Goal: Entertainment & Leisure: Browse casually

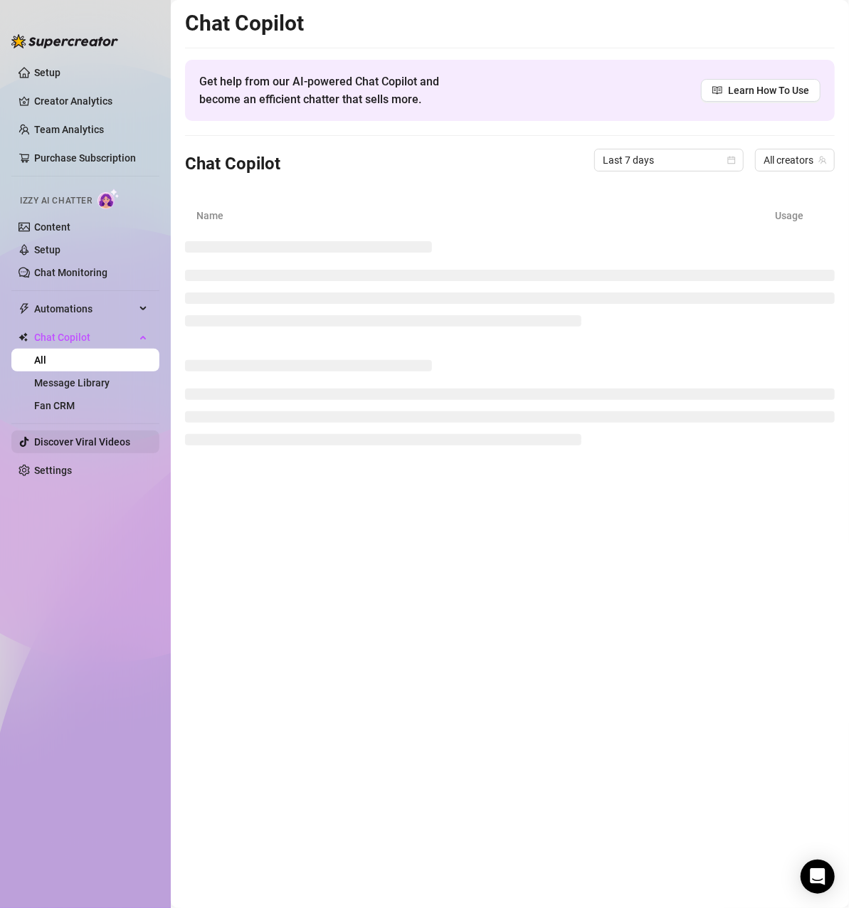
click at [95, 436] on link "Discover Viral Videos" at bounding box center [82, 441] width 96 height 11
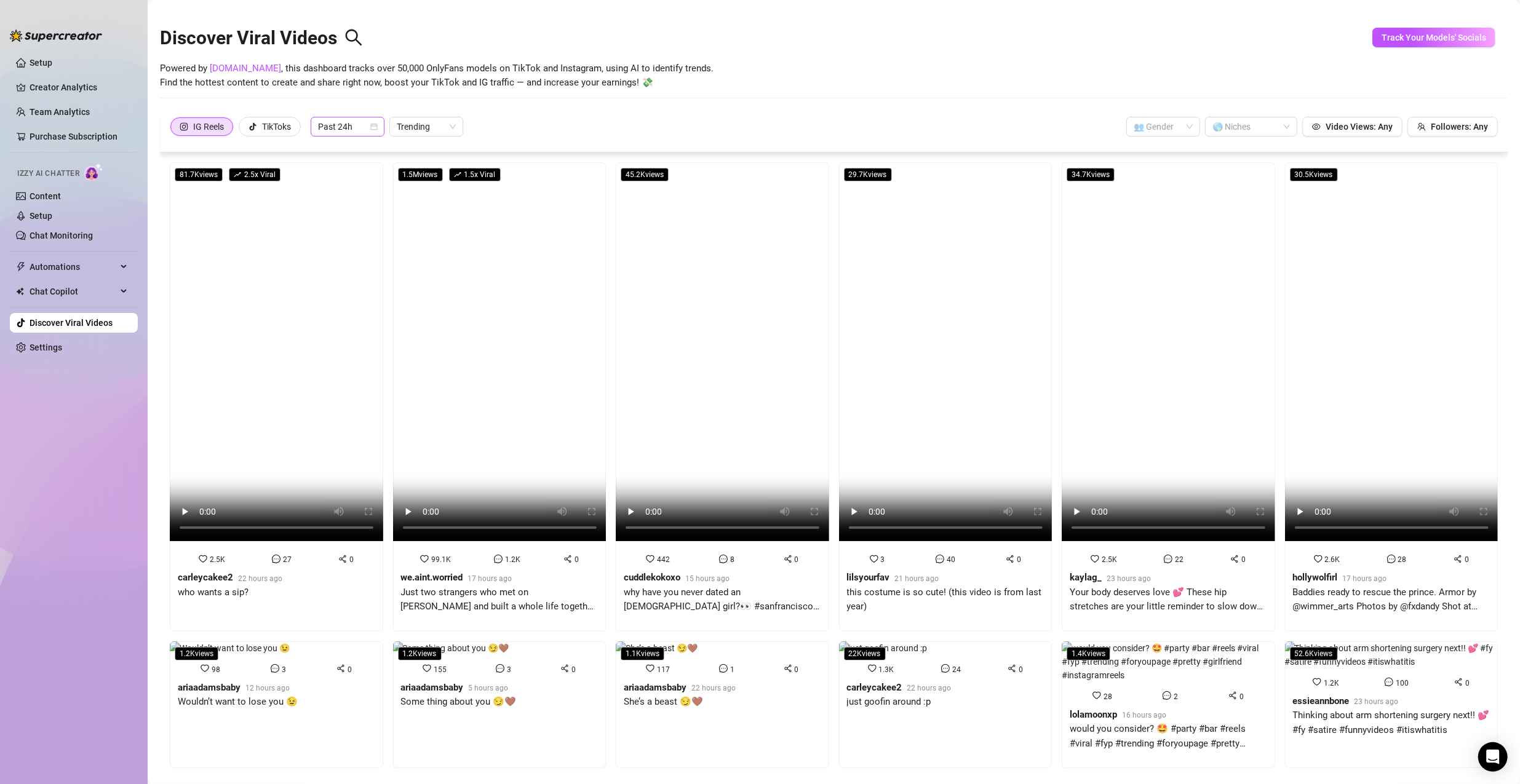
click at [374, 129] on icon "calendar" at bounding box center [374, 126] width 8 height 8
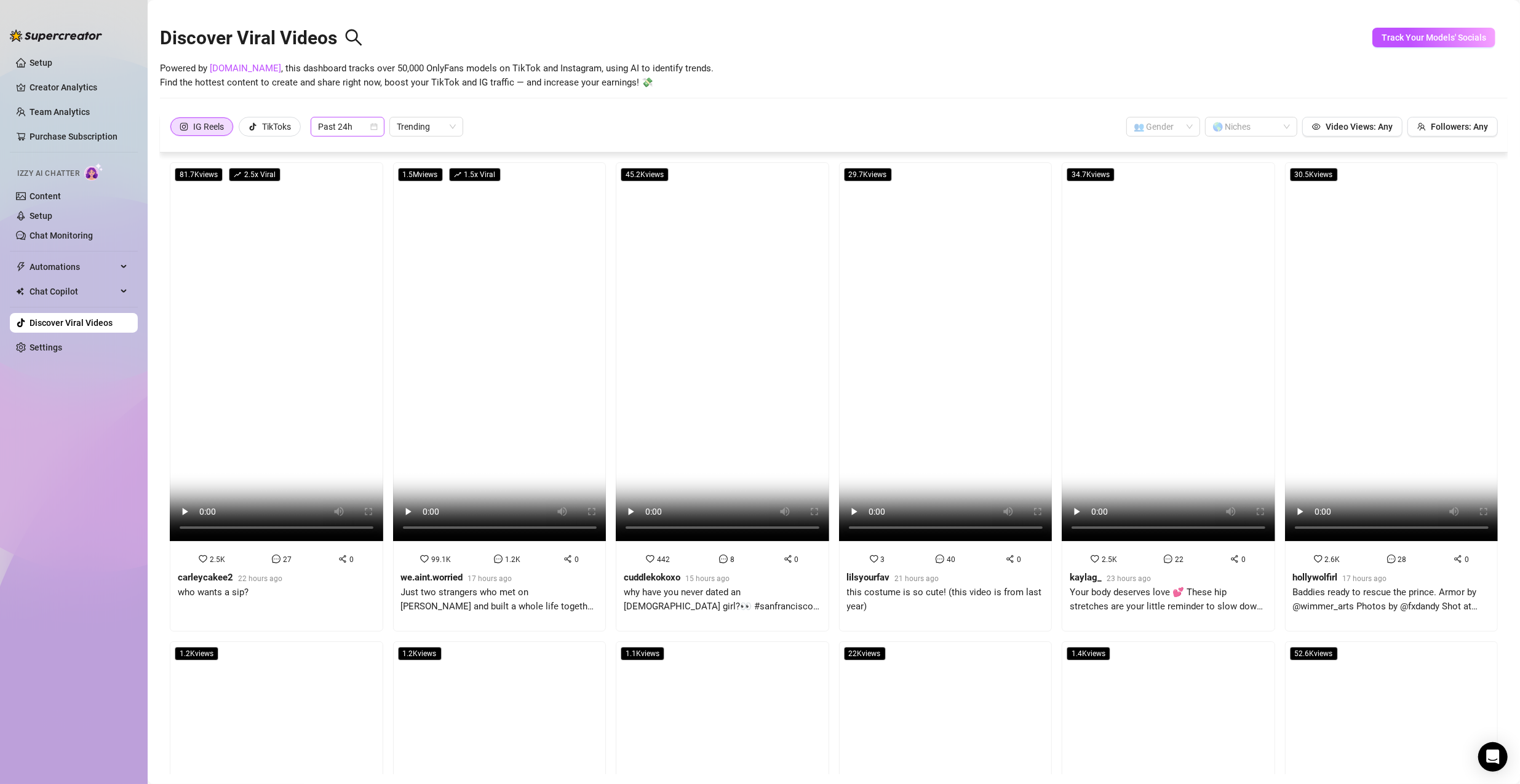
click at [340, 127] on span "Past 24h" at bounding box center [348, 126] width 59 height 18
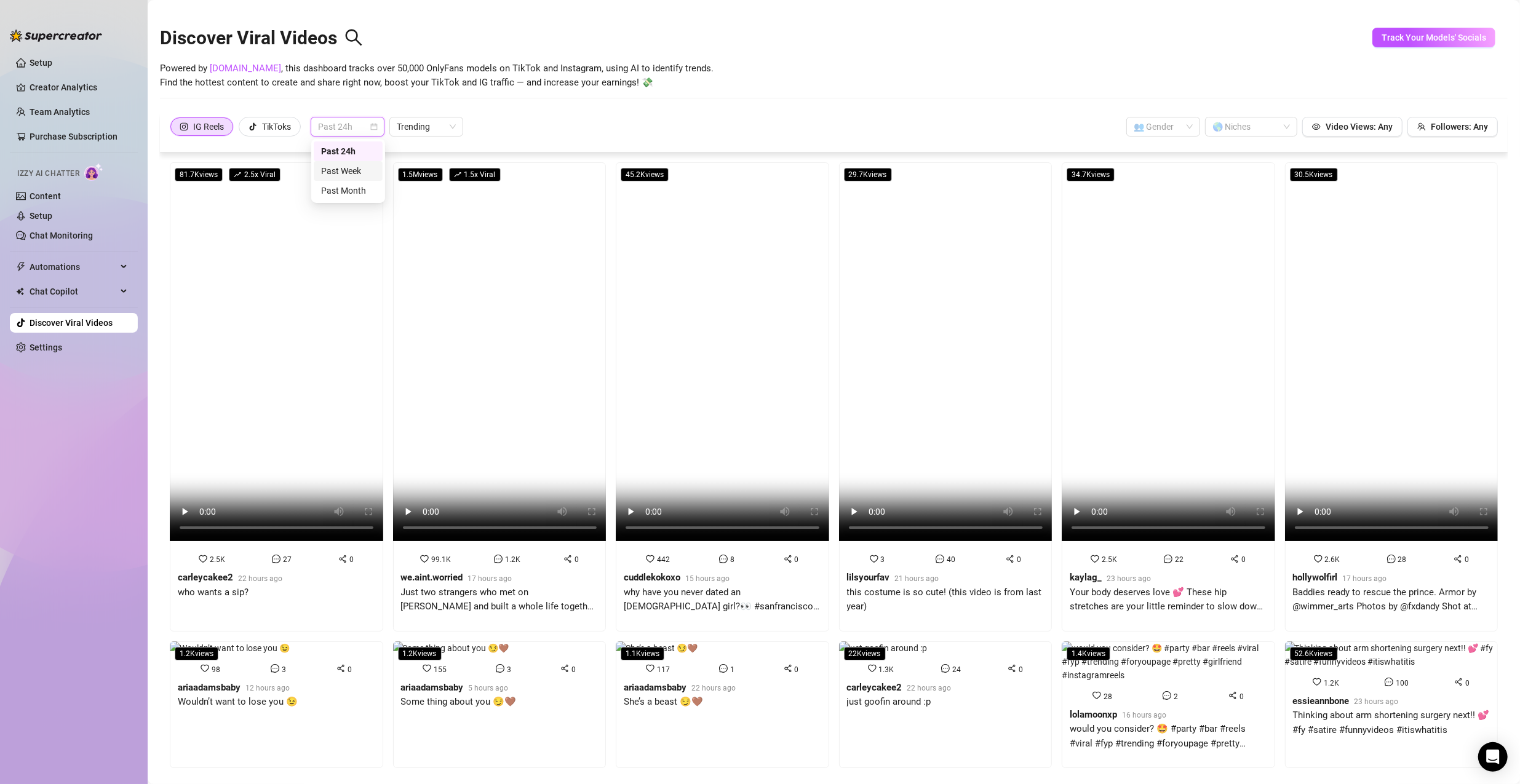
click at [350, 172] on div "Past Week" at bounding box center [348, 171] width 54 height 14
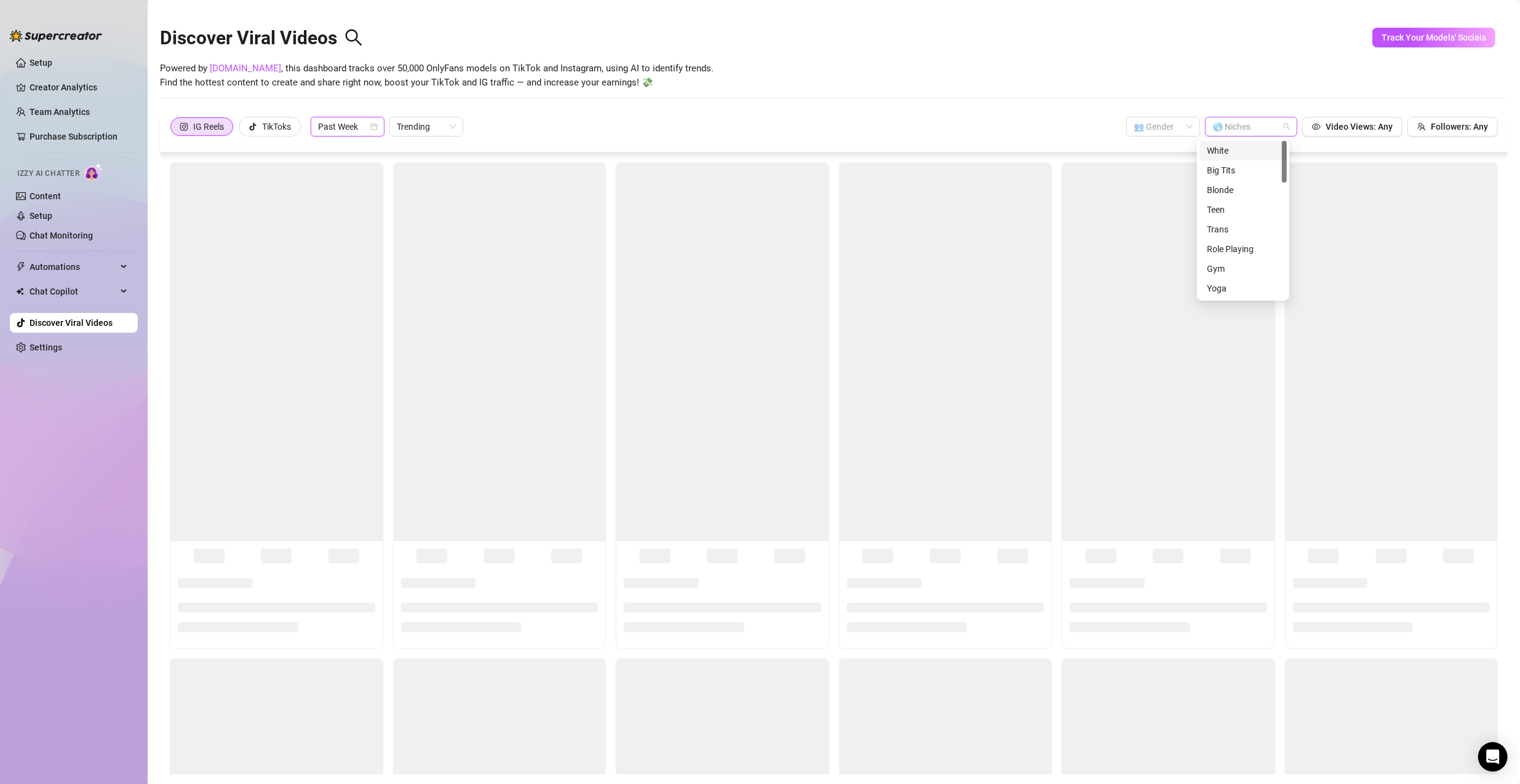
click at [733, 126] on div at bounding box center [1244, 127] width 74 height 17
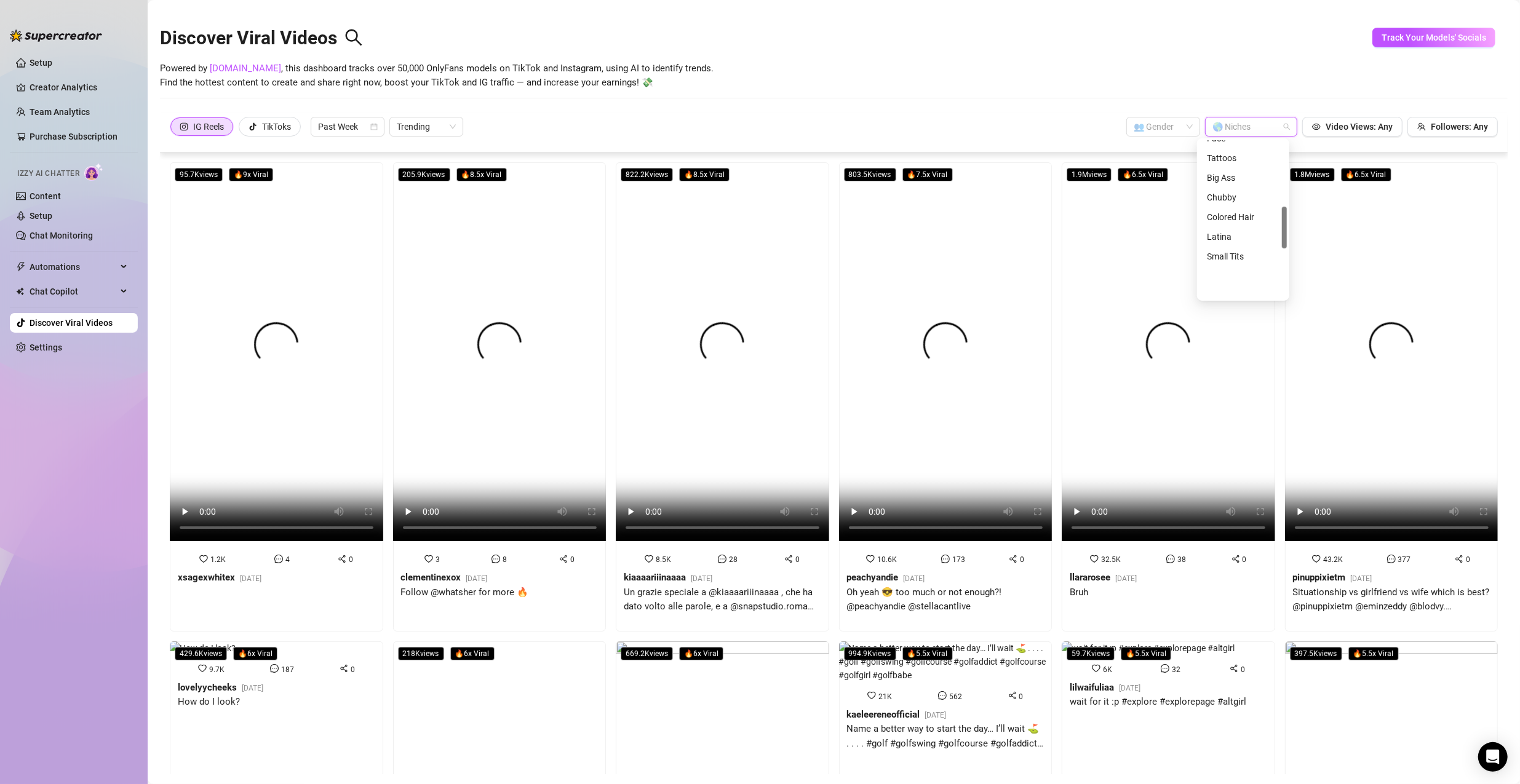
scroll to position [246, 0]
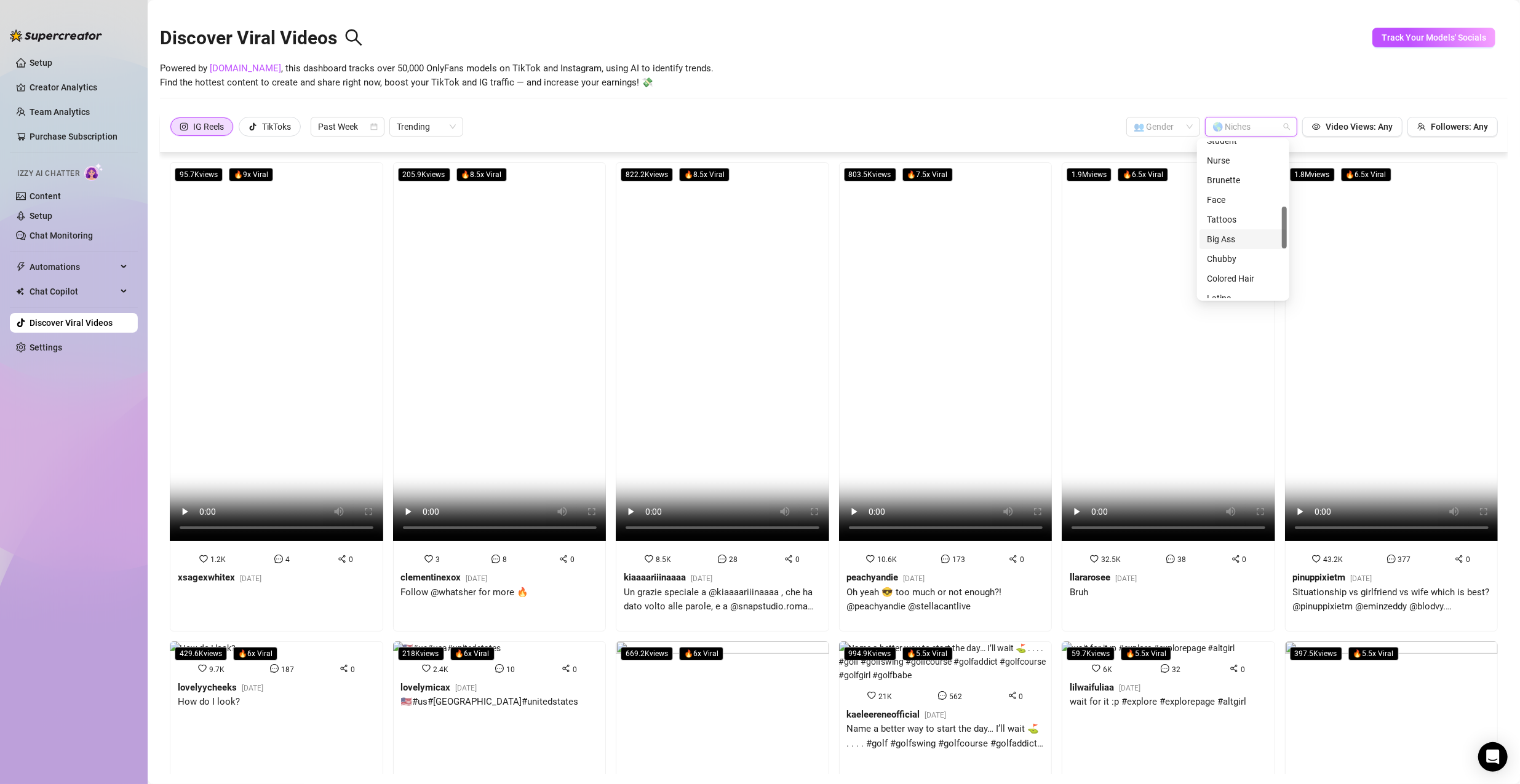
click at [733, 241] on div "Big Ass" at bounding box center [1243, 239] width 73 height 14
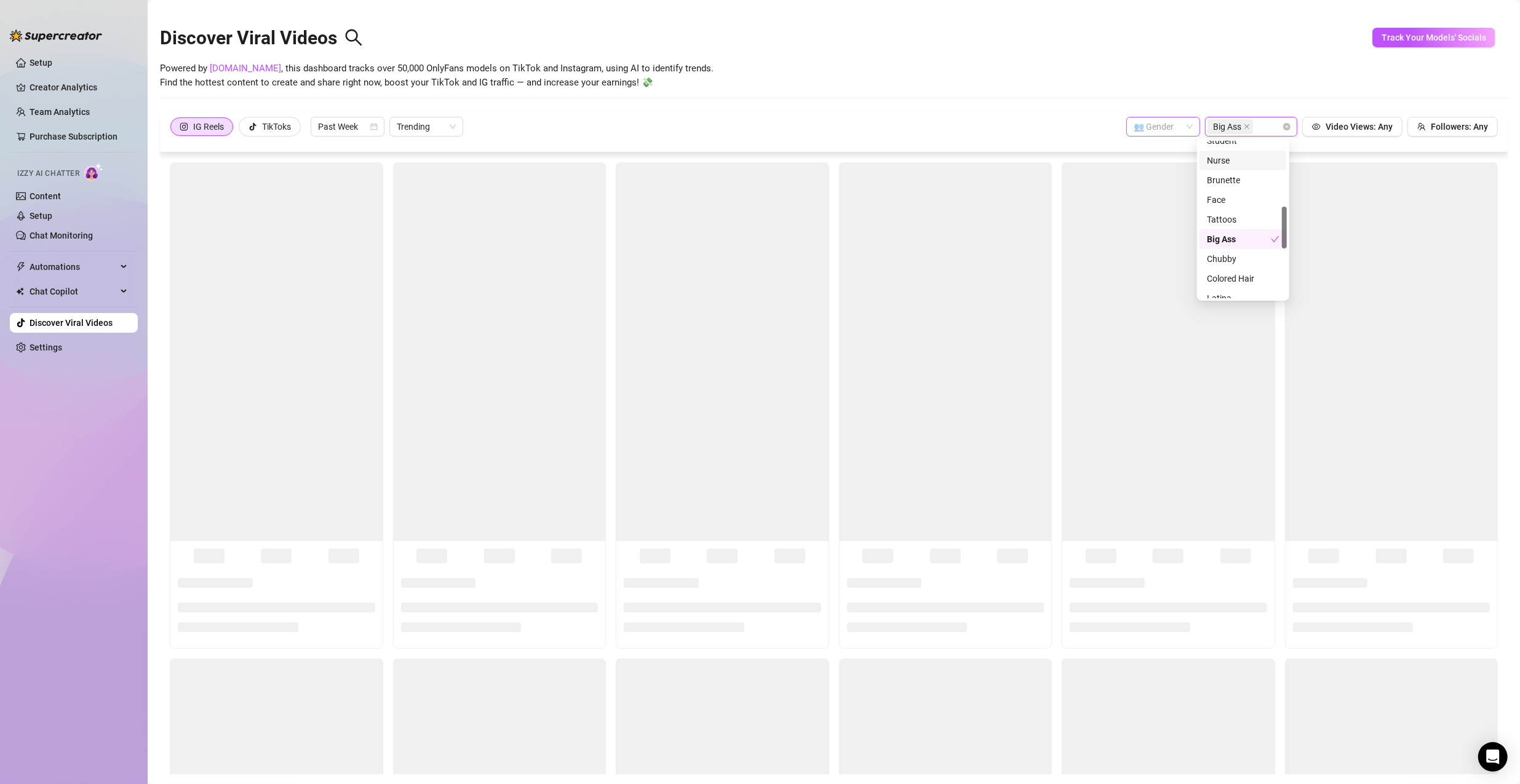
click at [733, 129] on span at bounding box center [1163, 126] width 59 height 18
click at [733, 156] on div "👩 [DEMOGRAPHIC_DATA]" at bounding box center [1155, 151] width 54 height 14
click at [733, 67] on div "Powered by [DOMAIN_NAME] , this dashboard tracks over 50,000 OnlyFans models on…" at bounding box center [833, 75] width 1348 height 29
click at [733, 124] on icon "close" at bounding box center [1247, 127] width 5 height 5
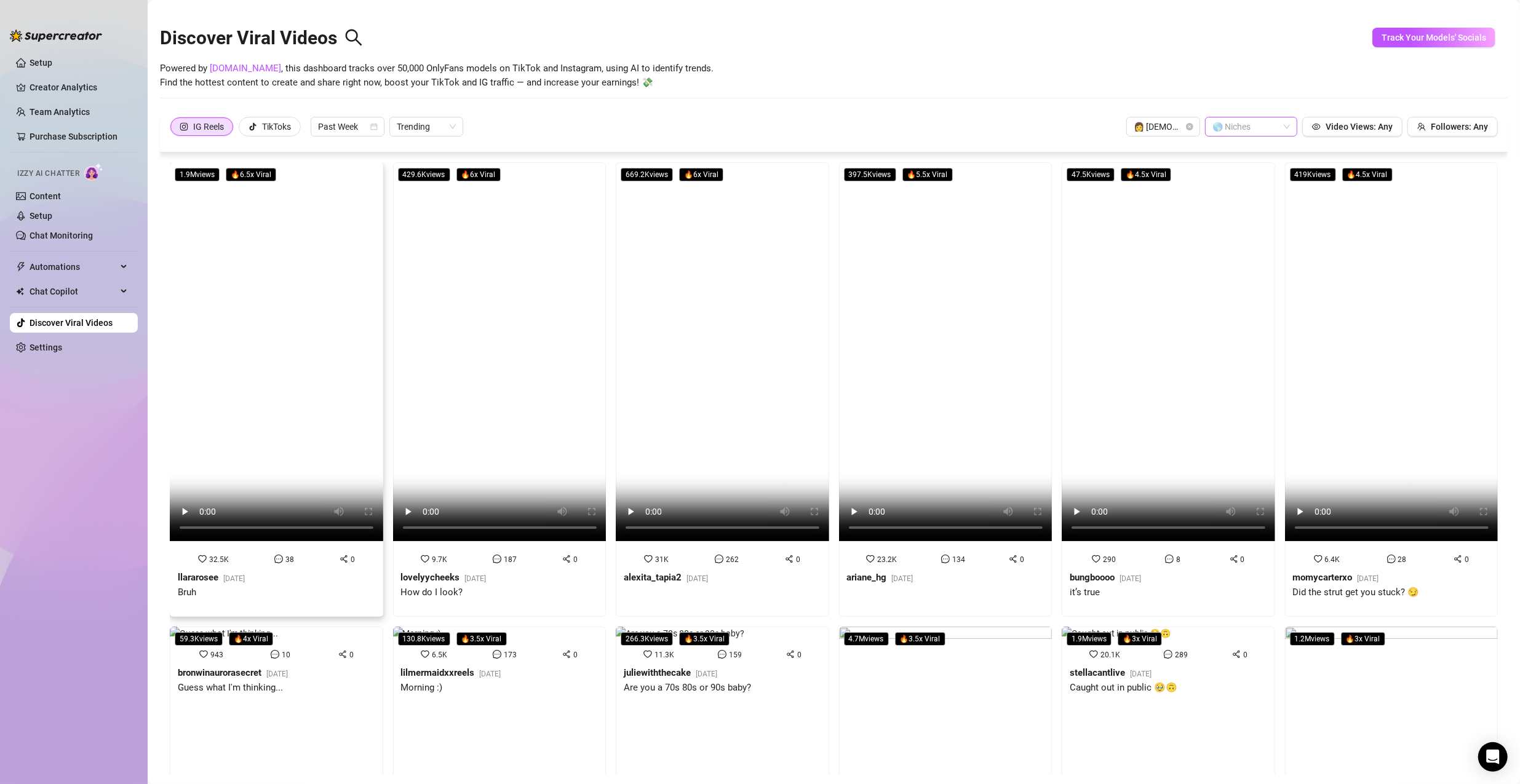
click at [302, 260] on video at bounding box center [276, 352] width 214 height 379
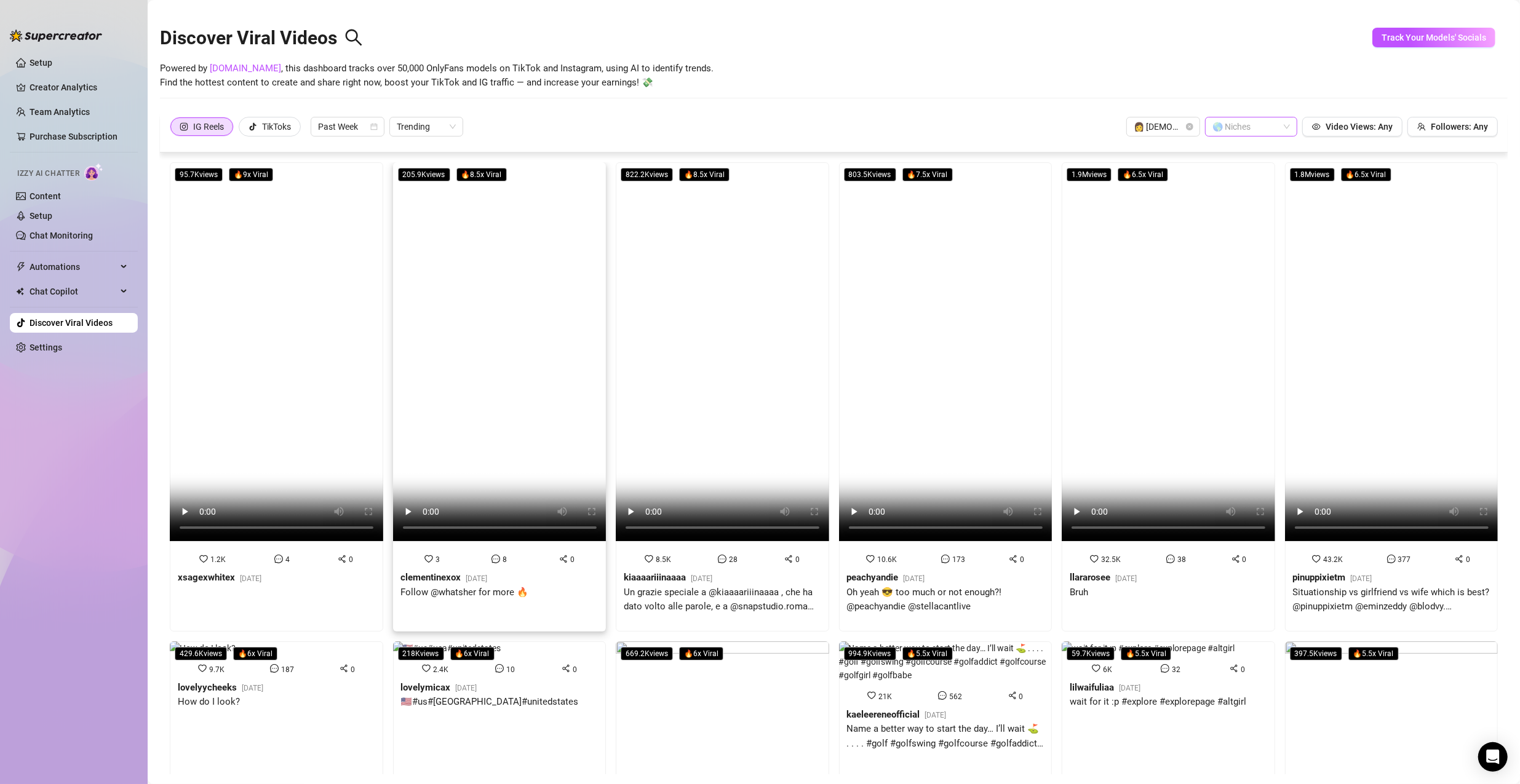
click at [431, 296] on video at bounding box center [500, 352] width 214 height 379
click at [733, 252] on video at bounding box center [722, 352] width 214 height 379
click at [733, 283] on video at bounding box center [945, 352] width 214 height 379
click at [733, 275] on video at bounding box center [1168, 352] width 214 height 379
click at [733, 265] on video at bounding box center [1391, 352] width 214 height 379
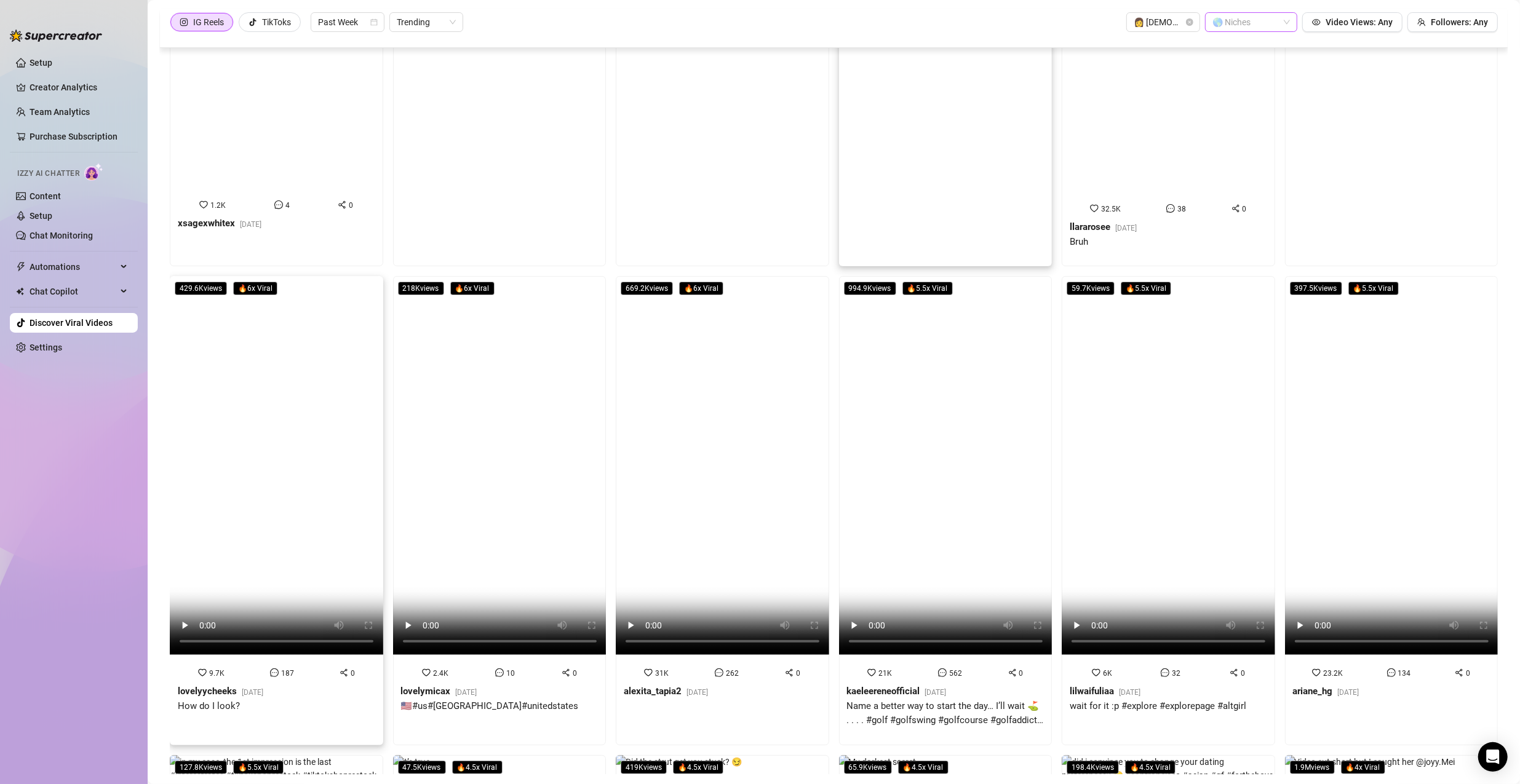
click at [292, 361] on video at bounding box center [276, 465] width 214 height 379
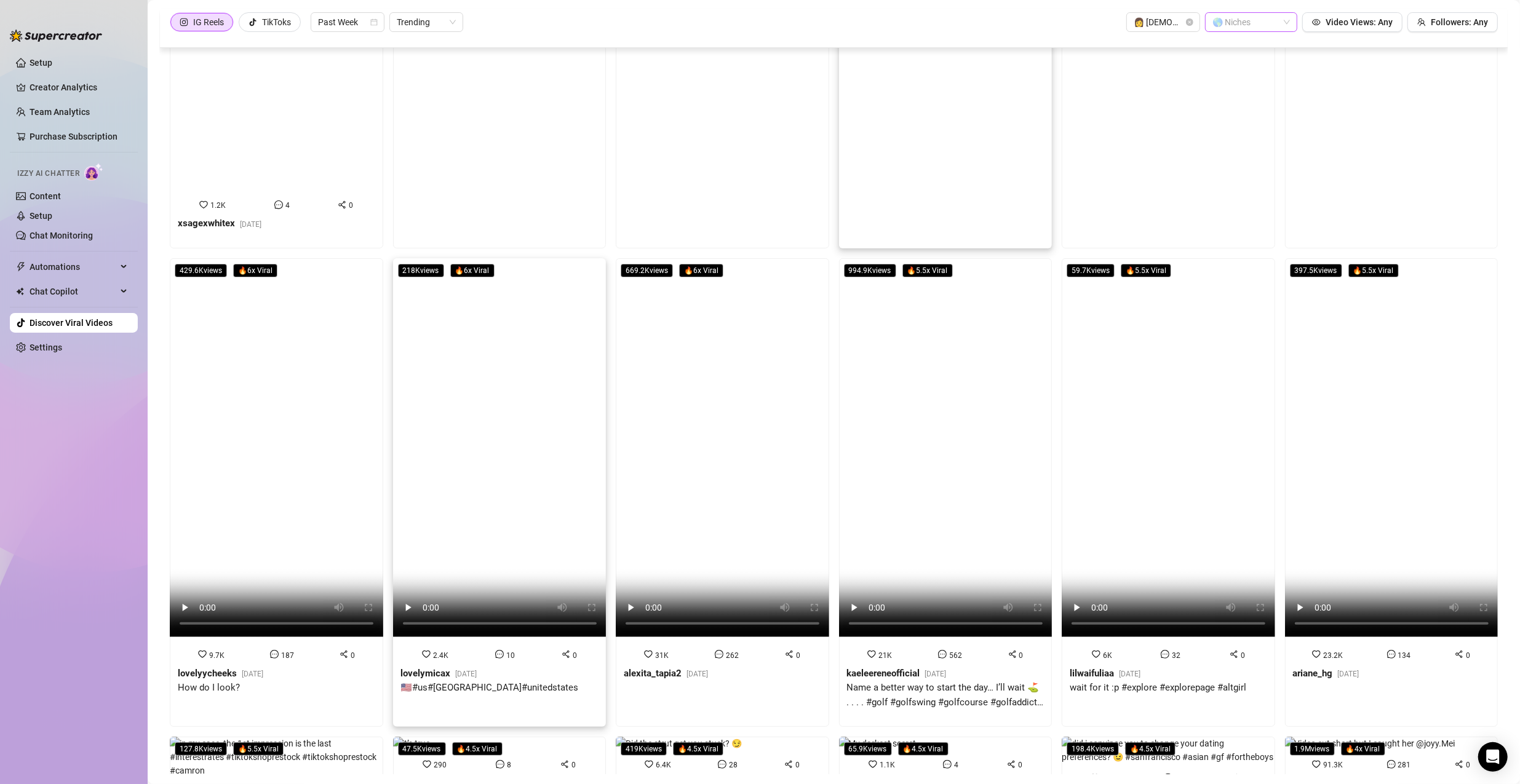
click at [557, 395] on video at bounding box center [500, 448] width 214 height 379
click at [560, 419] on video at bounding box center [500, 448] width 214 height 379
click at [649, 356] on video at bounding box center [722, 448] width 214 height 379
click at [733, 326] on video at bounding box center [945, 448] width 214 height 379
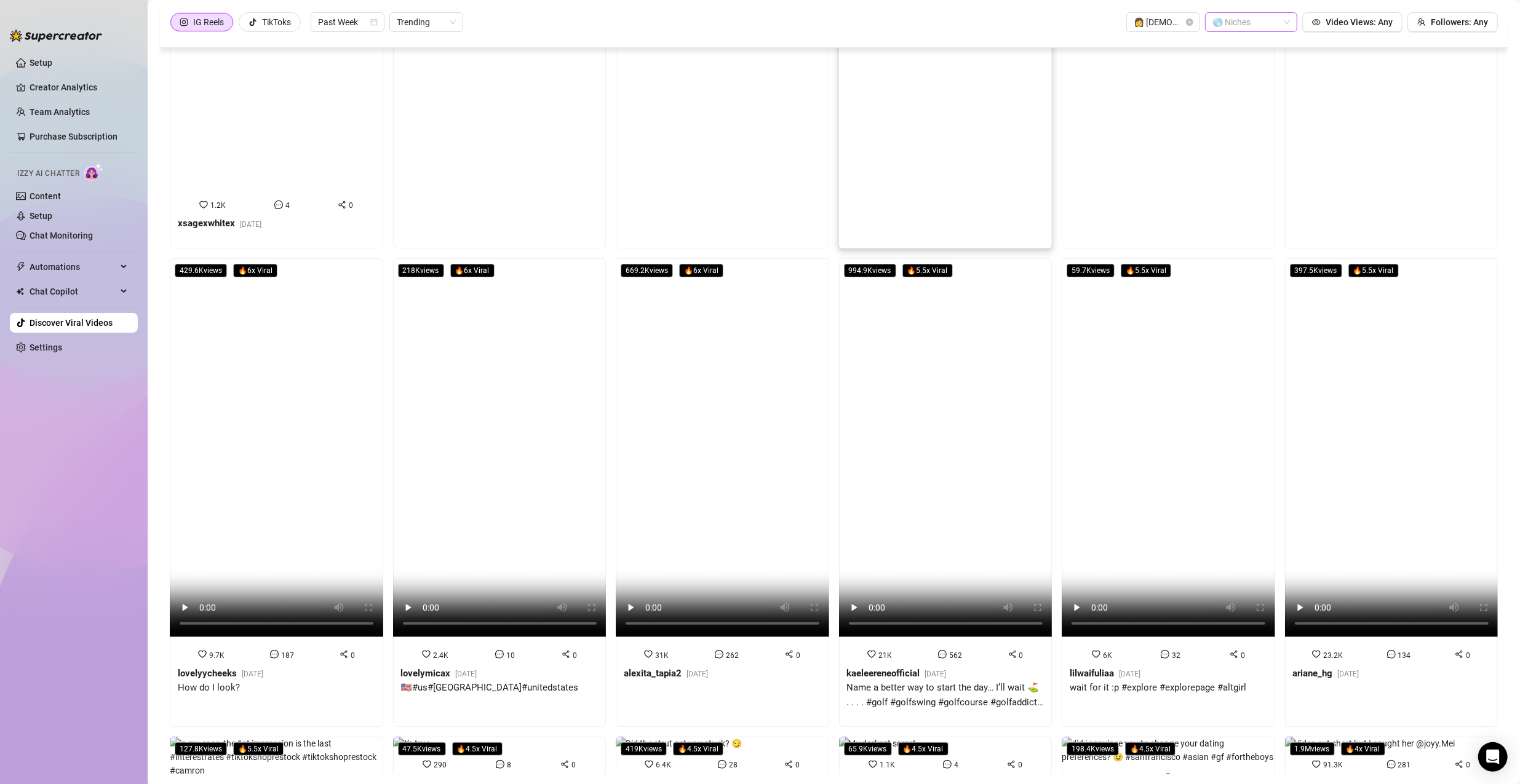
click at [733, 293] on video at bounding box center [945, 448] width 214 height 379
click at [733, 315] on video at bounding box center [1168, 448] width 214 height 379
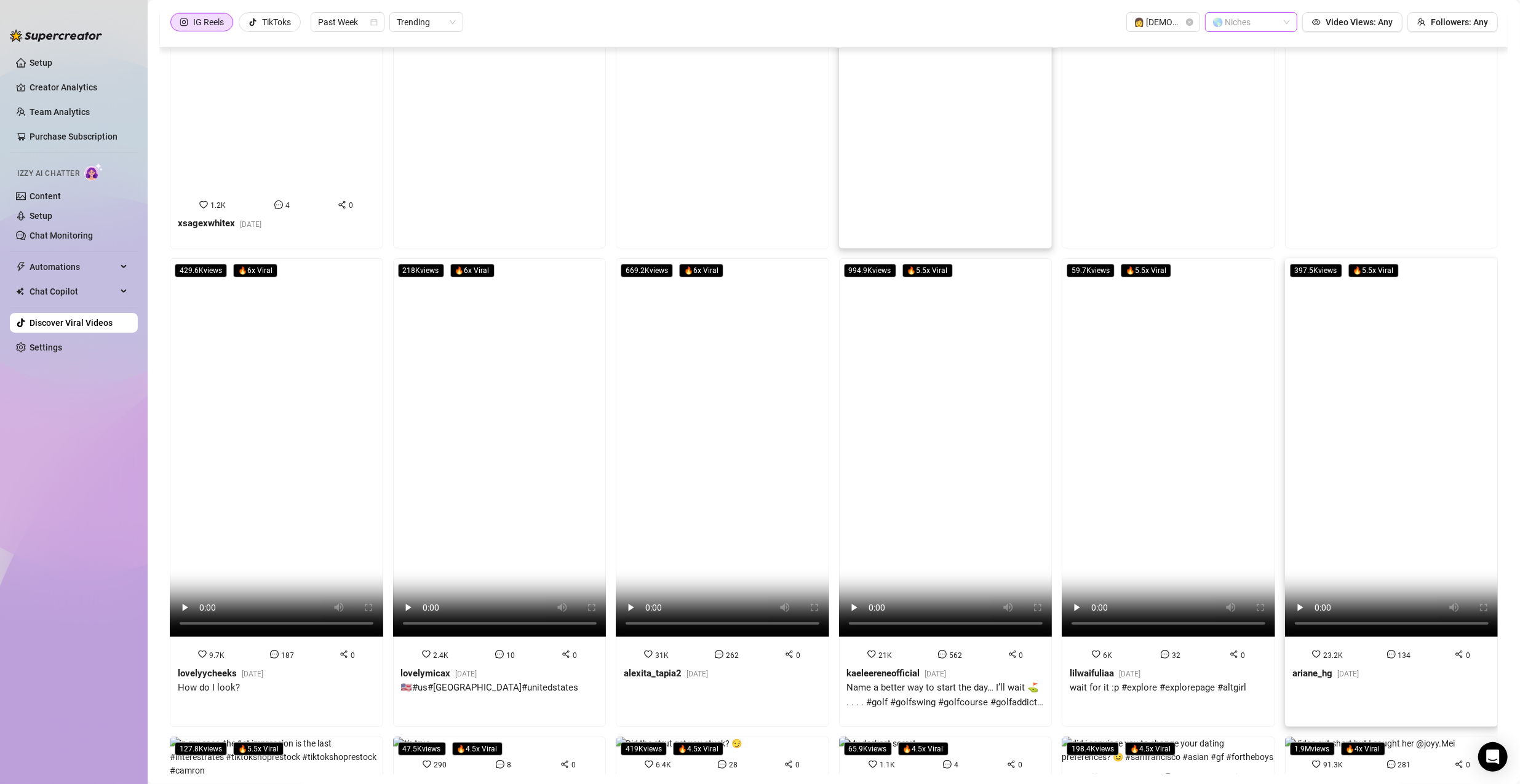
click at [733, 316] on video at bounding box center [1391, 448] width 214 height 379
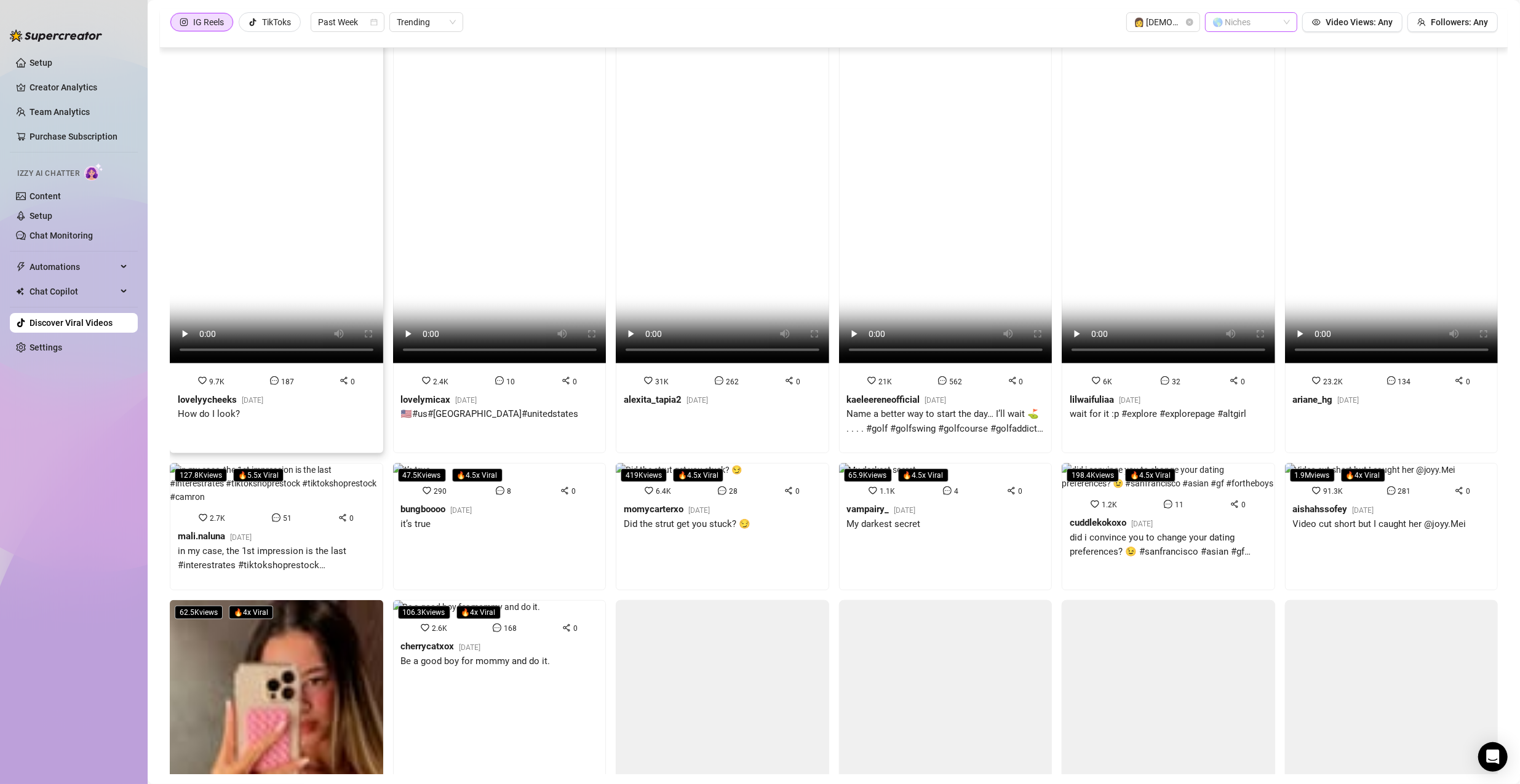
scroll to position [553, 0]
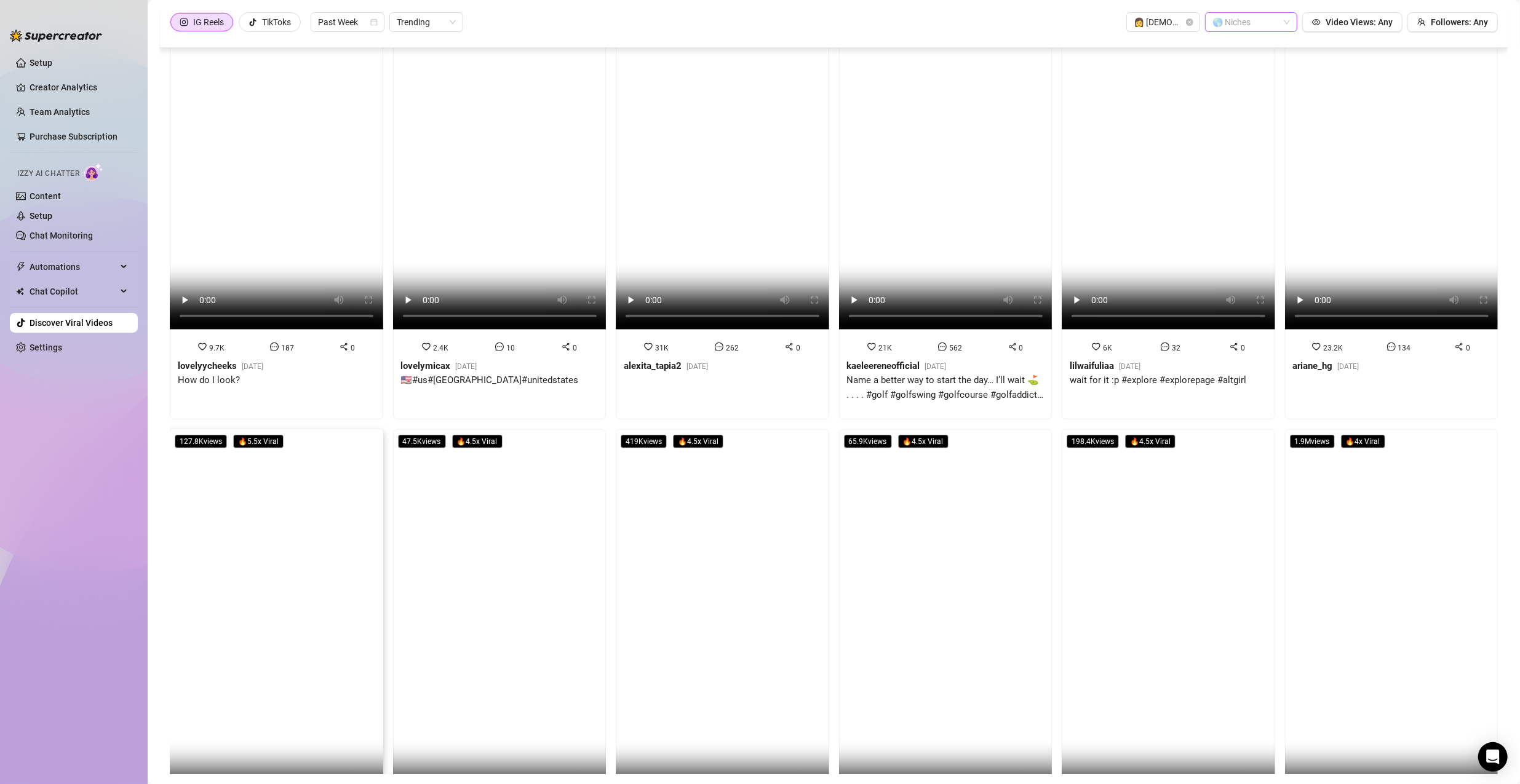
click at [262, 482] on video at bounding box center [276, 619] width 214 height 379
click at [565, 472] on video at bounding box center [500, 619] width 214 height 379
click at [661, 488] on video at bounding box center [722, 619] width 214 height 379
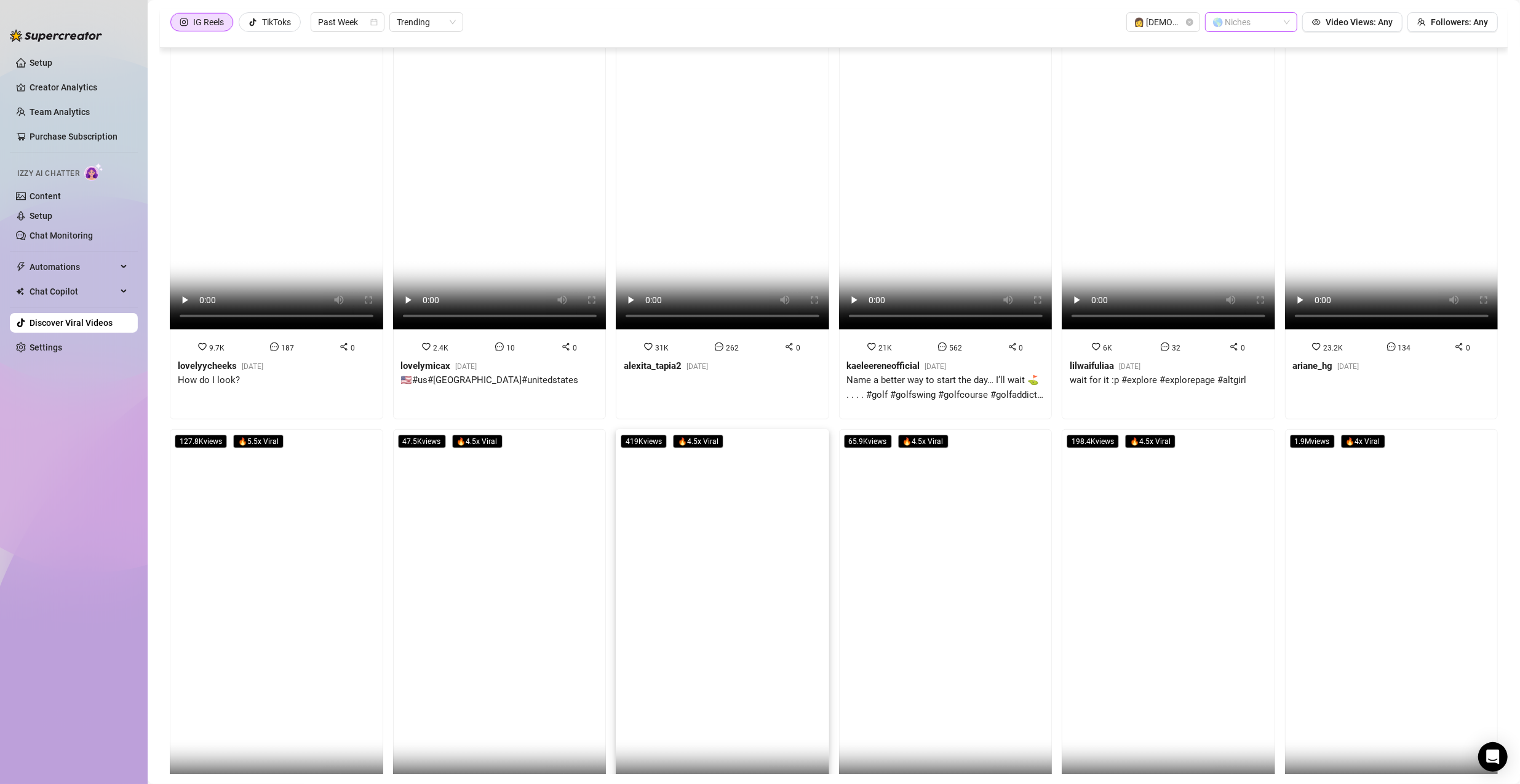
click at [622, 562] on video at bounding box center [722, 619] width 214 height 379
click at [480, 500] on video at bounding box center [500, 619] width 214 height 379
click at [670, 508] on video at bounding box center [722, 619] width 214 height 379
click at [602, 430] on div "47.5K views 🔥 4.5 x Viral 290 8 0 bungboooo 5 days ago it’s true" at bounding box center [500, 664] width 223 height 469
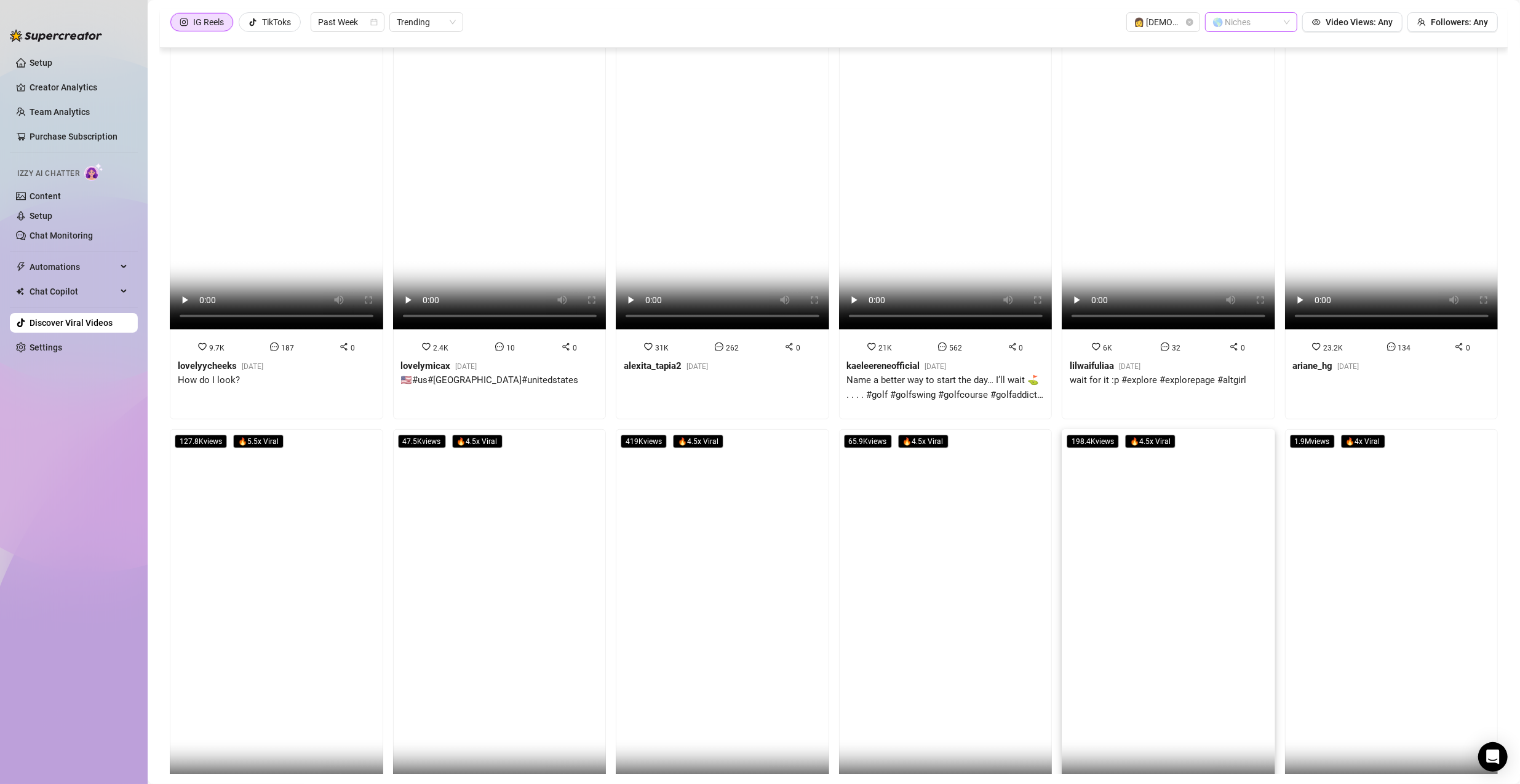
click at [733, 510] on video at bounding box center [1168, 619] width 214 height 379
click at [733, 486] on video at bounding box center [1391, 619] width 214 height 379
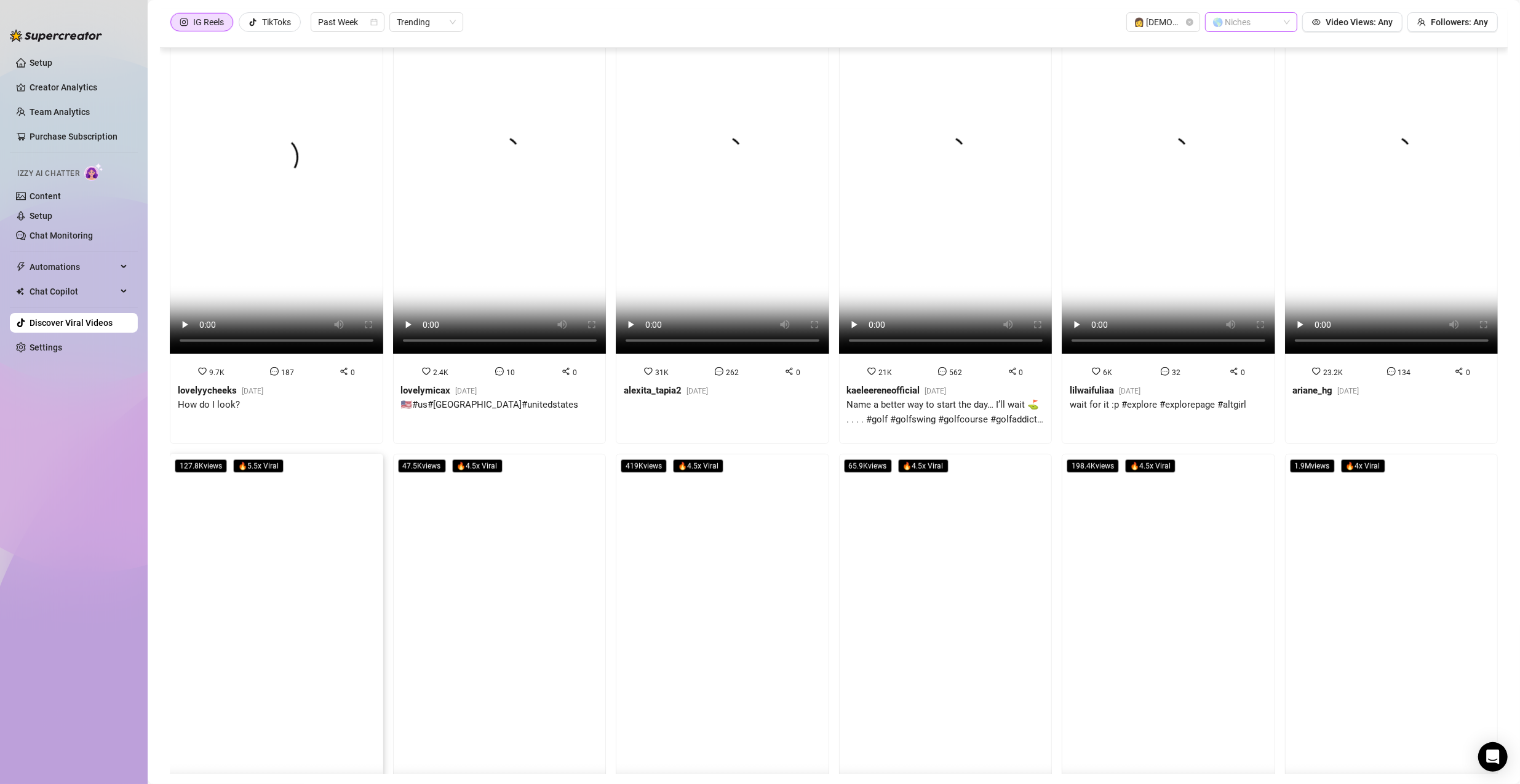
scroll to position [743, 0]
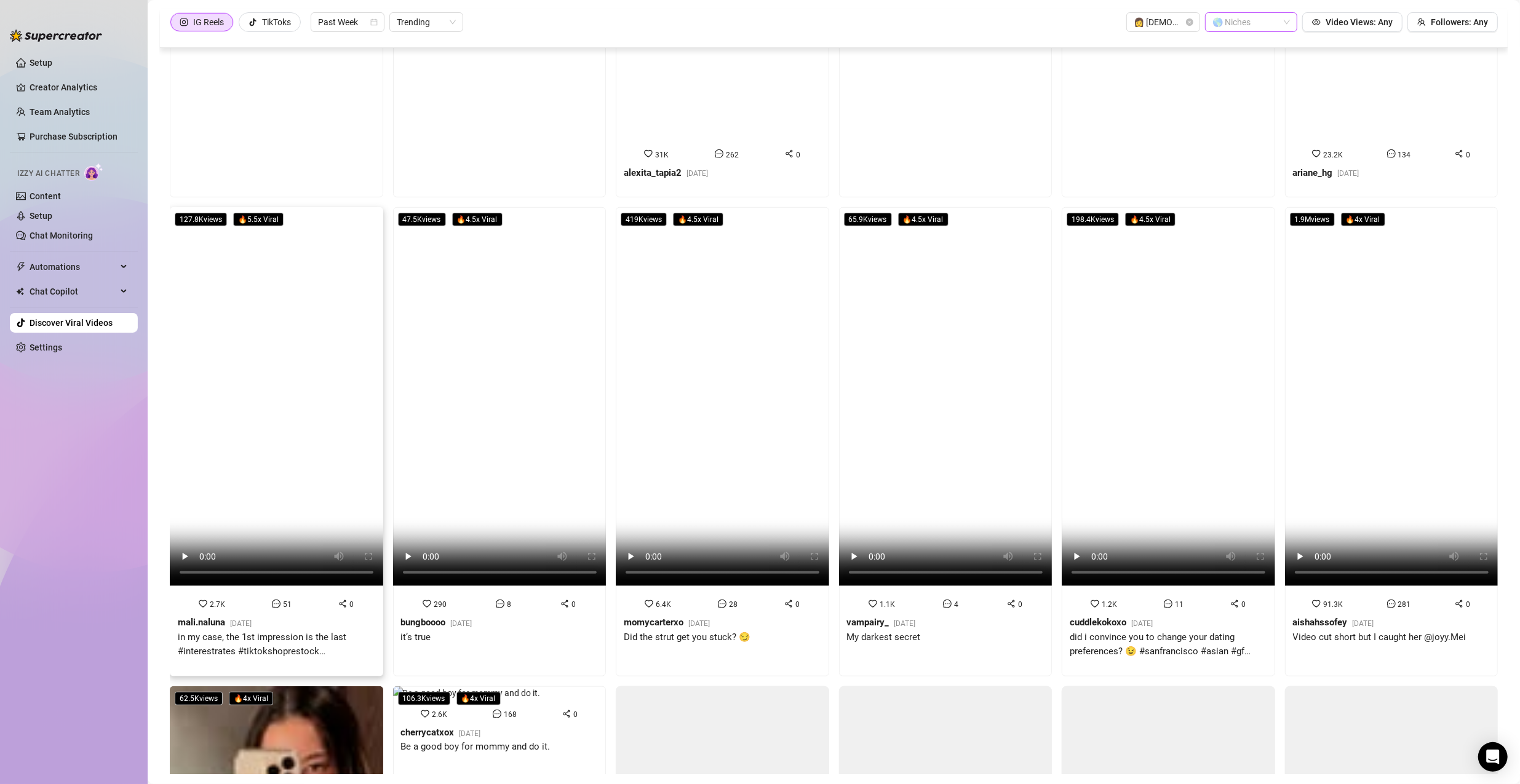
click at [287, 421] on video at bounding box center [276, 397] width 214 height 379
click at [491, 430] on video at bounding box center [500, 397] width 214 height 379
click at [643, 478] on video at bounding box center [722, 397] width 214 height 379
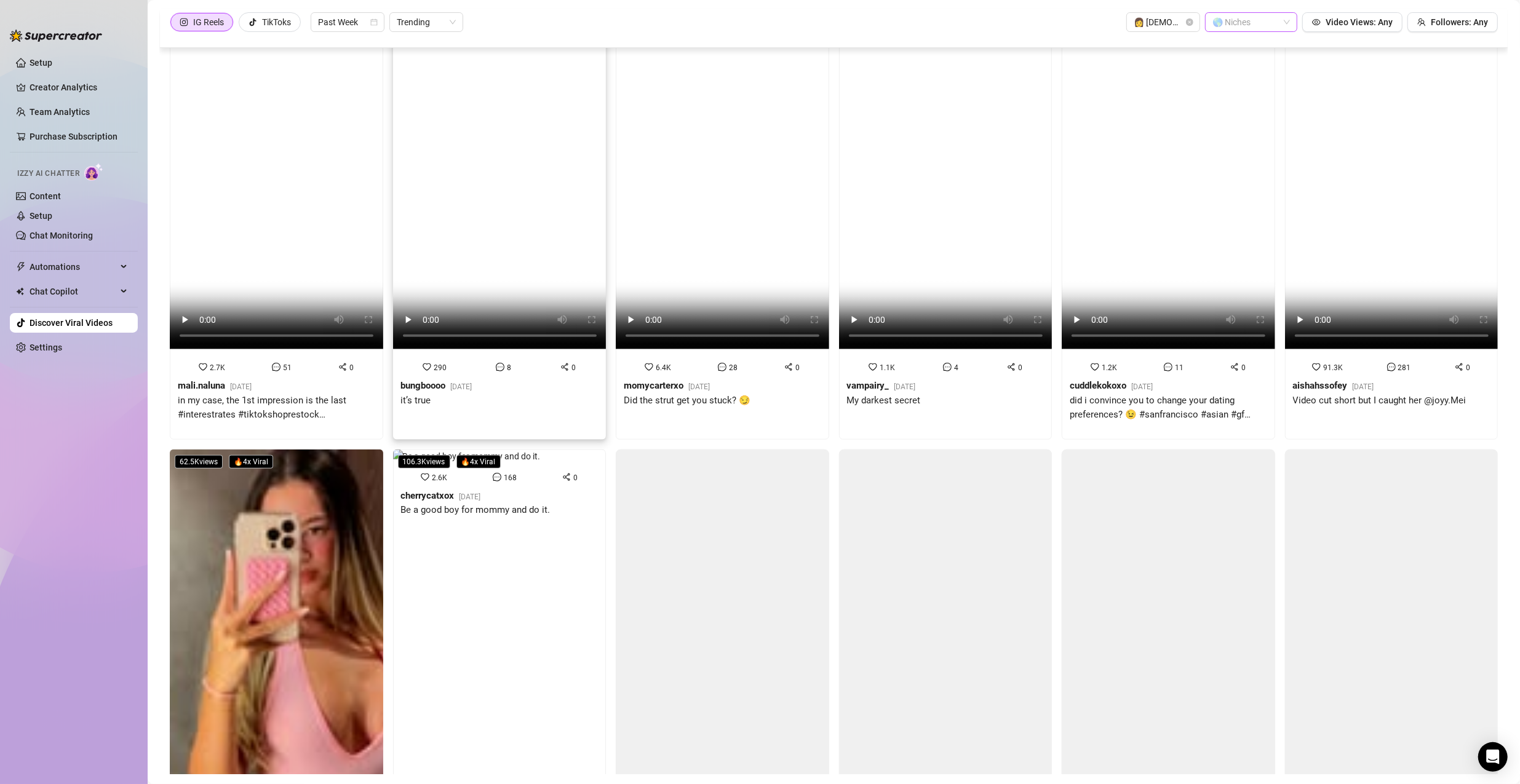
scroll to position [989, 0]
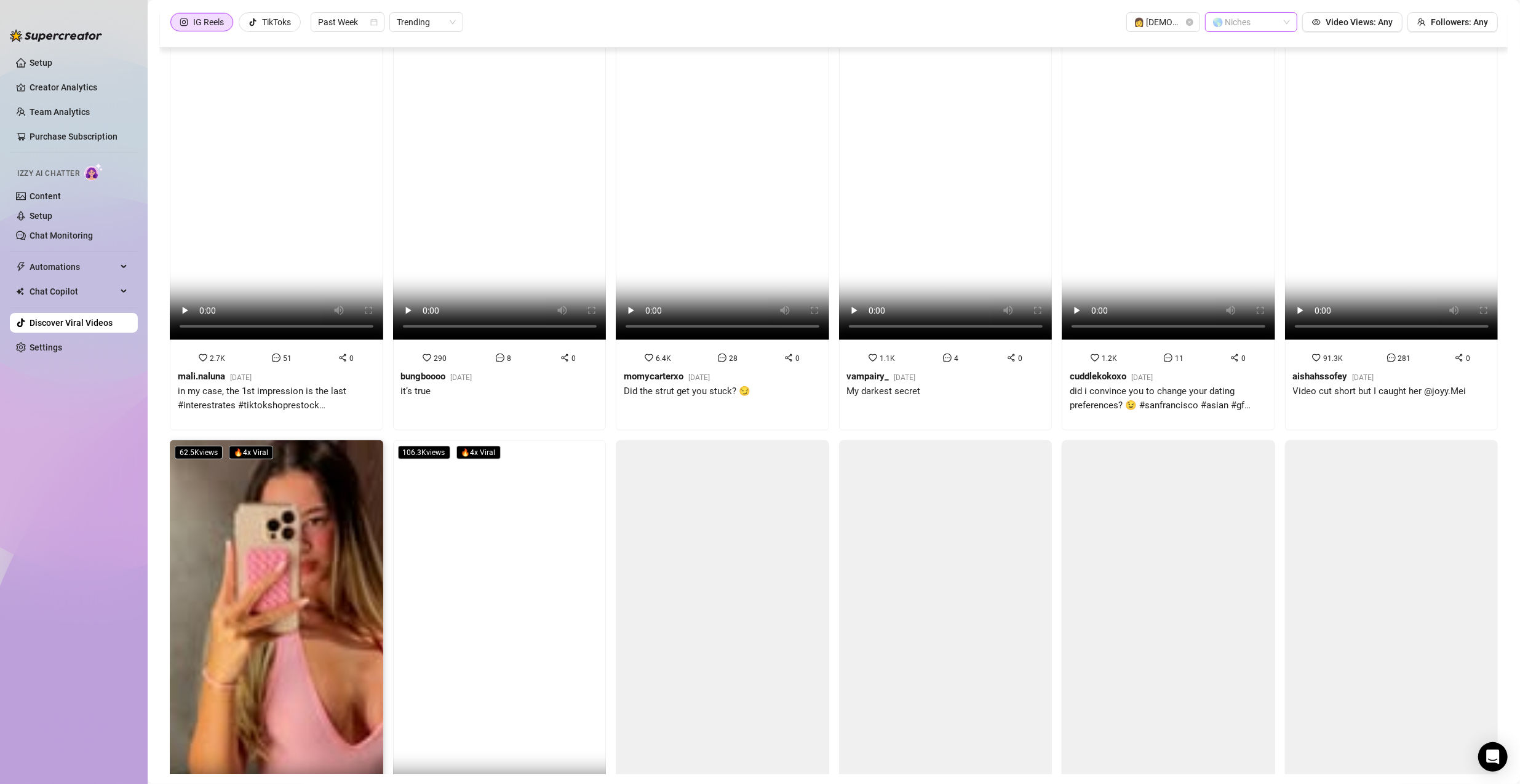
click at [220, 587] on video at bounding box center [276, 629] width 214 height 379
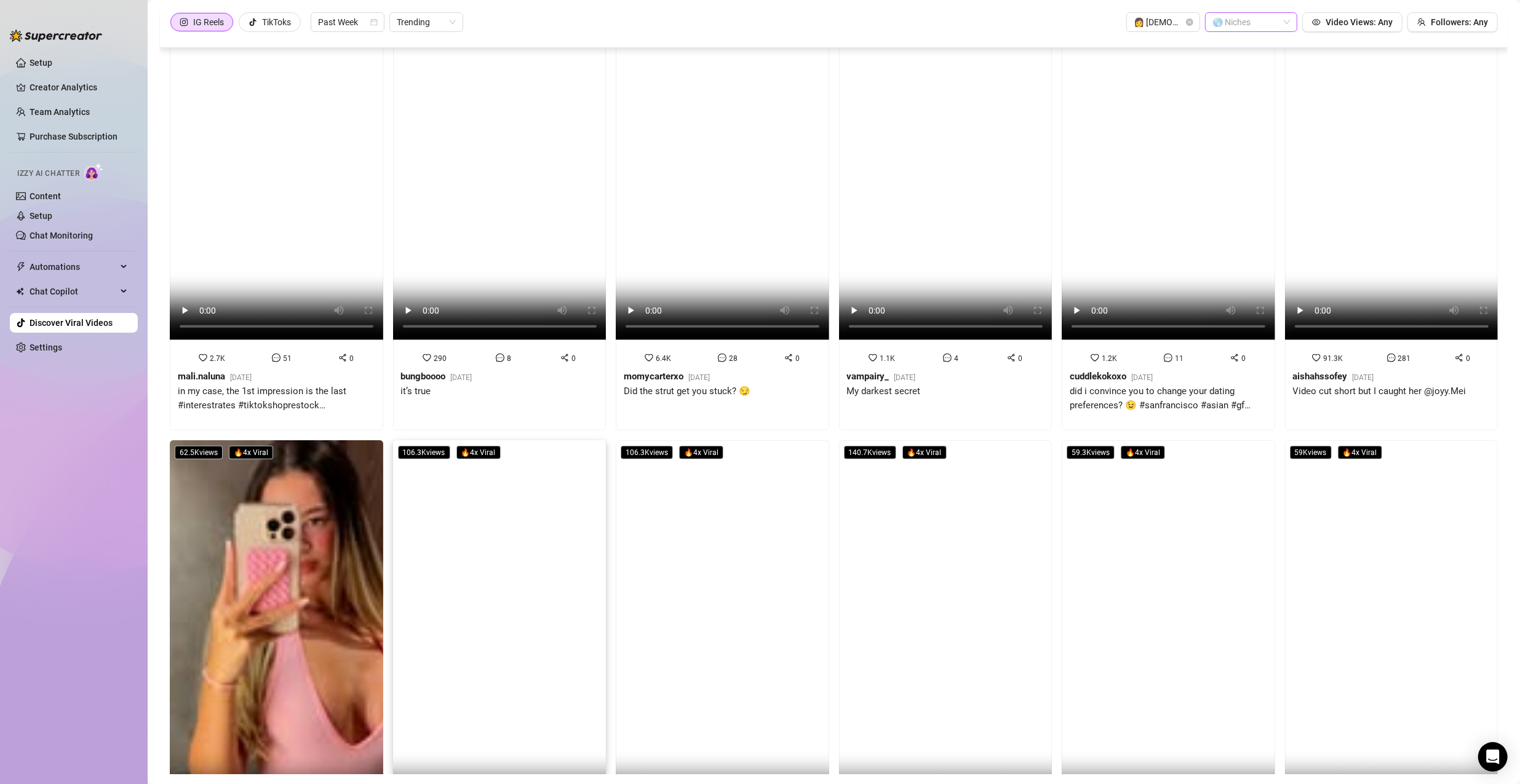
click at [435, 518] on video at bounding box center [500, 629] width 214 height 379
click at [634, 546] on video at bounding box center [722, 629] width 214 height 379
click at [733, 490] on video at bounding box center [945, 629] width 214 height 379
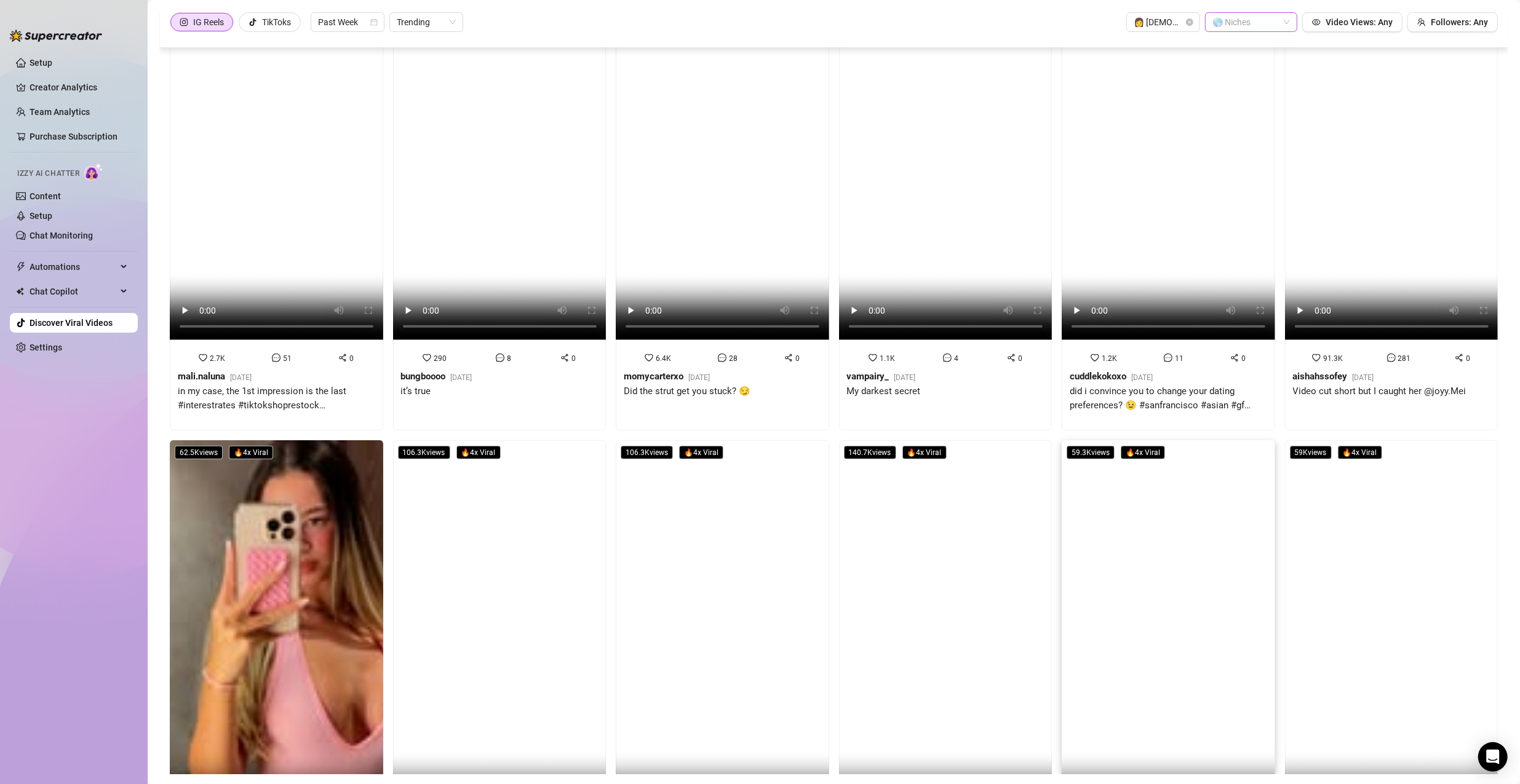
click at [733, 468] on video at bounding box center [1168, 629] width 214 height 379
click at [733, 540] on video at bounding box center [1391, 629] width 214 height 379
click at [733, 498] on video at bounding box center [1168, 629] width 214 height 379
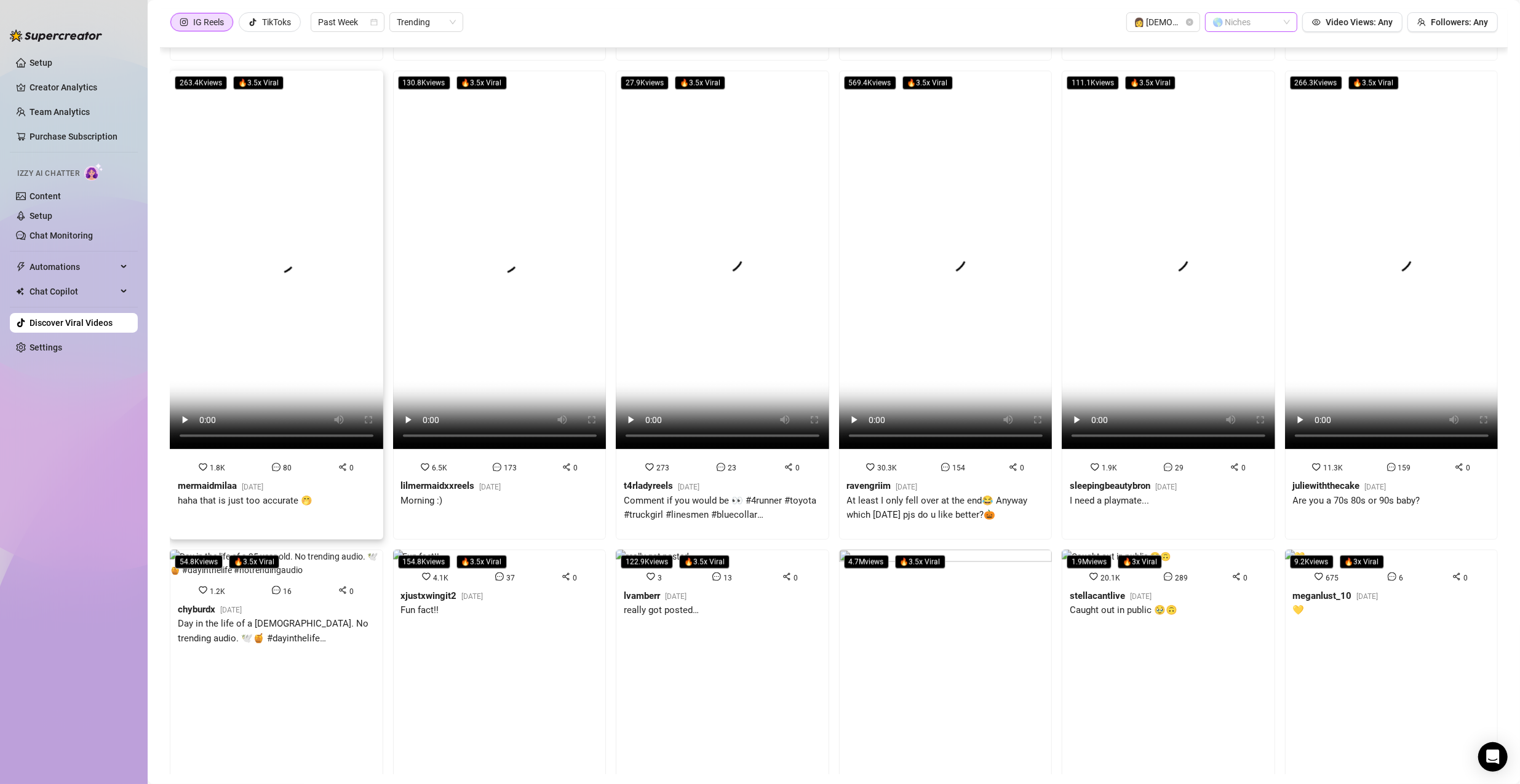
scroll to position [1144, 0]
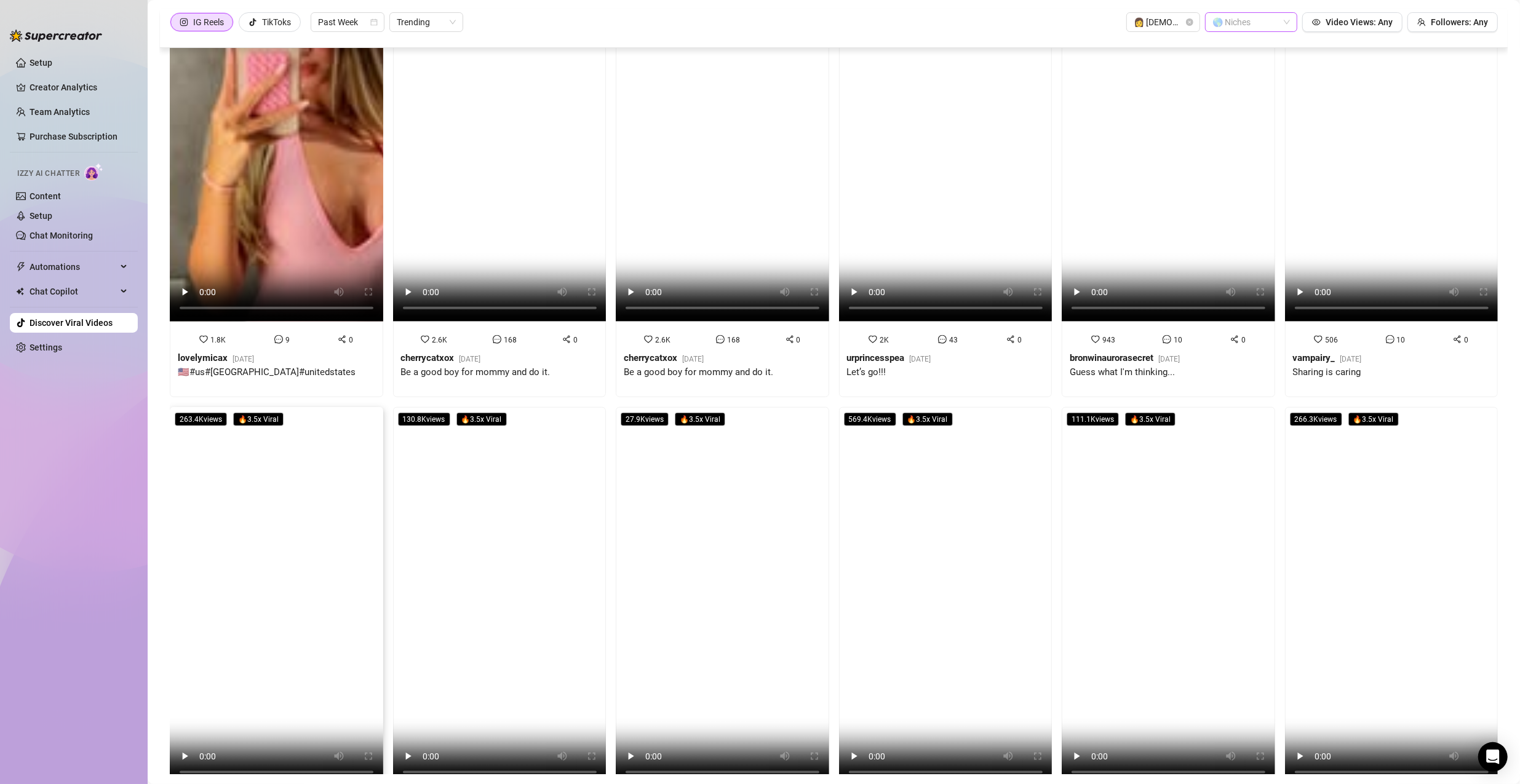
drag, startPoint x: 302, startPoint y: 504, endPoint x: 308, endPoint y: 512, distance: 10.0
click at [302, 504] on video at bounding box center [276, 596] width 214 height 379
click at [456, 553] on video at bounding box center [500, 596] width 214 height 379
click at [677, 505] on video at bounding box center [722, 596] width 214 height 379
click at [604, 379] on div "106.3K views 🔥 4 x Viral 2.6K 168 0 cherrycatxox 2 days ago Be a good boy for m…" at bounding box center [500, 170] width 223 height 455
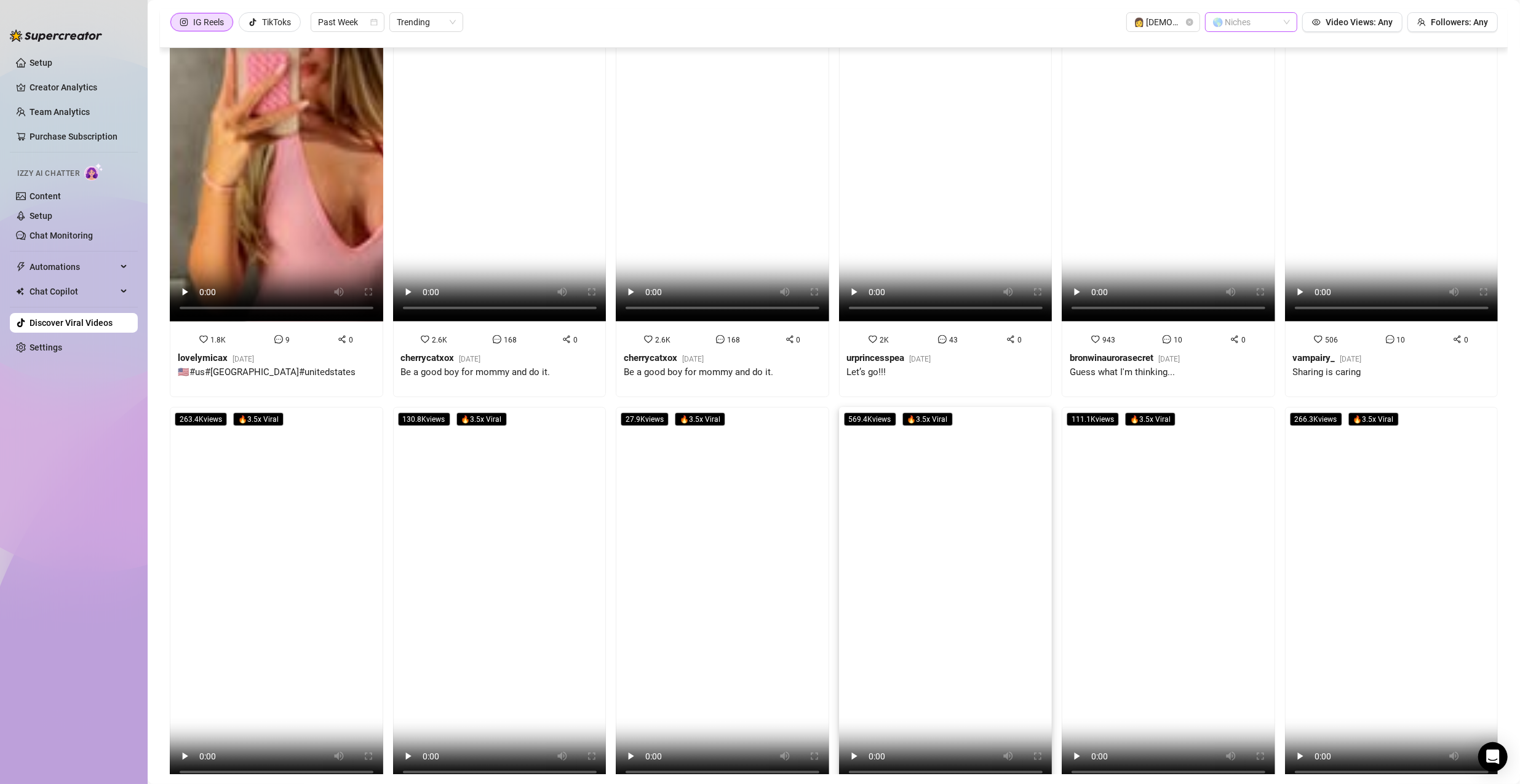
click at [733, 482] on video at bounding box center [945, 596] width 214 height 379
click at [733, 481] on video at bounding box center [1168, 596] width 214 height 379
click at [733, 491] on video at bounding box center [1391, 596] width 214 height 379
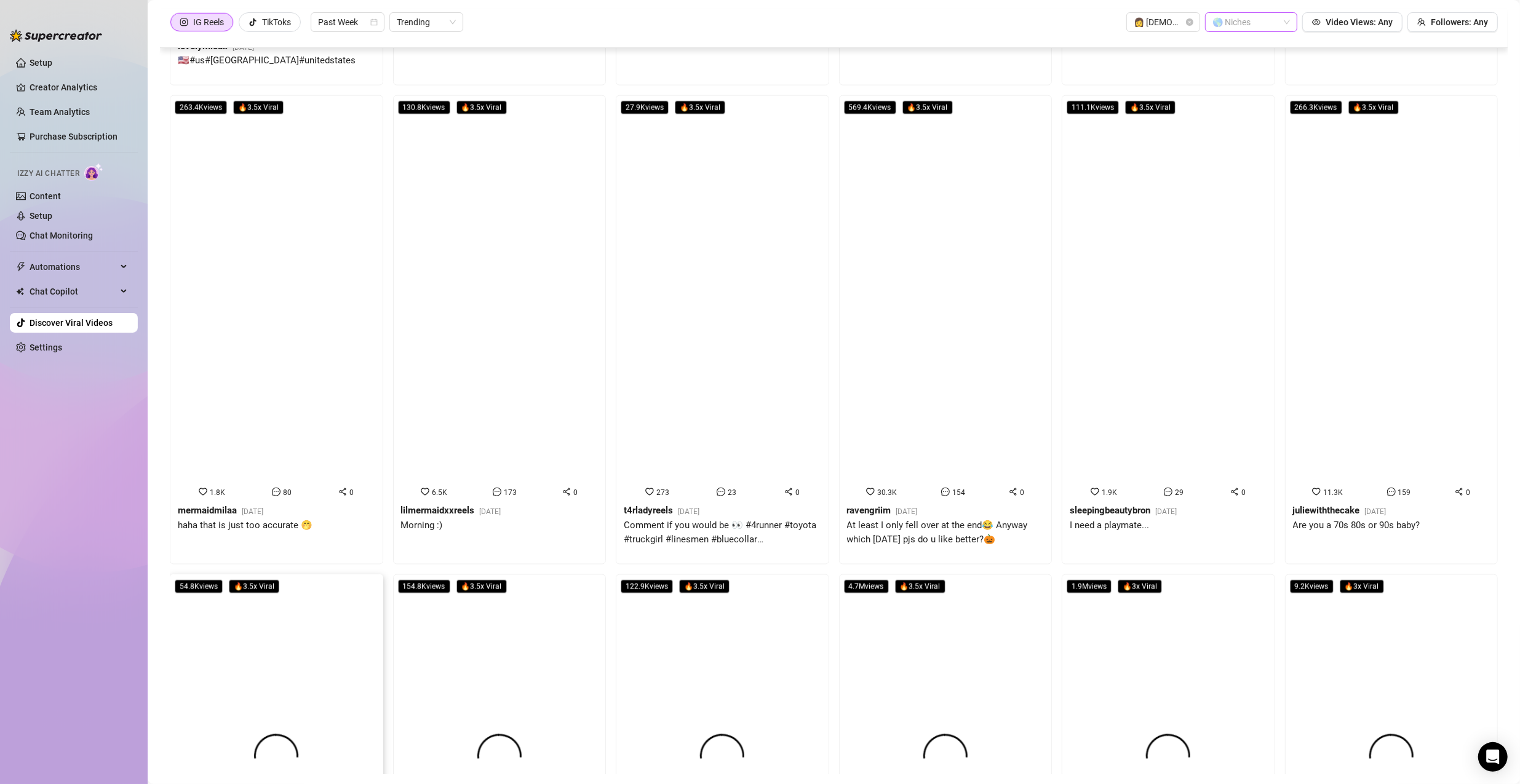
scroll to position [1457, 0]
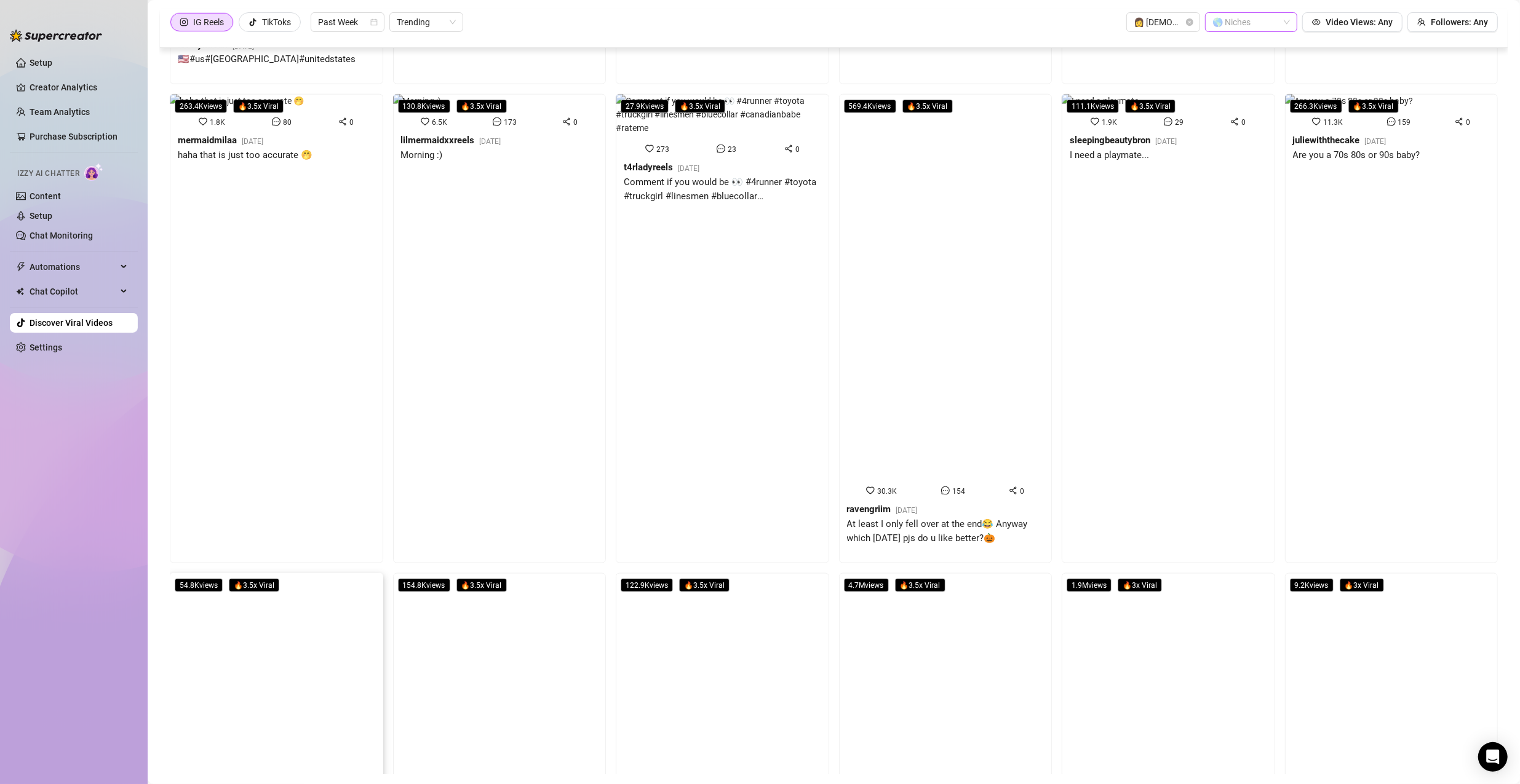
click at [267, 573] on video at bounding box center [276, 762] width 214 height 379
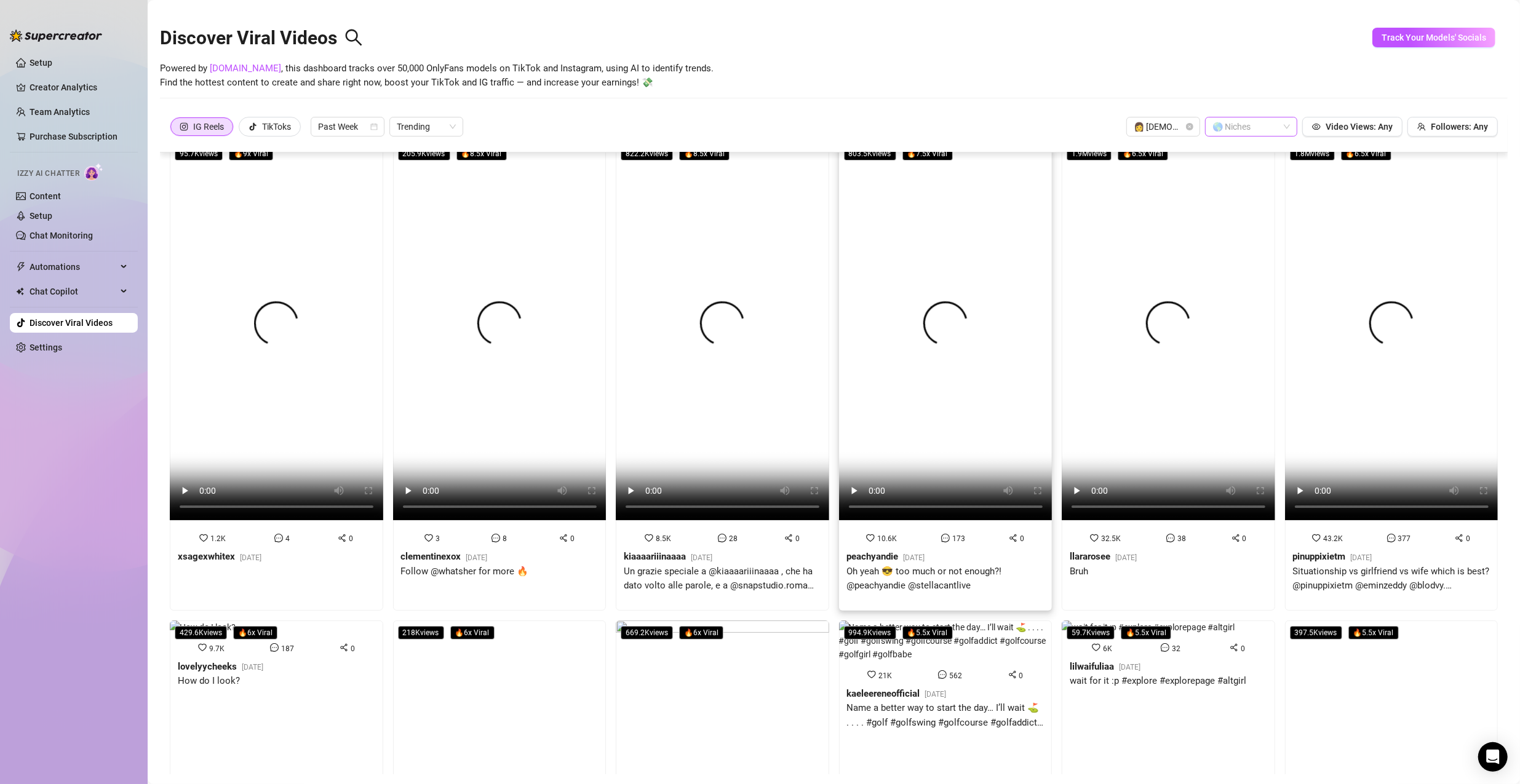
scroll to position [0, 0]
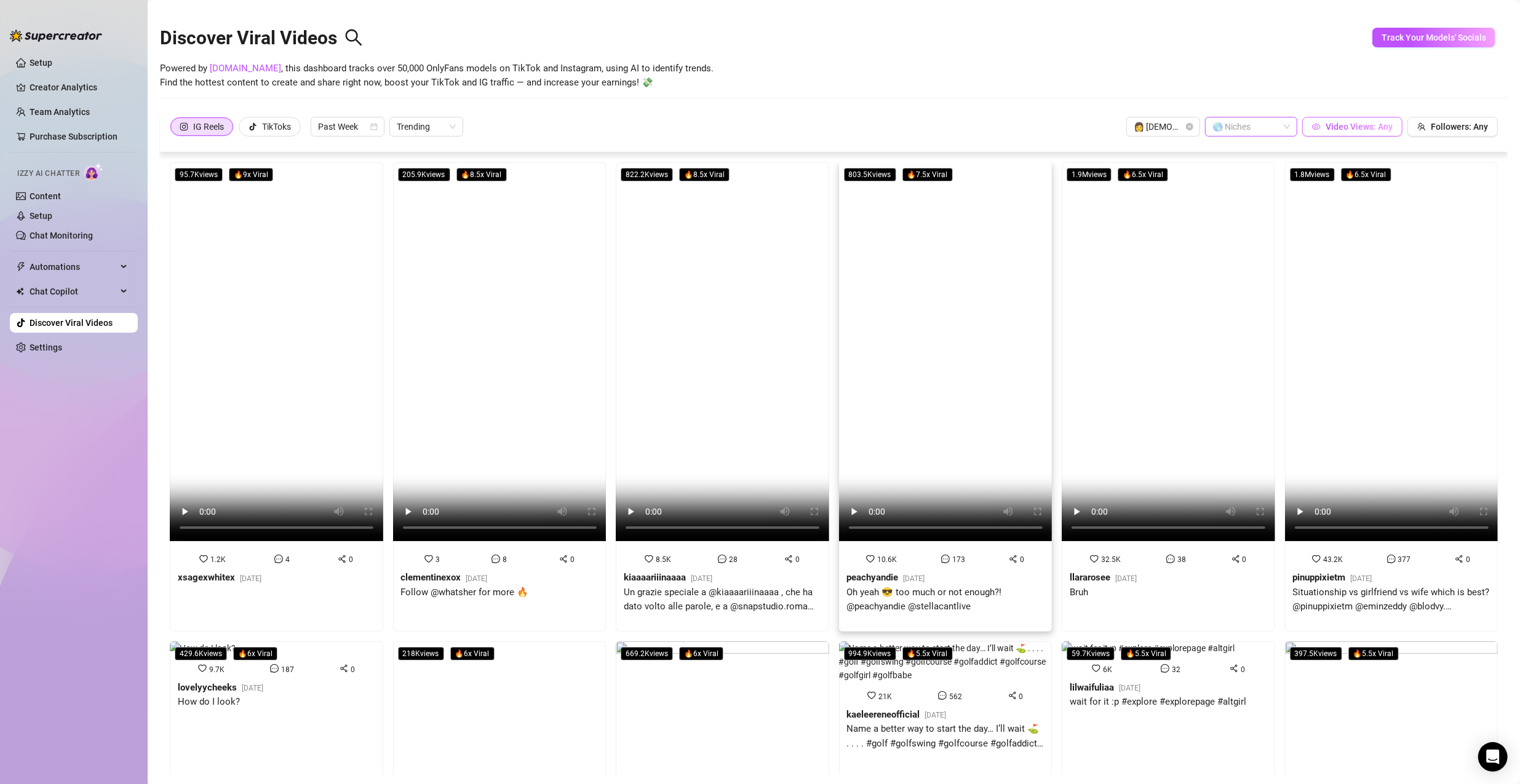
click at [733, 131] on button "Video Views: Any" at bounding box center [1352, 126] width 100 height 20
drag, startPoint x: 1310, startPoint y: 92, endPoint x: 1246, endPoint y: 99, distance: 64.4
click at [733, 99] on body "Setup Creator Analytics Team Analytics Purchase Subscription Izzy AI Chatter Co…" at bounding box center [760, 392] width 1520 height 784
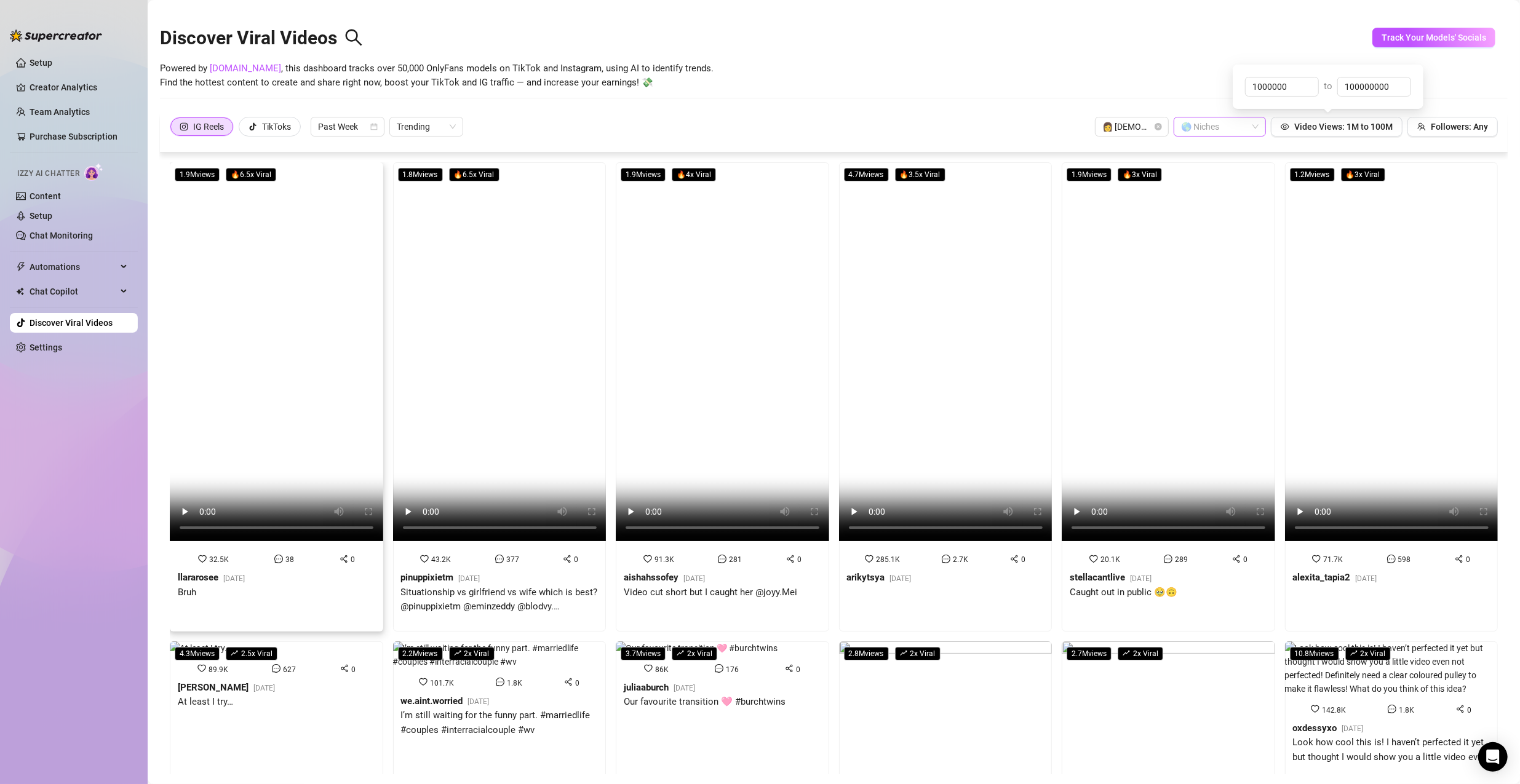
click at [263, 296] on video at bounding box center [276, 352] width 214 height 379
click at [431, 291] on video at bounding box center [500, 352] width 214 height 379
click at [661, 310] on video at bounding box center [722, 352] width 214 height 379
click at [697, 124] on div "IG Reels TikToks Past Week Trending 👩 Female 🌎 Niches Video Views: 1M to 100M F…" at bounding box center [833, 126] width 1328 height 20
click at [733, 228] on video at bounding box center [945, 352] width 214 height 379
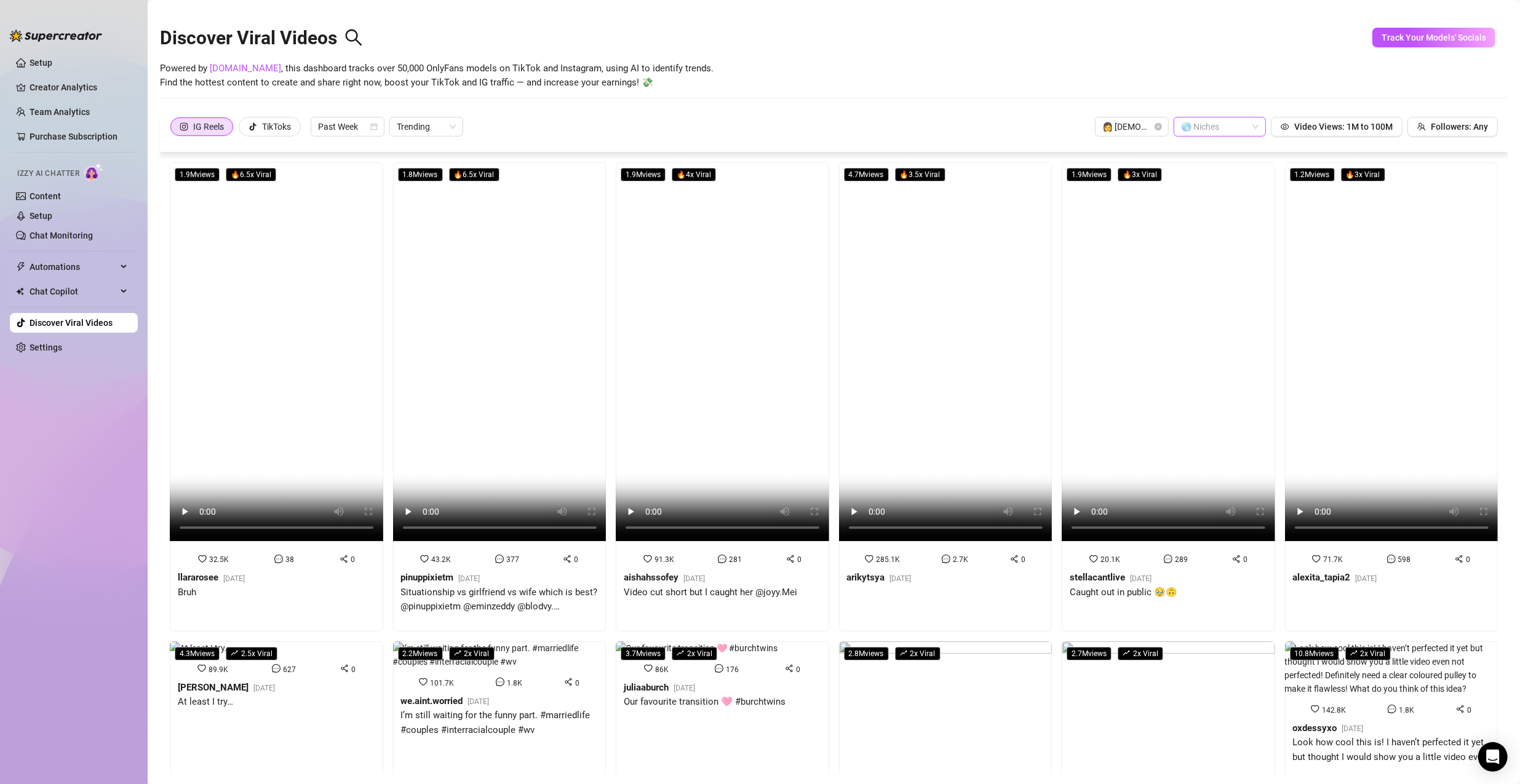
drag, startPoint x: 703, startPoint y: 127, endPoint x: 718, endPoint y: 127, distance: 15.0
click at [703, 127] on div "IG Reels TikToks Past Week Trending 👩 Female 🌎 Niches Video Views: 1M to 100M F…" at bounding box center [833, 126] width 1328 height 20
click at [733, 235] on video at bounding box center [1168, 352] width 214 height 379
click at [666, 118] on div "IG Reels TikToks Past Week Trending 👩 Female 🌎 Niches Video Views: 1M to 100M F…" at bounding box center [833, 126] width 1328 height 20
click at [733, 233] on video at bounding box center [1391, 352] width 214 height 379
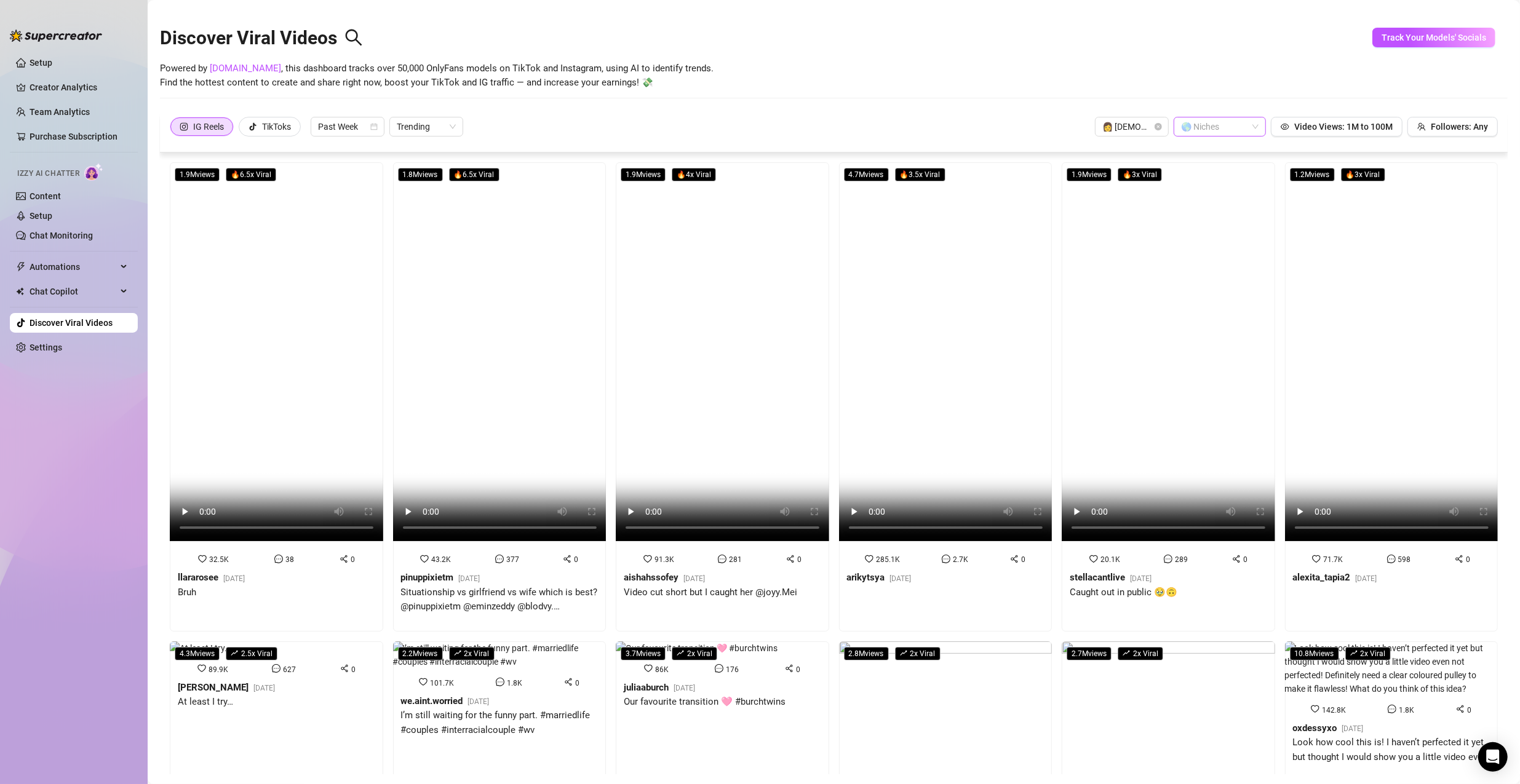
click at [629, 136] on div "IG Reels TikToks Past Week Trending 👩 Female 🌎 Niches Video Views: 1M to 100M F…" at bounding box center [833, 126] width 1328 height 20
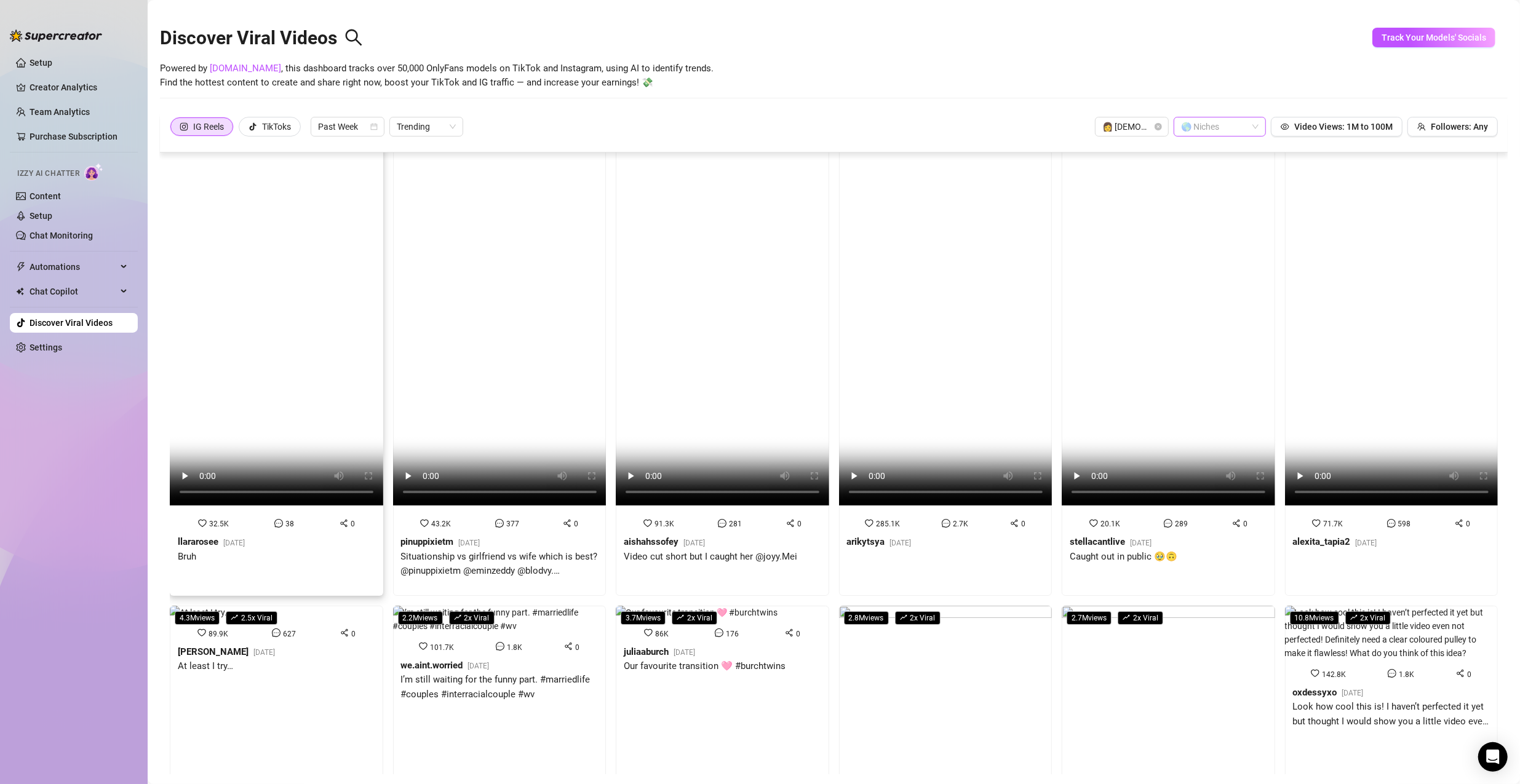
scroll to position [308, 0]
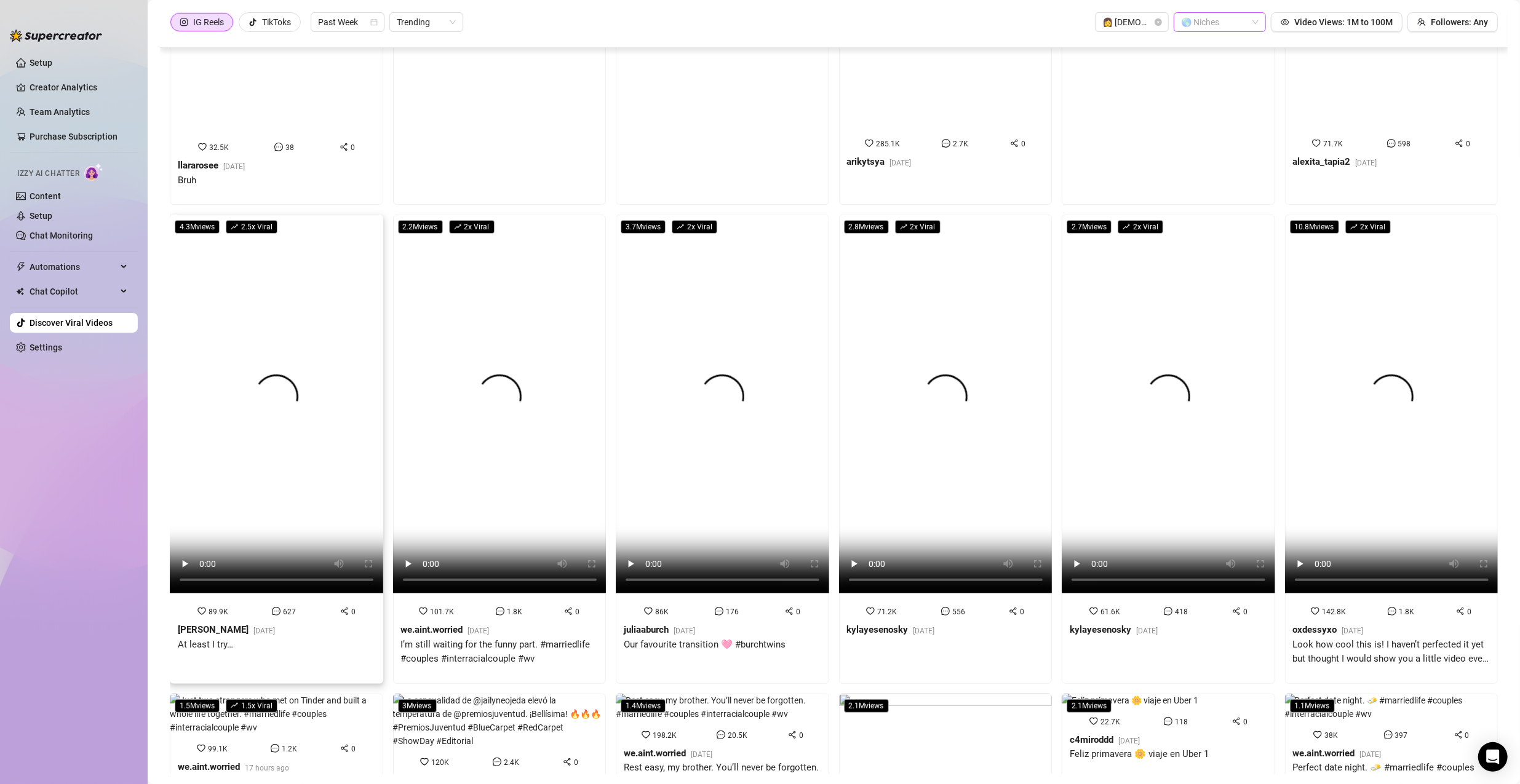
click at [301, 470] on video at bounding box center [276, 404] width 214 height 379
drag, startPoint x: 559, startPoint y: 27, endPoint x: 554, endPoint y: 40, distance: 13.9
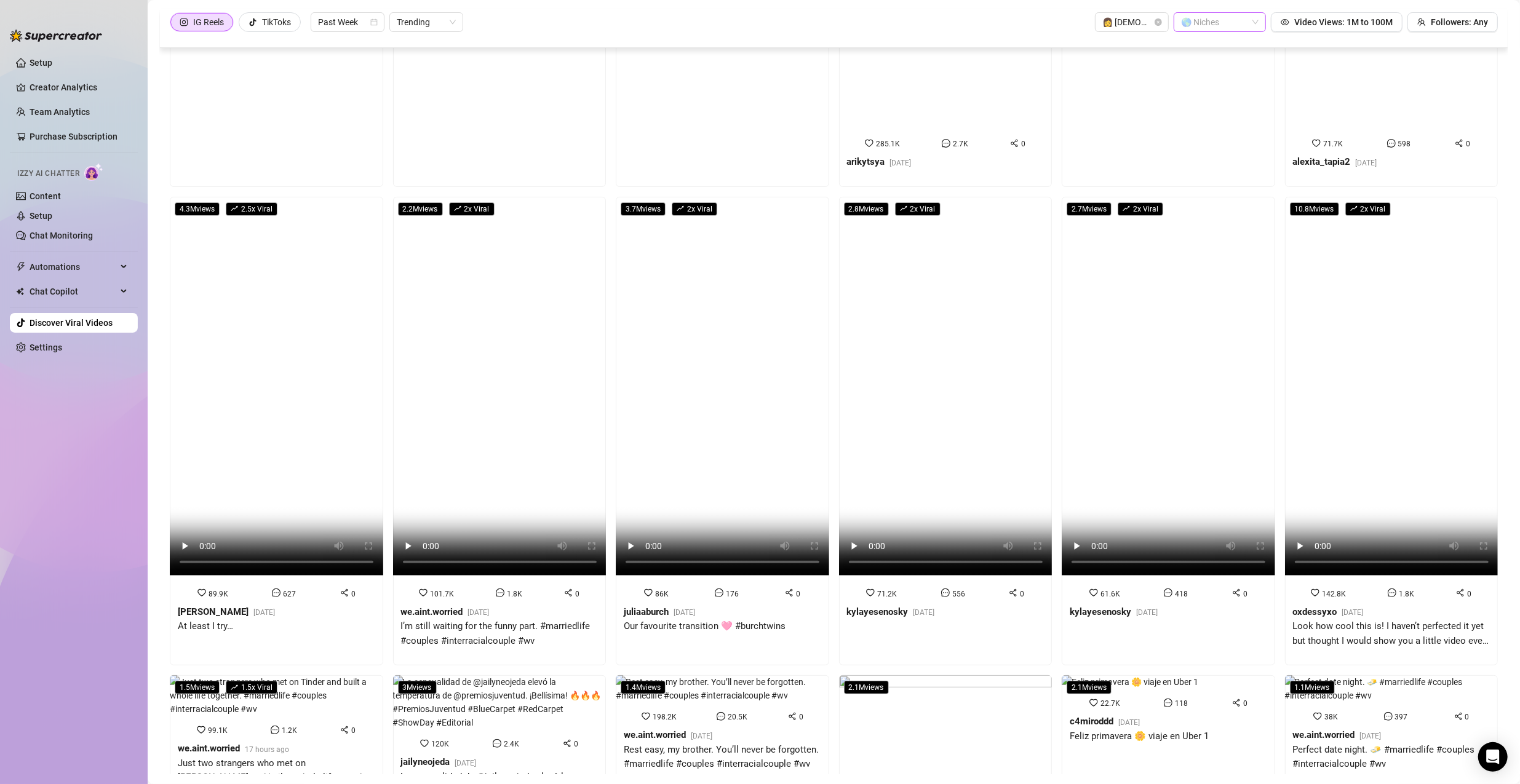
click at [559, 27] on div "IG Reels TikToks Past Week Trending 👩 Female 🌎 Niches Video Views: 1M to 100M F…" at bounding box center [833, 22] width 1328 height 20
click at [438, 396] on video at bounding box center [500, 386] width 214 height 379
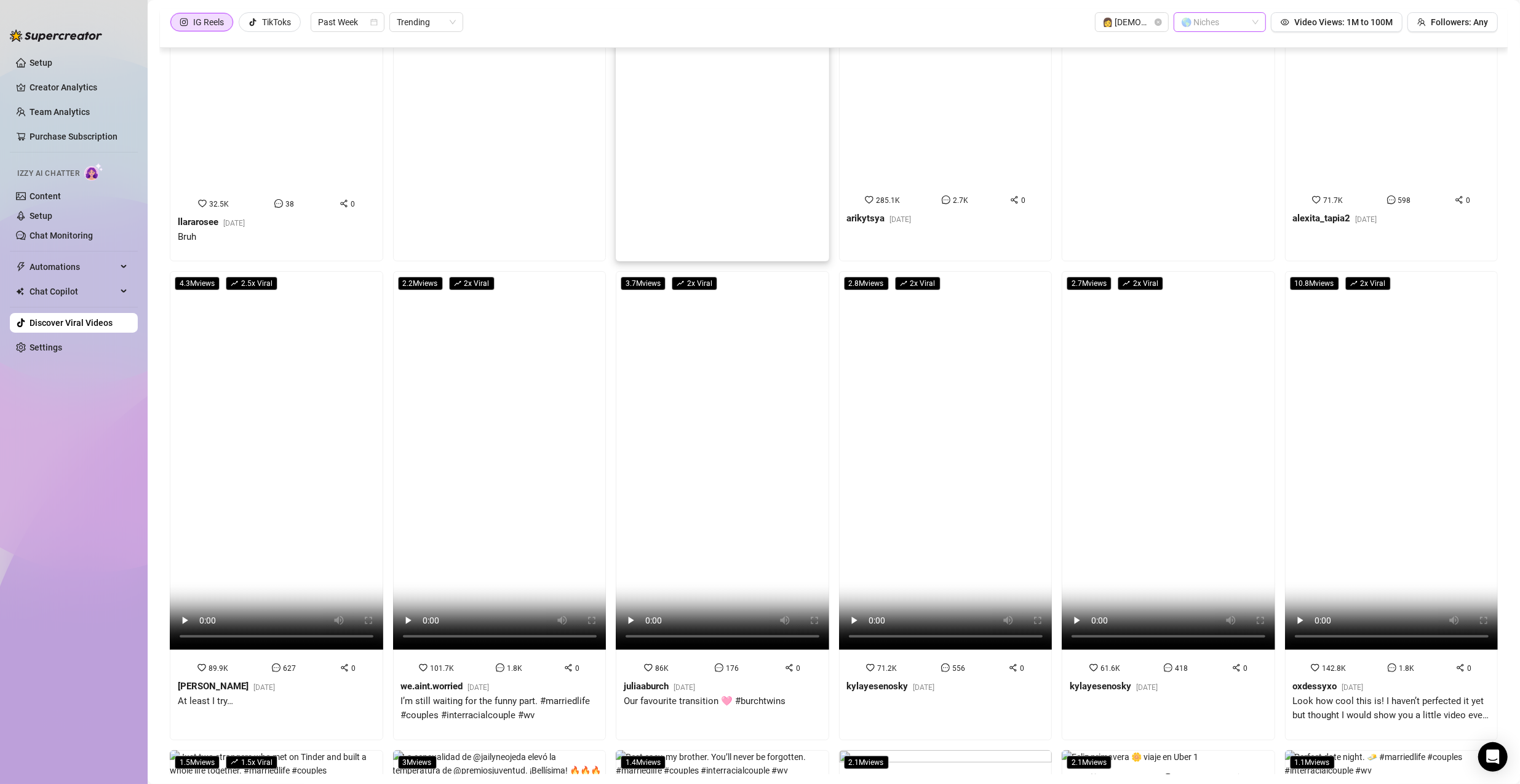
scroll to position [363, 0]
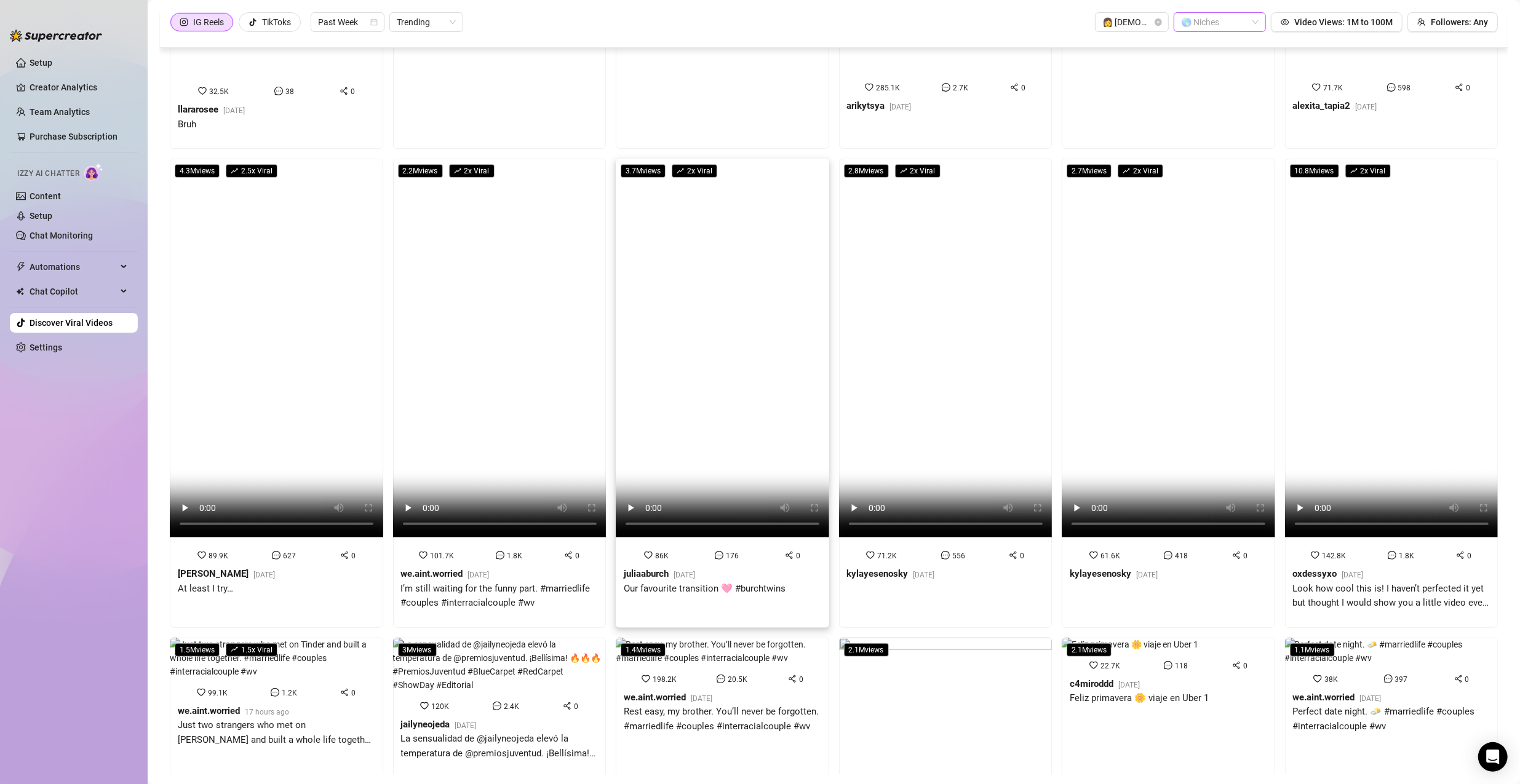
click at [701, 449] on video at bounding box center [722, 348] width 214 height 379
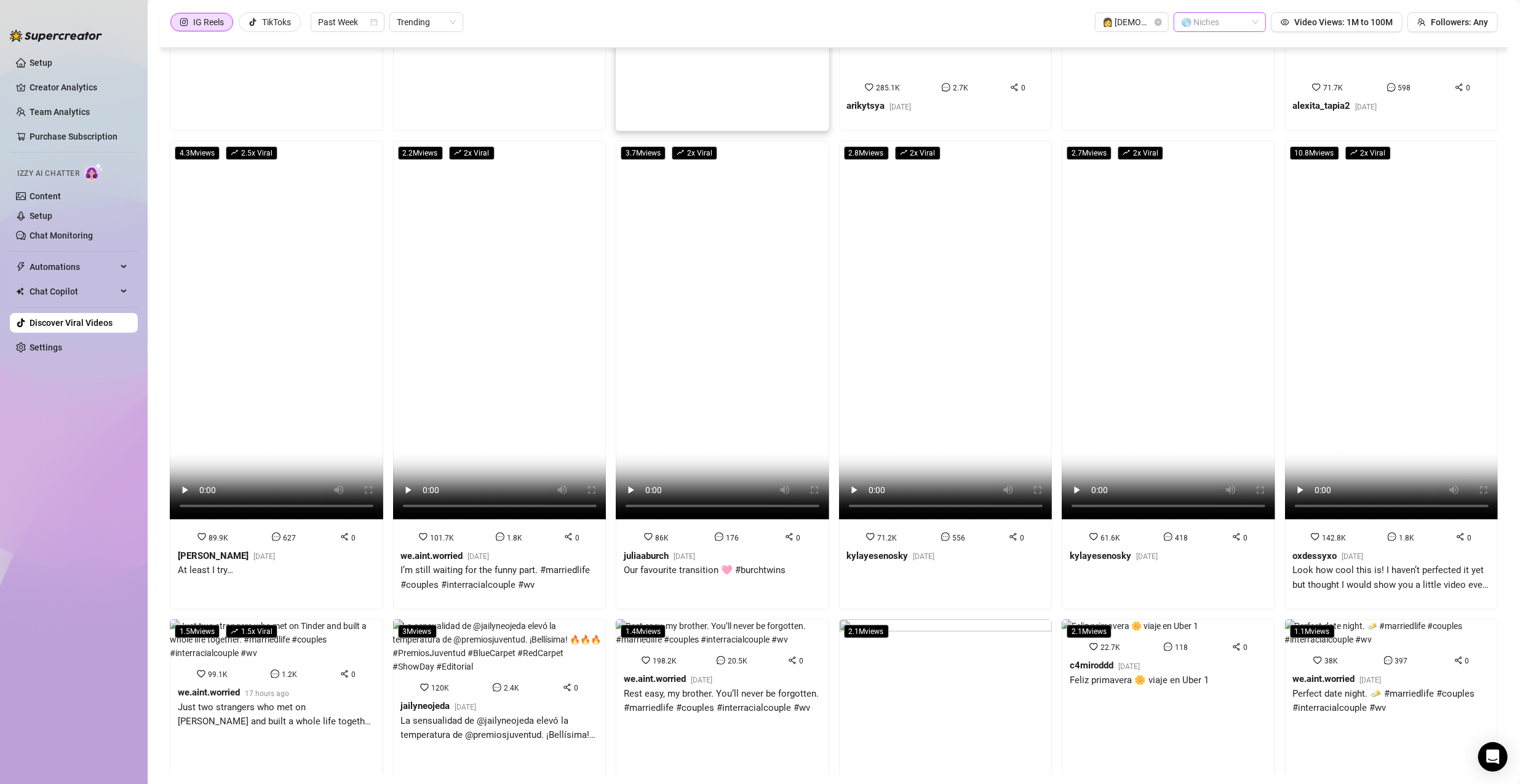
drag, startPoint x: 657, startPoint y: 20, endPoint x: 682, endPoint y: 49, distance: 38.3
click at [657, 20] on div "IG Reels TikToks Past Week Trending 👩 Female 🌎 Niches Video Views: 1M to 100M F…" at bounding box center [833, 22] width 1328 height 20
click at [733, 306] on video at bounding box center [945, 330] width 214 height 379
drag, startPoint x: 610, startPoint y: 37, endPoint x: 622, endPoint y: 53, distance: 20.0
click at [610, 37] on div "IG Reels TikToks Past Week Trending 👩 Female 🌎 Niches Video Views: 1M to 100M F…" at bounding box center [833, 29] width 1348 height 40
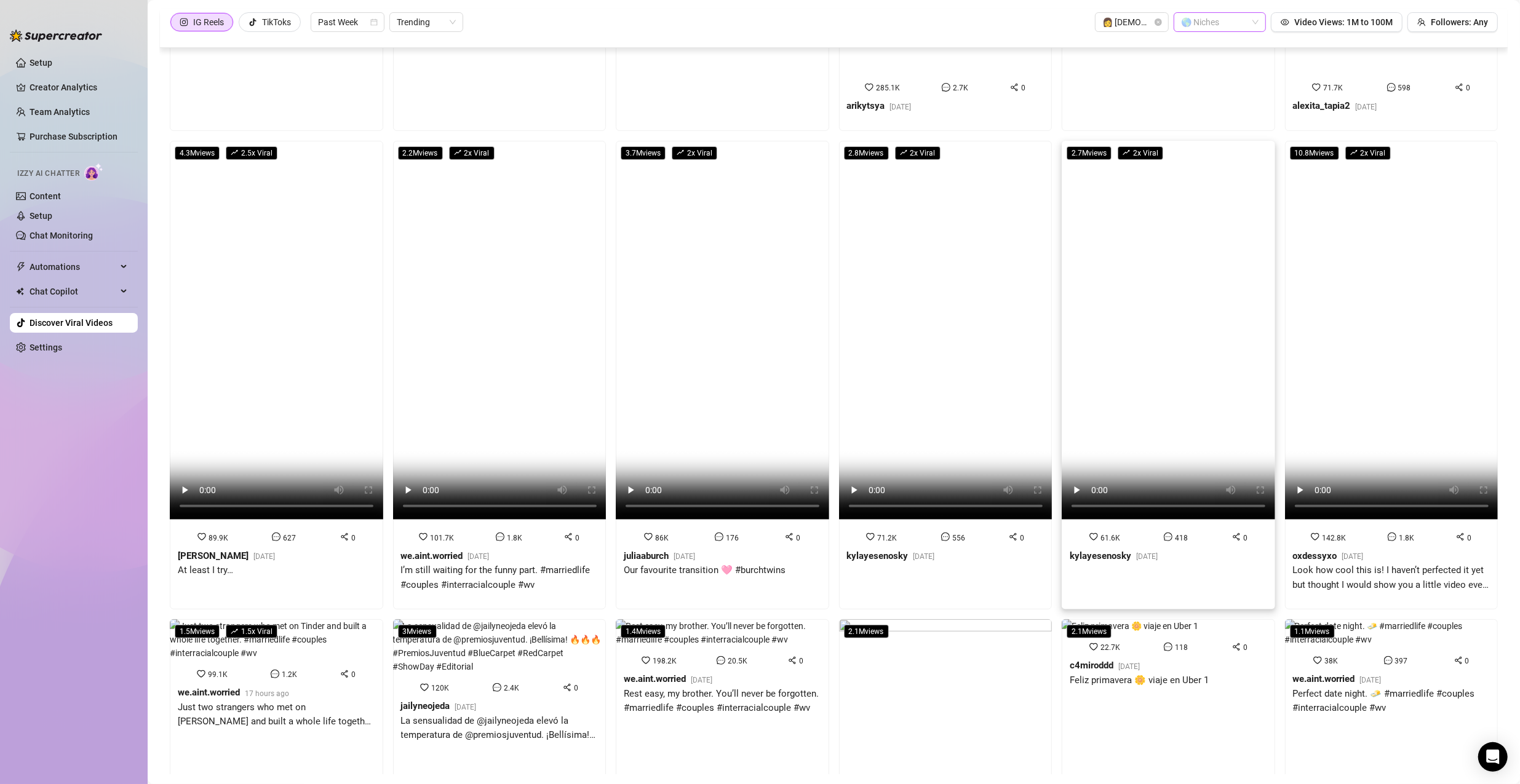
click at [733, 306] on video at bounding box center [1168, 330] width 214 height 379
click at [627, 31] on div "IG Reels TikToks Past Week Trending 👩 Female 🌎 Niches Video Views: 1M to 100M F…" at bounding box center [833, 22] width 1328 height 20
click at [733, 276] on video at bounding box center [1391, 330] width 214 height 379
drag, startPoint x: 671, startPoint y: 25, endPoint x: 633, endPoint y: 72, distance: 60.4
click at [671, 25] on div "IG Reels TikToks Past Week Trending 👩 Female 🌎 Niches Video Views: 1M to 100M F…" at bounding box center [833, 22] width 1328 height 20
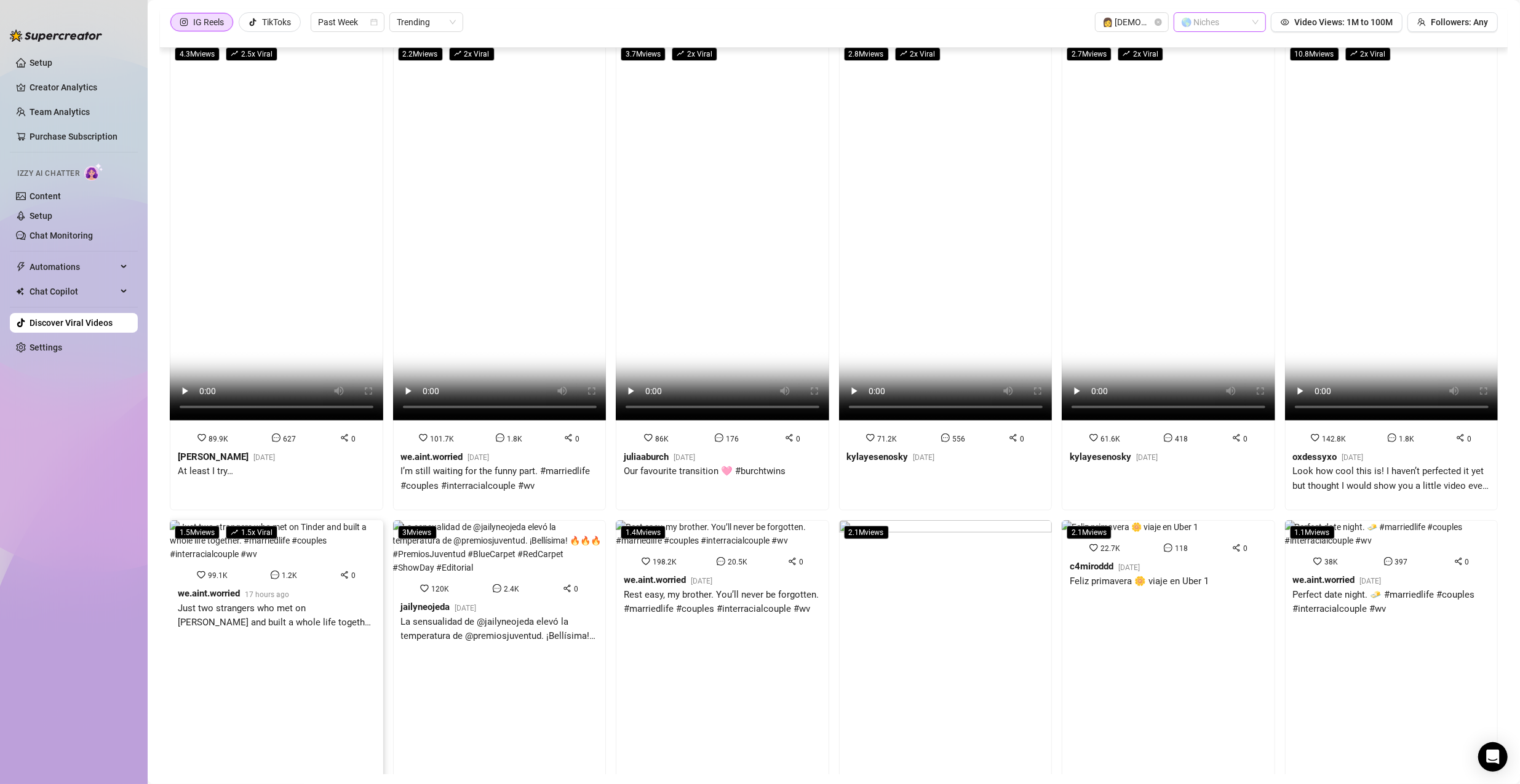
scroll to position [609, 0]
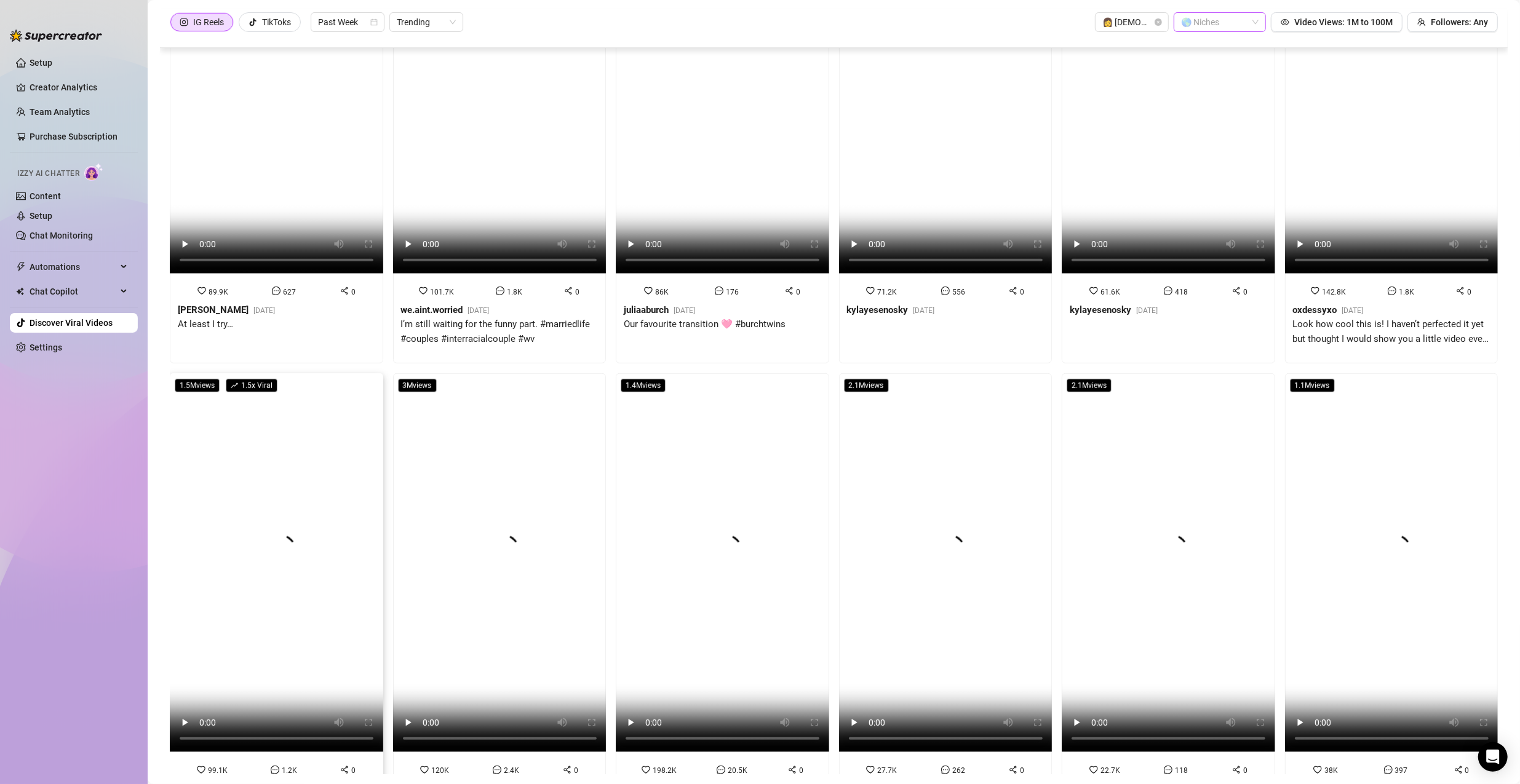
click at [304, 570] on video at bounding box center [276, 563] width 214 height 379
click at [557, 481] on video at bounding box center [500, 563] width 214 height 379
click at [666, 449] on video at bounding box center [722, 563] width 214 height 379
click at [733, 436] on video at bounding box center [945, 563] width 214 height 379
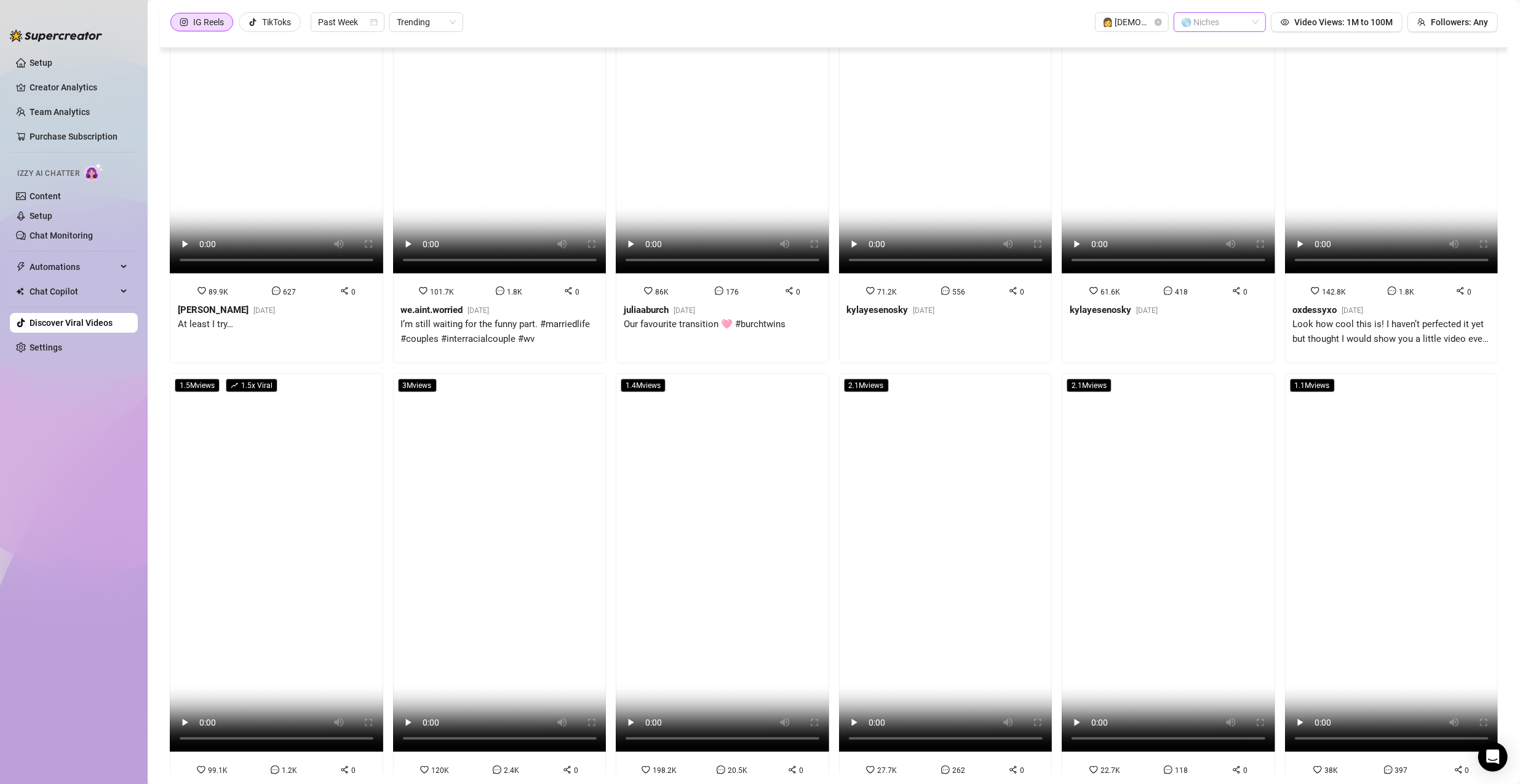
click at [733, 440] on video at bounding box center [1168, 563] width 214 height 379
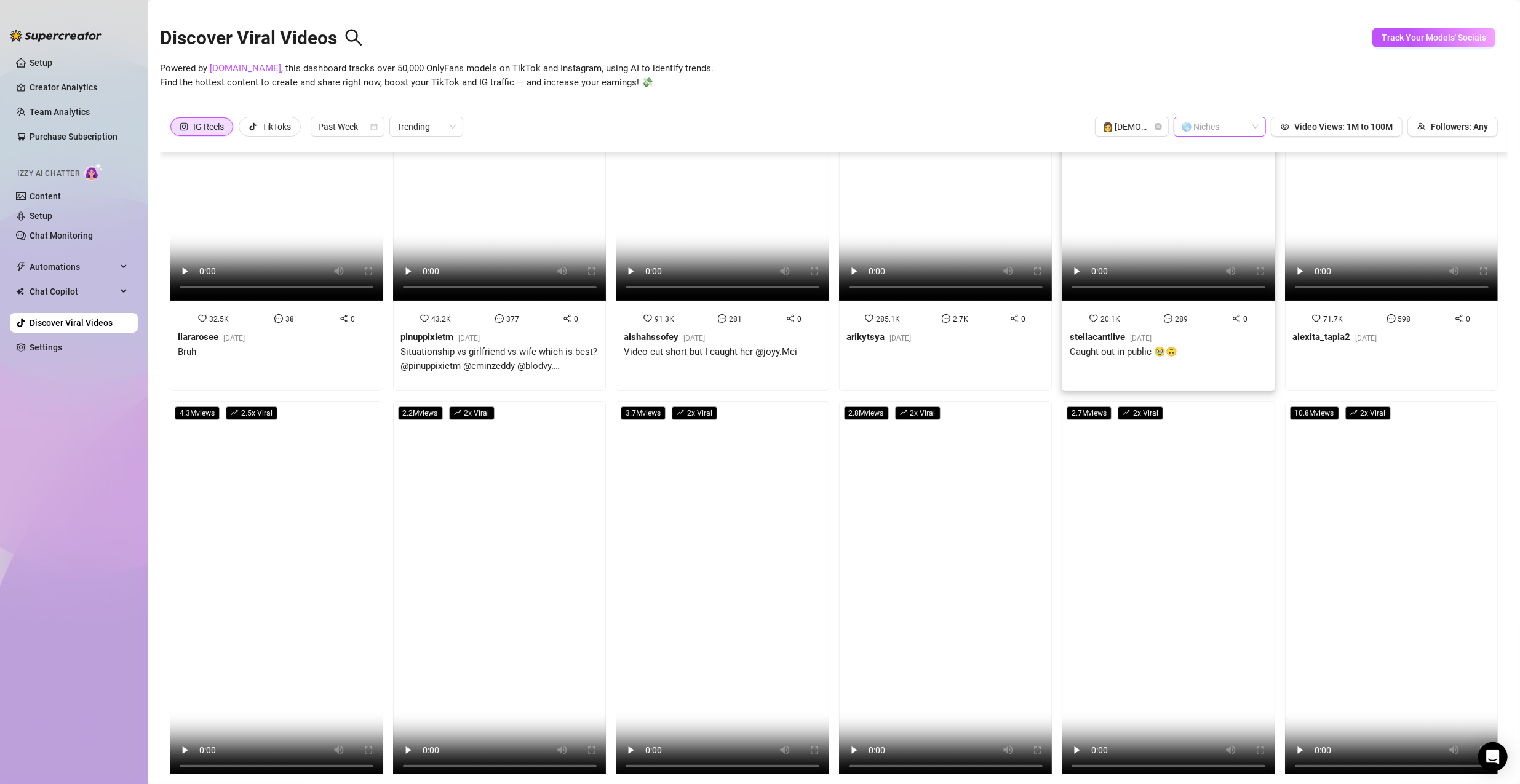
scroll to position [0, 0]
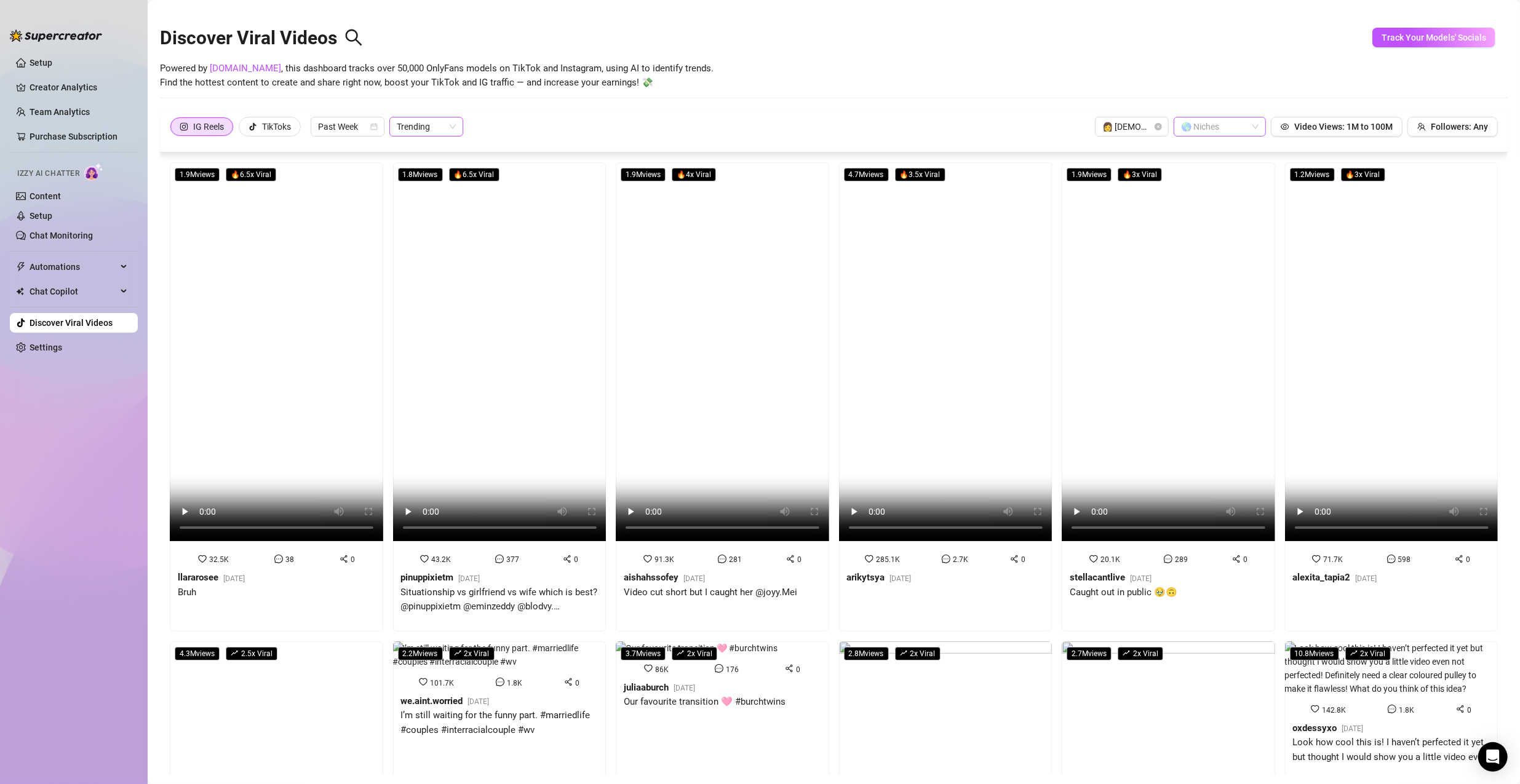
click at [421, 128] on span "Trending" at bounding box center [426, 126] width 59 height 18
click at [733, 131] on span "Video Views: 1M to 100M" at bounding box center [1344, 126] width 99 height 10
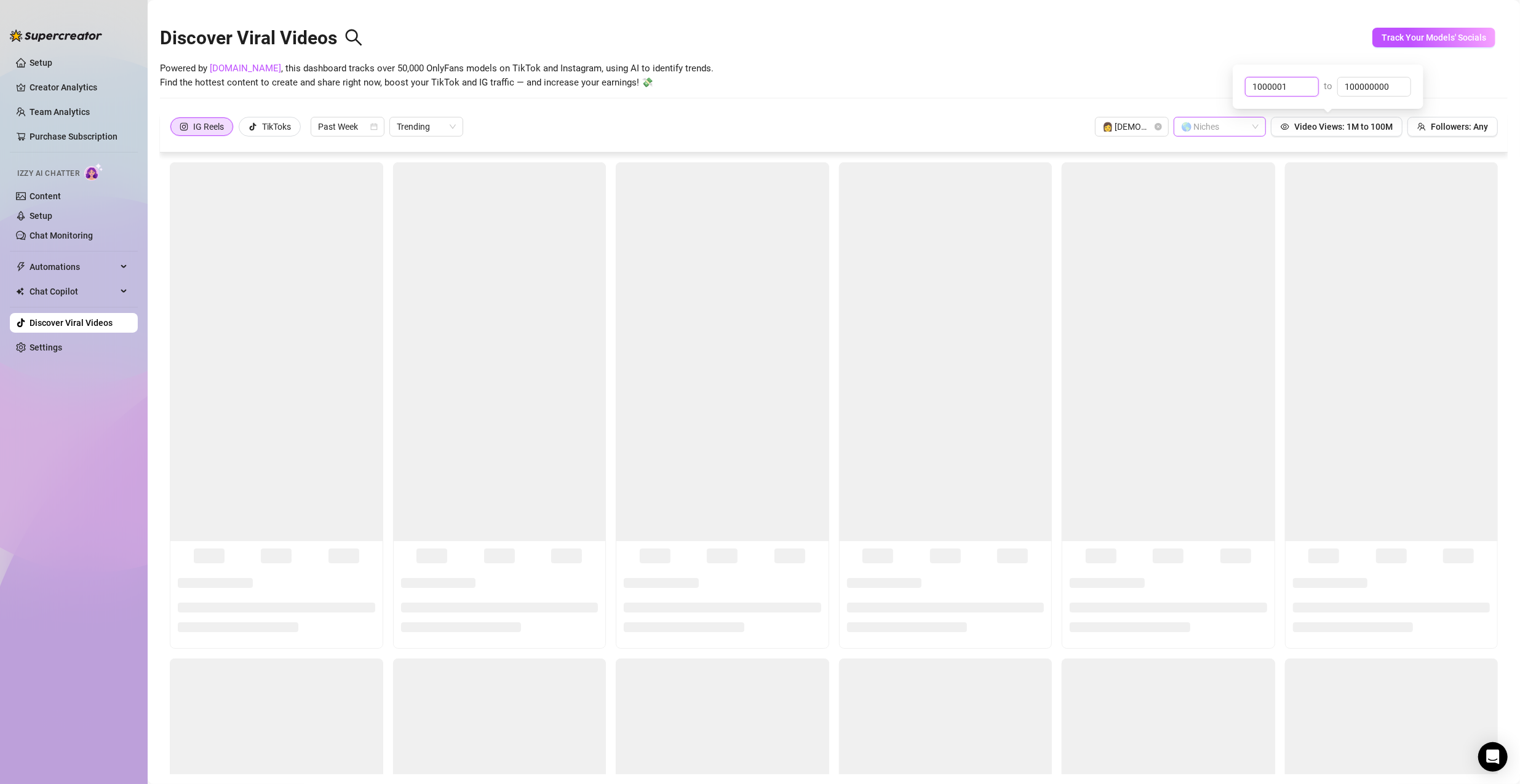
drag, startPoint x: 1308, startPoint y: 82, endPoint x: 1105, endPoint y: 84, distance: 203.0
click at [733, 84] on body "Setup Creator Analytics Team Analytics Purchase Subscription Izzy AI Chatter Co…" at bounding box center [760, 392] width 1520 height 784
drag, startPoint x: 1290, startPoint y: 85, endPoint x: 1204, endPoint y: 97, distance: 86.8
click at [733, 97] on body "Setup Creator Analytics Team Analytics Purchase Subscription Izzy AI Chatter Co…" at bounding box center [760, 392] width 1520 height 784
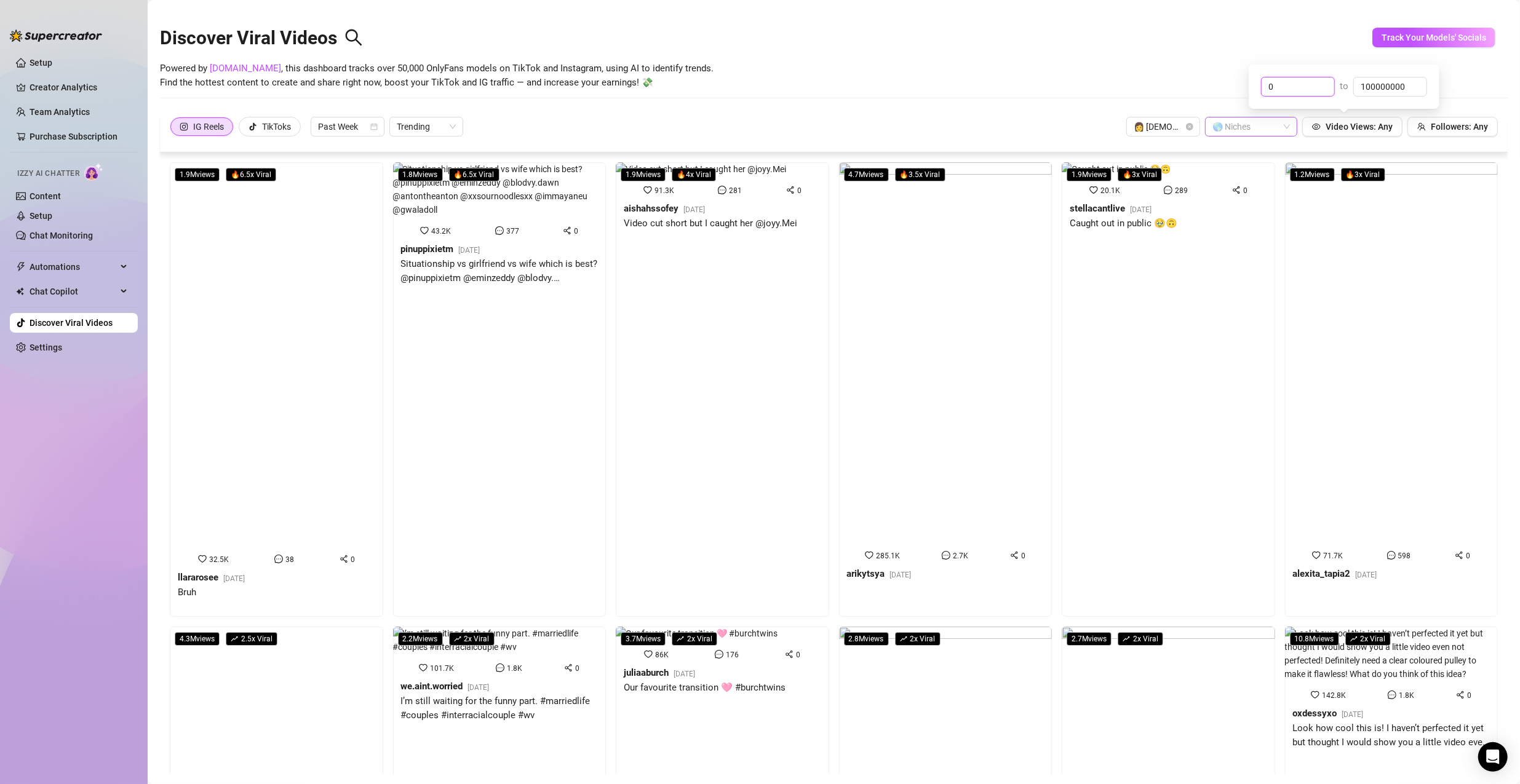
type input "0"
click at [733, 71] on div "Powered by [DOMAIN_NAME] , this dashboard tracks over 50,000 OnlyFans models on…" at bounding box center [833, 75] width 1348 height 29
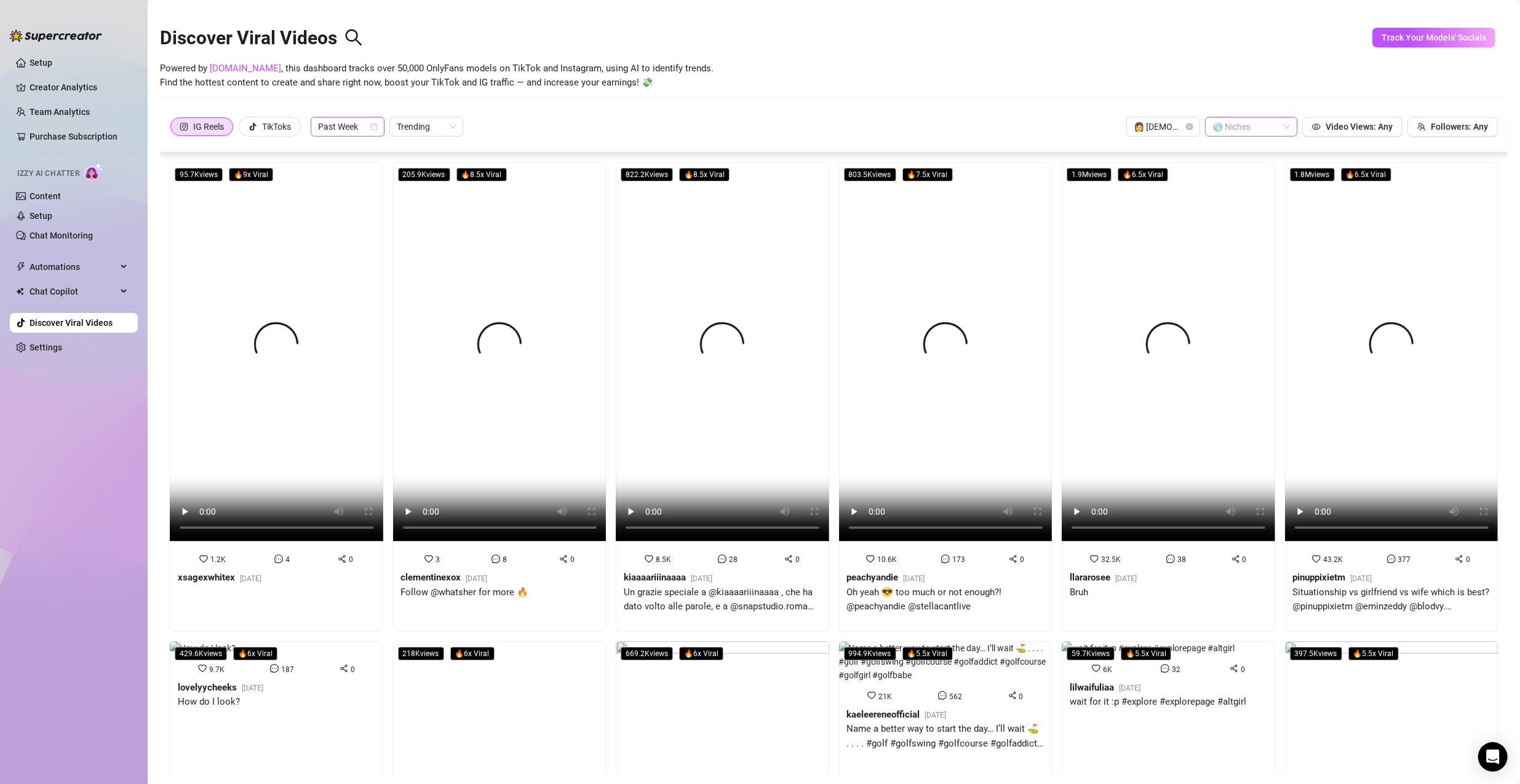
click at [385, 121] on div "Past Week" at bounding box center [347, 126] width 73 height 20
click at [359, 195] on div "Past Month" at bounding box center [348, 191] width 54 height 14
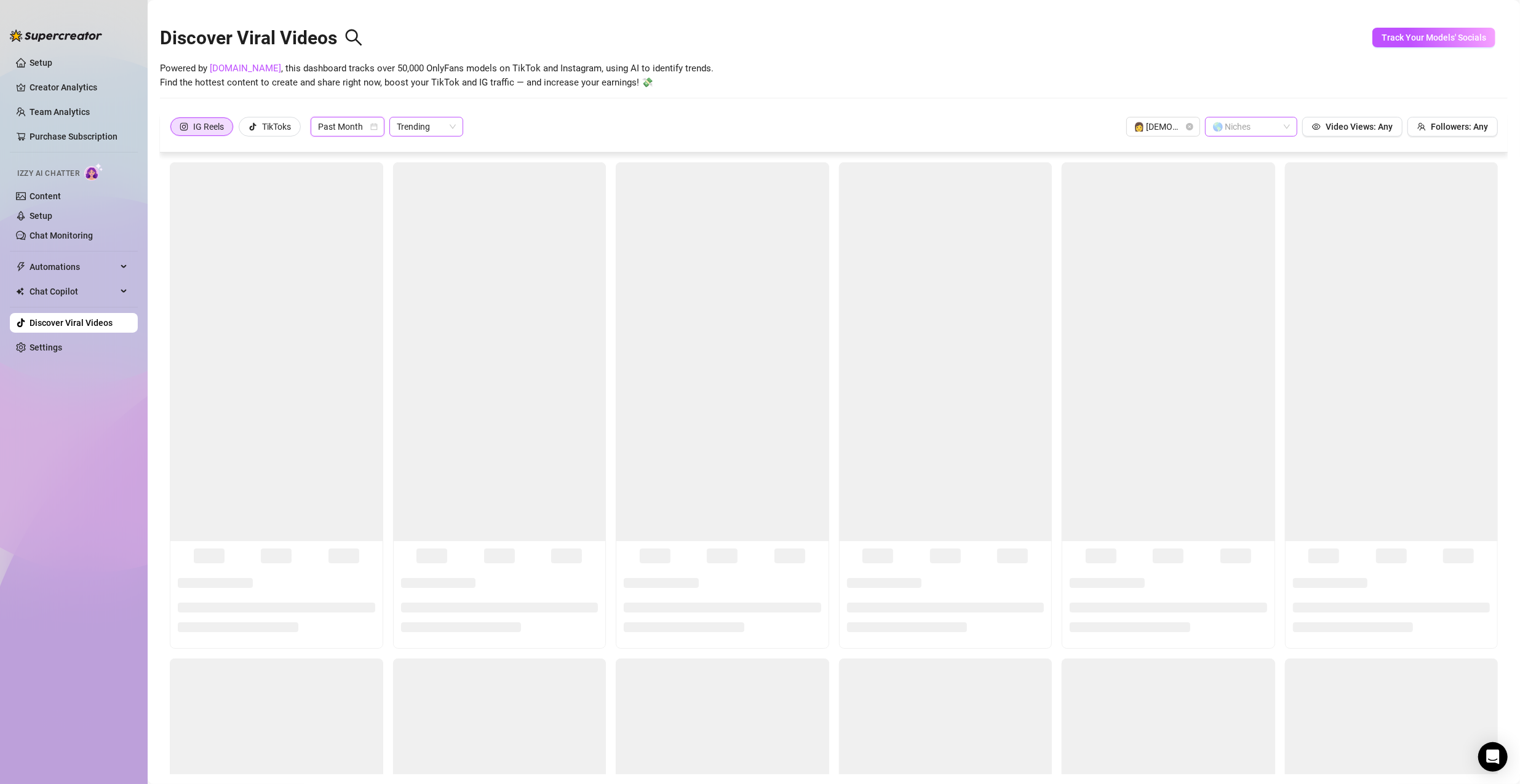
click at [442, 123] on span "Trending" at bounding box center [426, 126] width 59 height 18
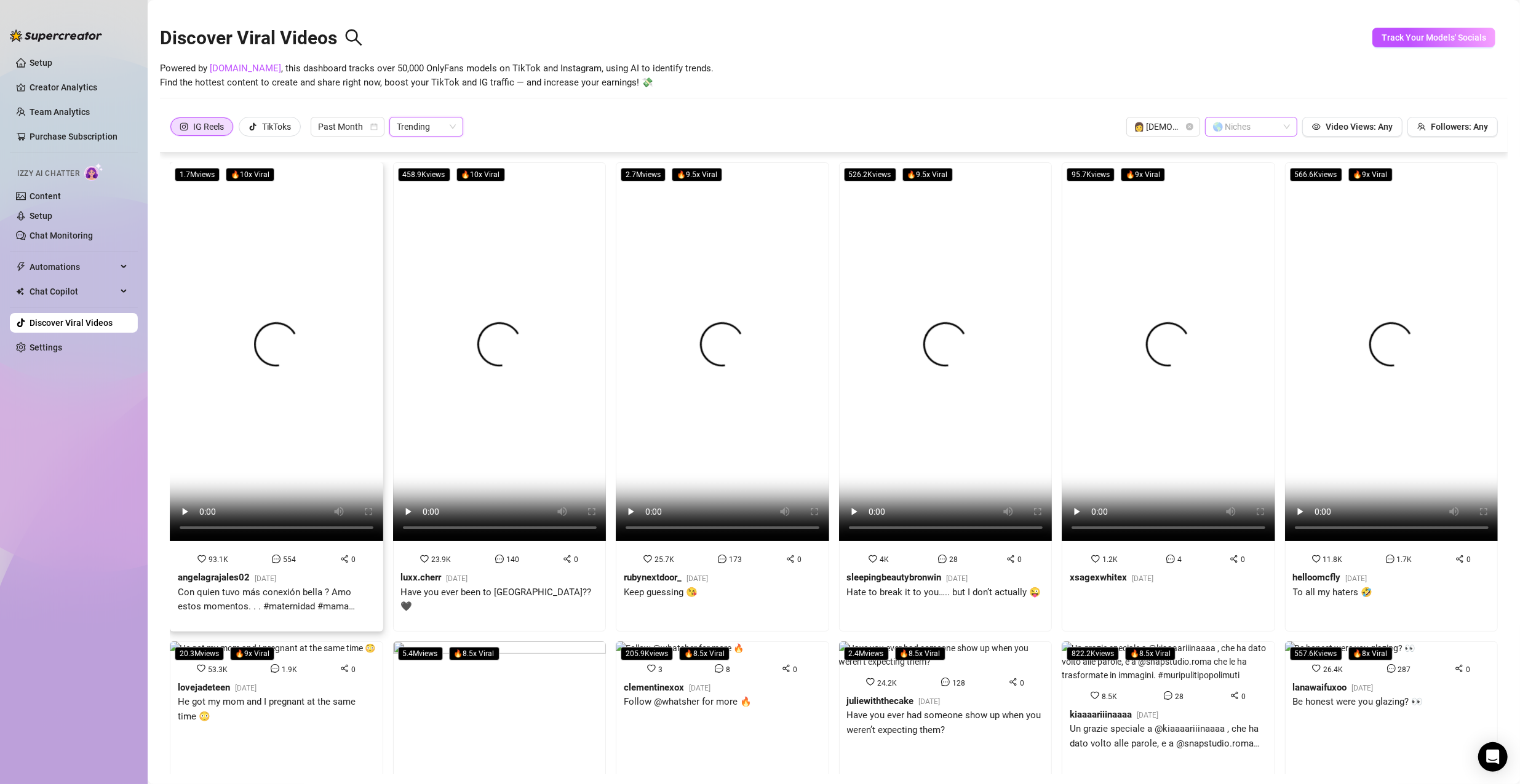
click at [215, 371] on video at bounding box center [276, 352] width 214 height 379
click at [551, 270] on video at bounding box center [500, 352] width 214 height 379
click at [687, 233] on video at bounding box center [722, 352] width 214 height 379
click at [650, 129] on div "IG Reels TikToks Past Month Trending 👩 Female 🌎 Niches Video Views: Any Followe…" at bounding box center [833, 126] width 1328 height 20
click at [733, 255] on video at bounding box center [945, 352] width 214 height 379
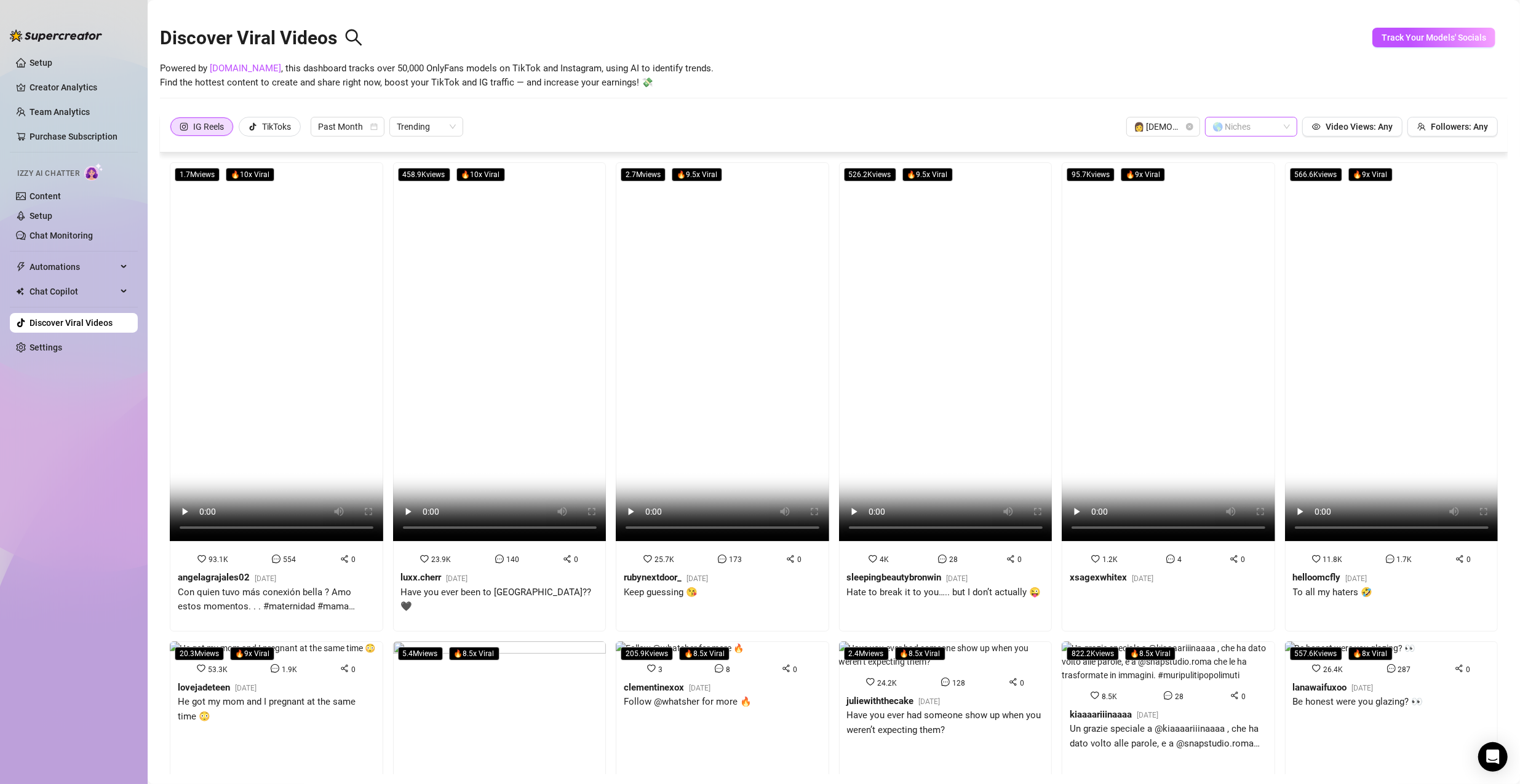
click at [650, 123] on div "IG Reels TikToks Past Month Trending 👩 Female 🌎 Niches Video Views: Any Followe…" at bounding box center [833, 126] width 1328 height 20
click at [733, 238] on video at bounding box center [945, 352] width 214 height 379
drag, startPoint x: 659, startPoint y: 127, endPoint x: 730, endPoint y: 138, distance: 71.8
click at [659, 127] on div "IG Reels TikToks Past Month Trending 👩 Female 🌎 Niches Video Views: Any Followe…" at bounding box center [833, 126] width 1328 height 20
click at [733, 271] on video at bounding box center [1168, 352] width 214 height 379
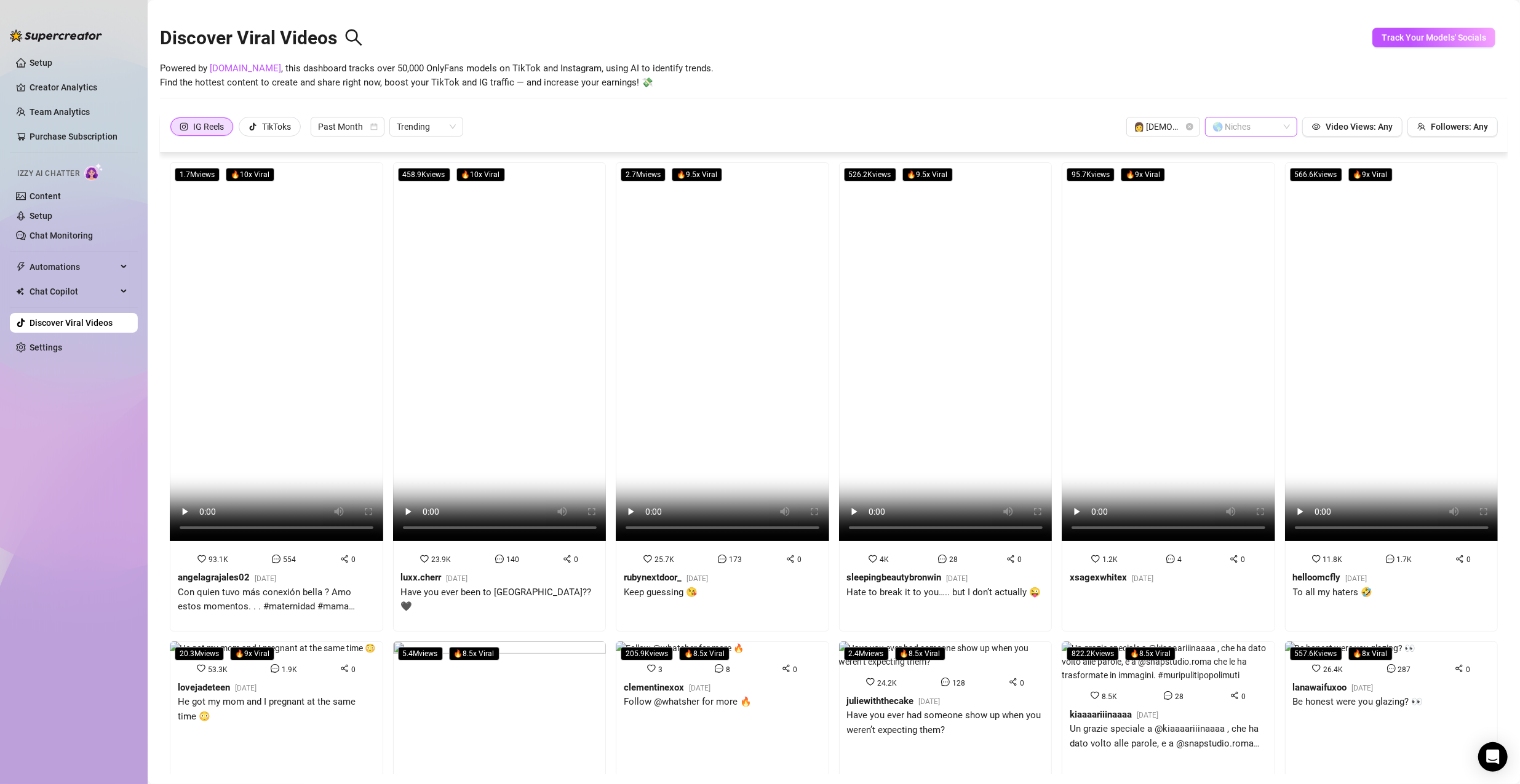
click at [649, 112] on div "Discover Viral Videos Powered by [DOMAIN_NAME] , this dashboard tracks over 50,…" at bounding box center [833, 61] width 1348 height 105
click at [733, 215] on video at bounding box center [1391, 352] width 214 height 379
drag, startPoint x: 581, startPoint y: 112, endPoint x: 574, endPoint y: 124, distance: 13.9
click at [581, 113] on div "Track Your Models' Socials IG Reels TikToks Past Month Trending 👩 Female 🌎 Nich…" at bounding box center [833, 443] width 1348 height 661
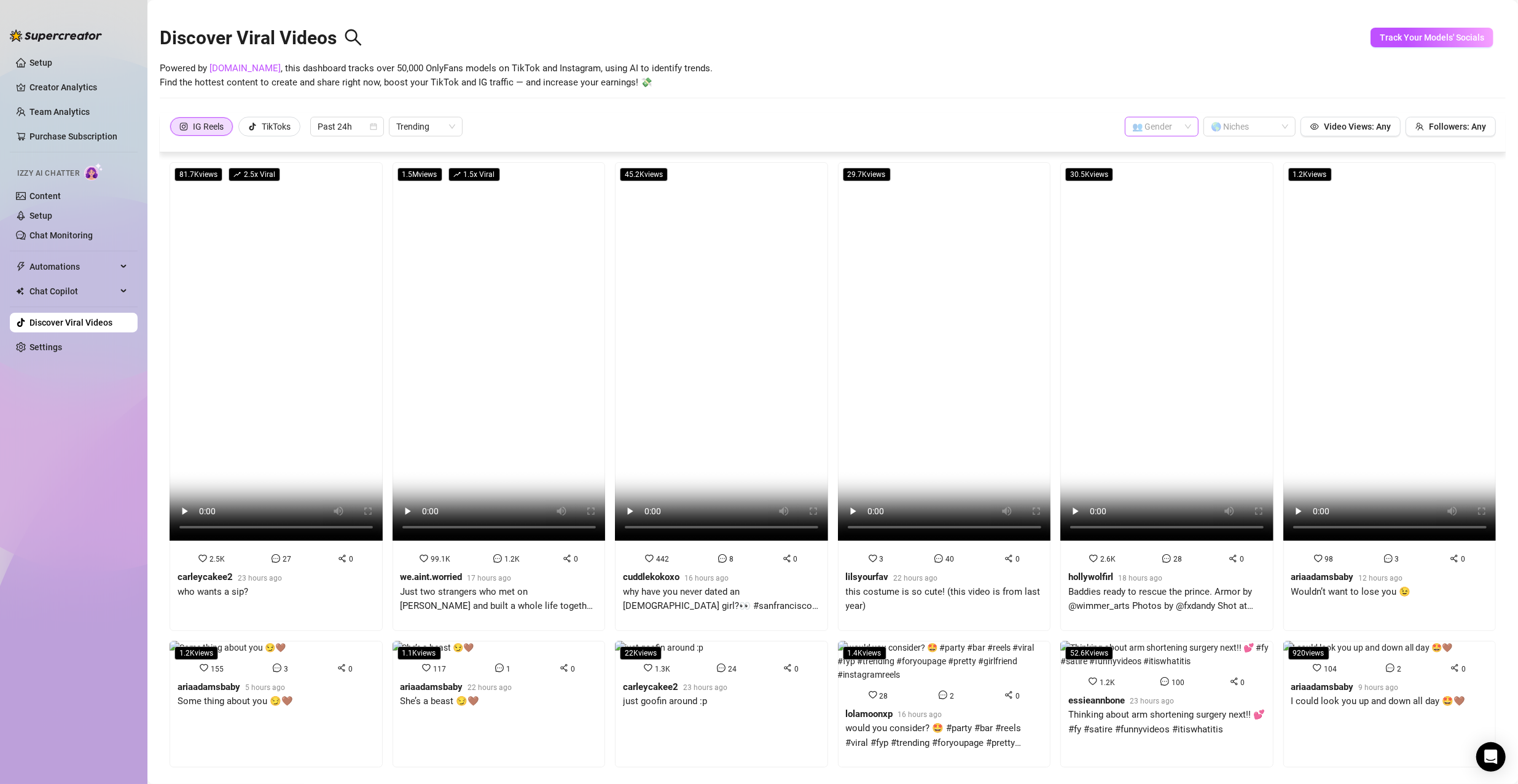
click at [1161, 120] on input "search" at bounding box center [1155, 126] width 47 height 18
click at [1159, 147] on div "👩 [DEMOGRAPHIC_DATA]" at bounding box center [1154, 151] width 54 height 14
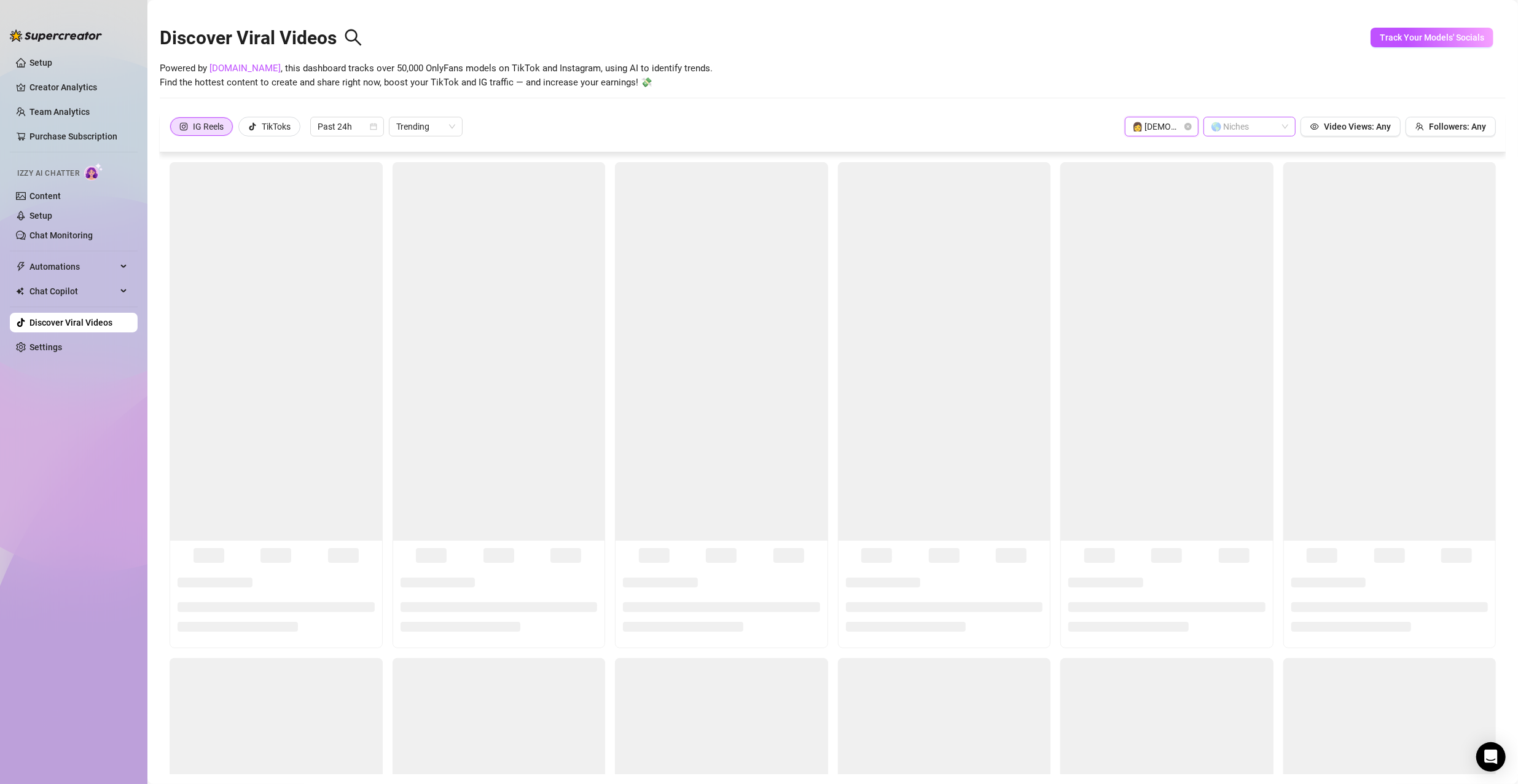
click at [1229, 132] on div at bounding box center [1243, 127] width 74 height 17
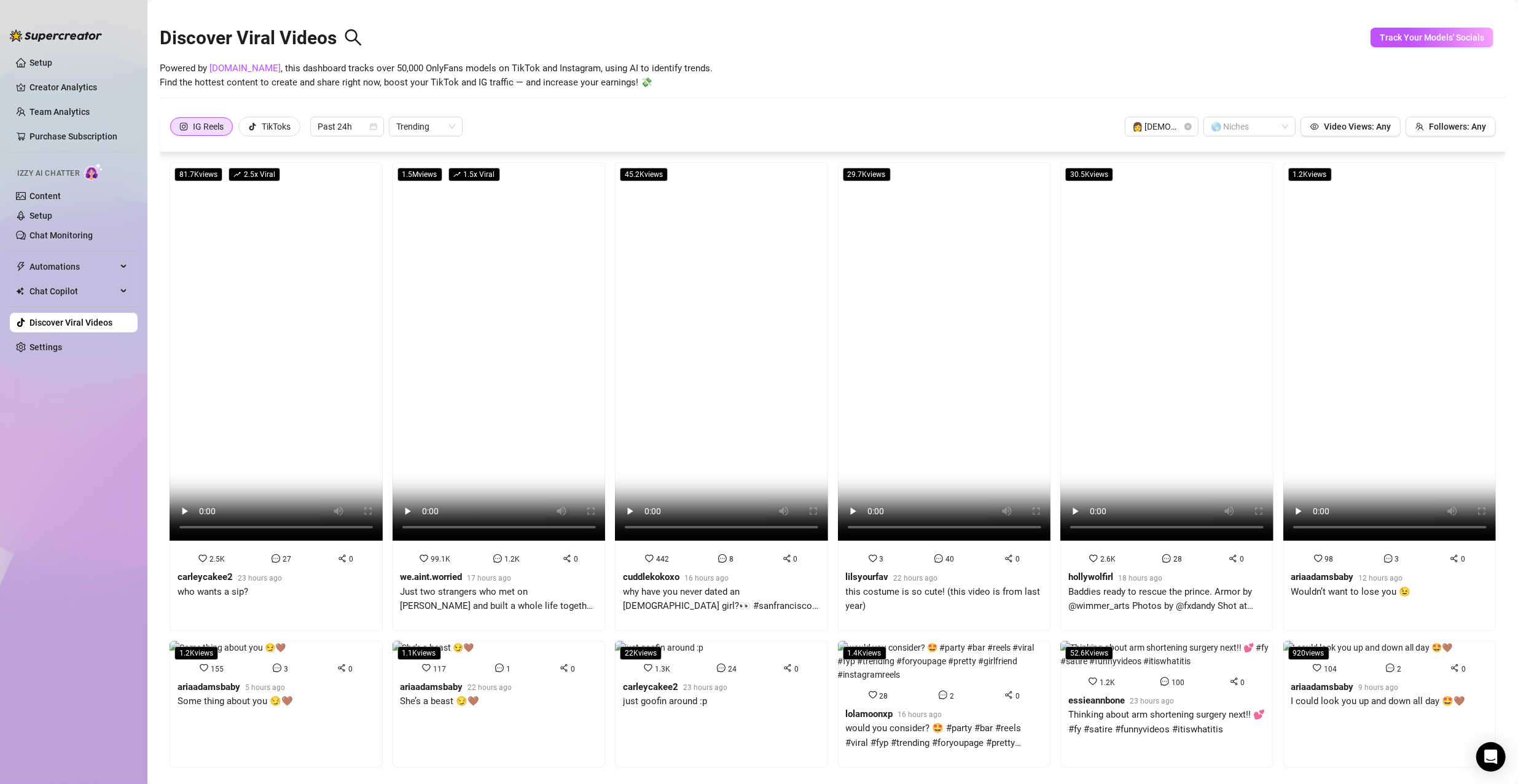
click at [1227, 78] on div "Powered by [DOMAIN_NAME] , this dashboard tracks over 50,000 OnlyFans models on…" at bounding box center [832, 75] width 1346 height 28
click at [353, 120] on span "Past 24h" at bounding box center [347, 126] width 59 height 18
click at [358, 165] on div "Past Week" at bounding box center [347, 171] width 54 height 14
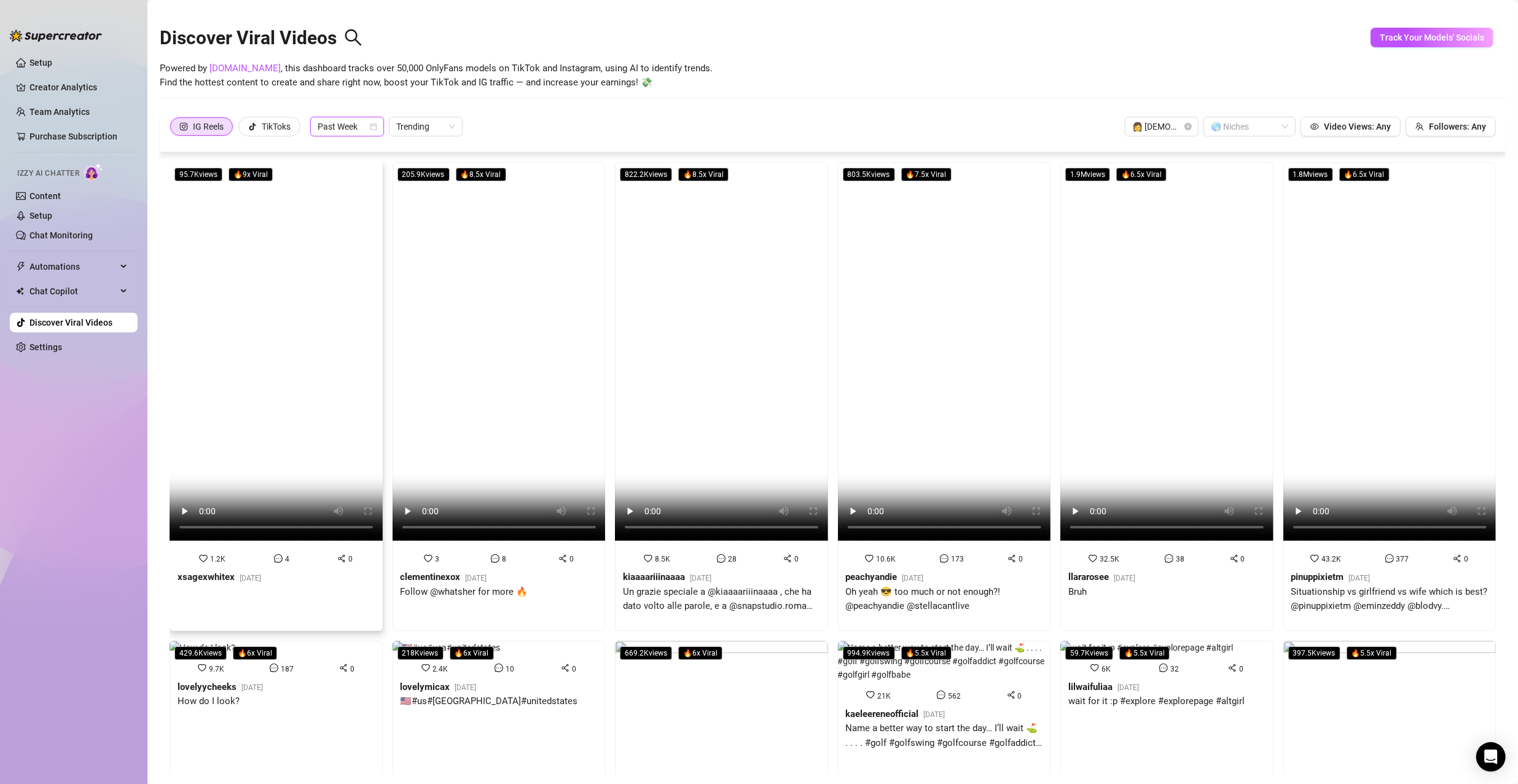
click at [293, 253] on video at bounding box center [275, 351] width 213 height 378
click at [522, 315] on video at bounding box center [499, 351] width 213 height 378
click at [678, 135] on div "IG Reels TikToks Past Week Trending 👩 [DEMOGRAPHIC_DATA] 🌎 Niches Video Views: …" at bounding box center [832, 126] width 1326 height 20
click at [899, 257] on video at bounding box center [944, 351] width 213 height 378
drag, startPoint x: 724, startPoint y: 104, endPoint x: 731, endPoint y: 101, distance: 7.6
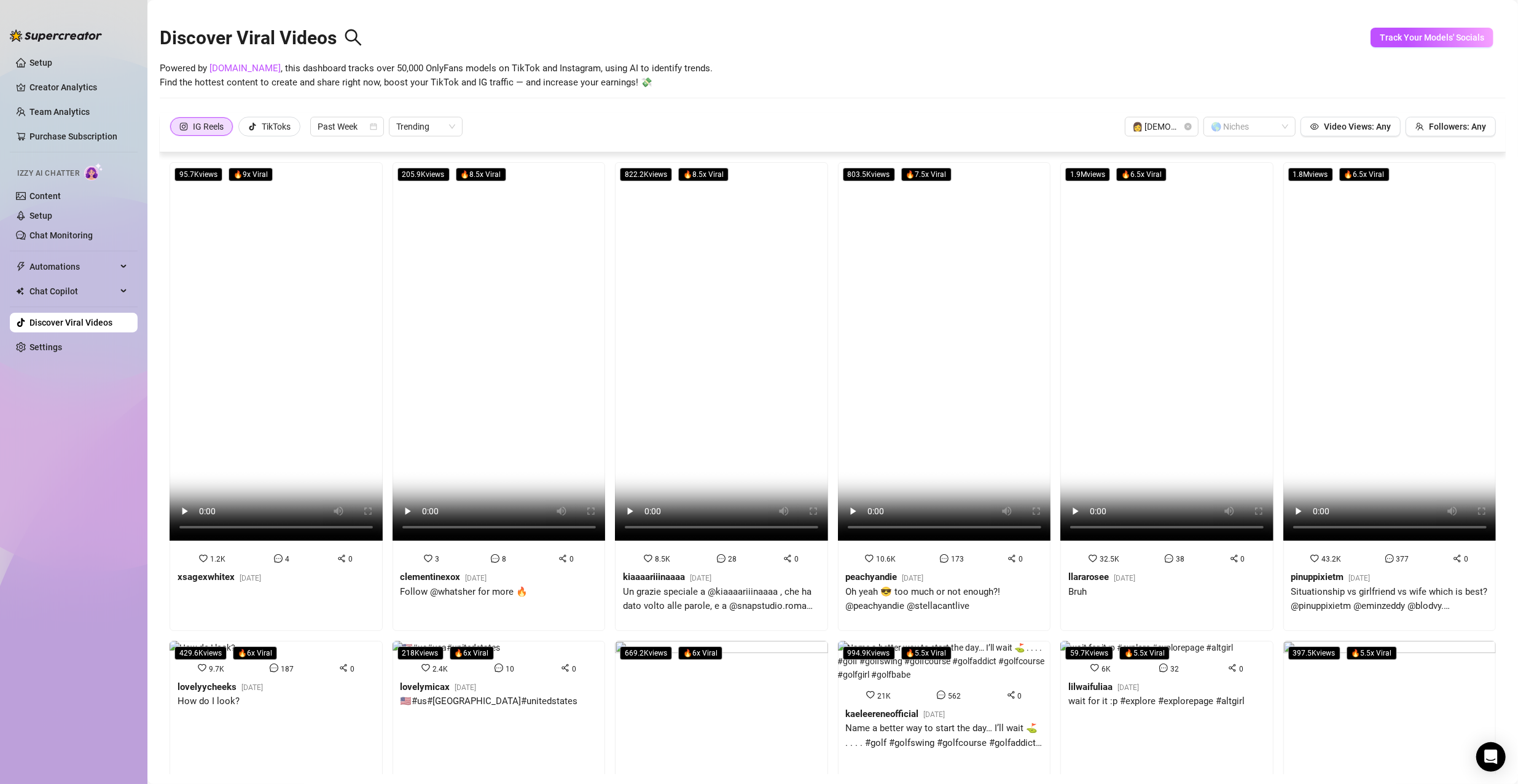
click at [724, 104] on div "Discover Viral Videos Powered by [DOMAIN_NAME] , this dashboard tracks over 50,…" at bounding box center [832, 60] width 1346 height 104
click at [1185, 250] on video at bounding box center [1167, 351] width 213 height 378
click at [596, 116] on div "IG Reels TikToks Past Week Trending 👩 [DEMOGRAPHIC_DATA] 🌎 Niches Video Views: …" at bounding box center [832, 133] width 1346 height 40
click at [1208, 268] on video at bounding box center [1167, 351] width 213 height 378
click at [637, 124] on div "IG Reels TikToks Past Week Trending 👩 [DEMOGRAPHIC_DATA] 🌎 Niches Video Views: …" at bounding box center [832, 126] width 1326 height 20
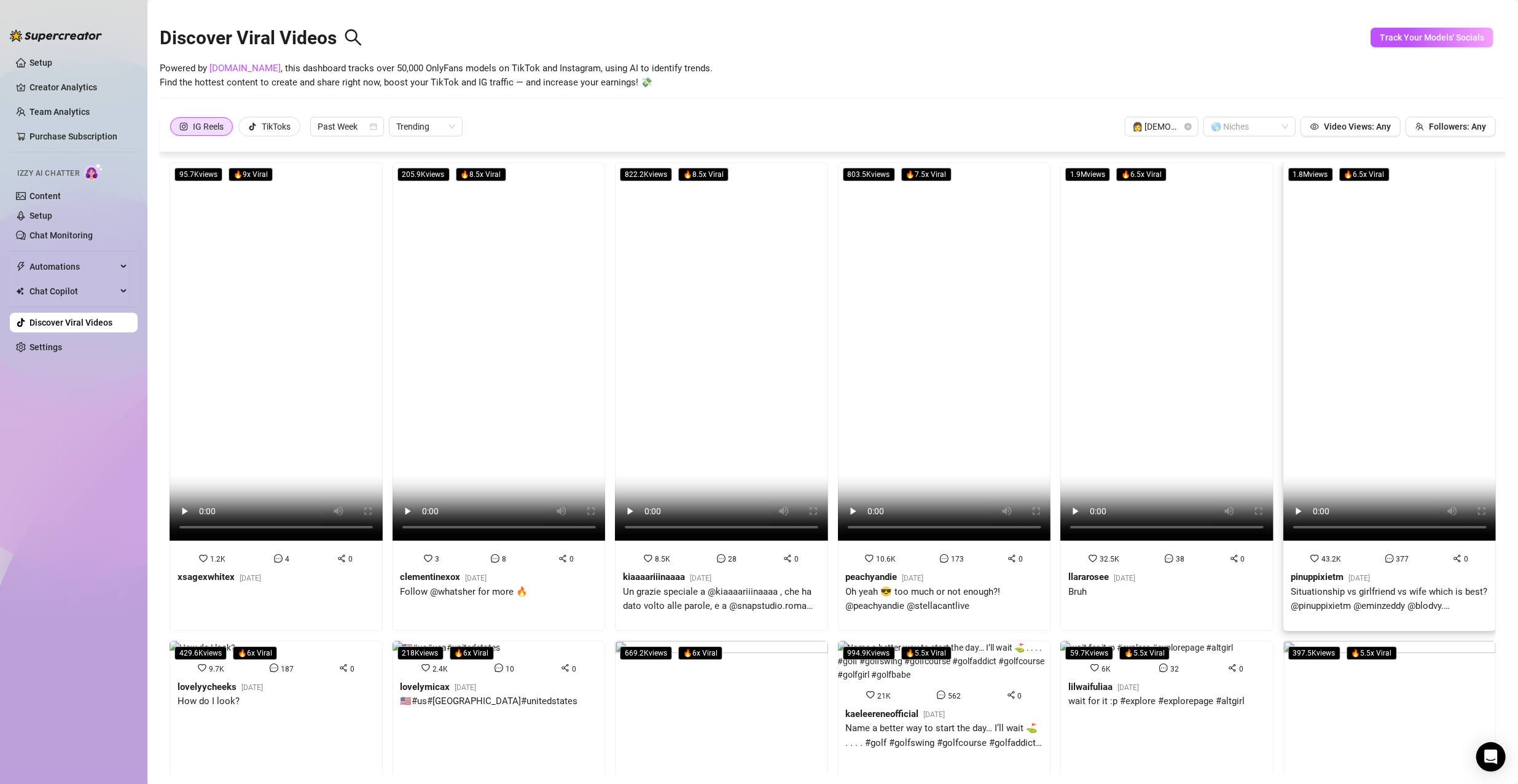
click at [1413, 251] on video at bounding box center [1389, 351] width 213 height 378
drag, startPoint x: 681, startPoint y: 92, endPoint x: 678, endPoint y: 101, distance: 9.5
click at [681, 92] on div "Discover Viral Videos Powered by [DOMAIN_NAME] , this dashboard tracks over 50,…" at bounding box center [832, 60] width 1346 height 104
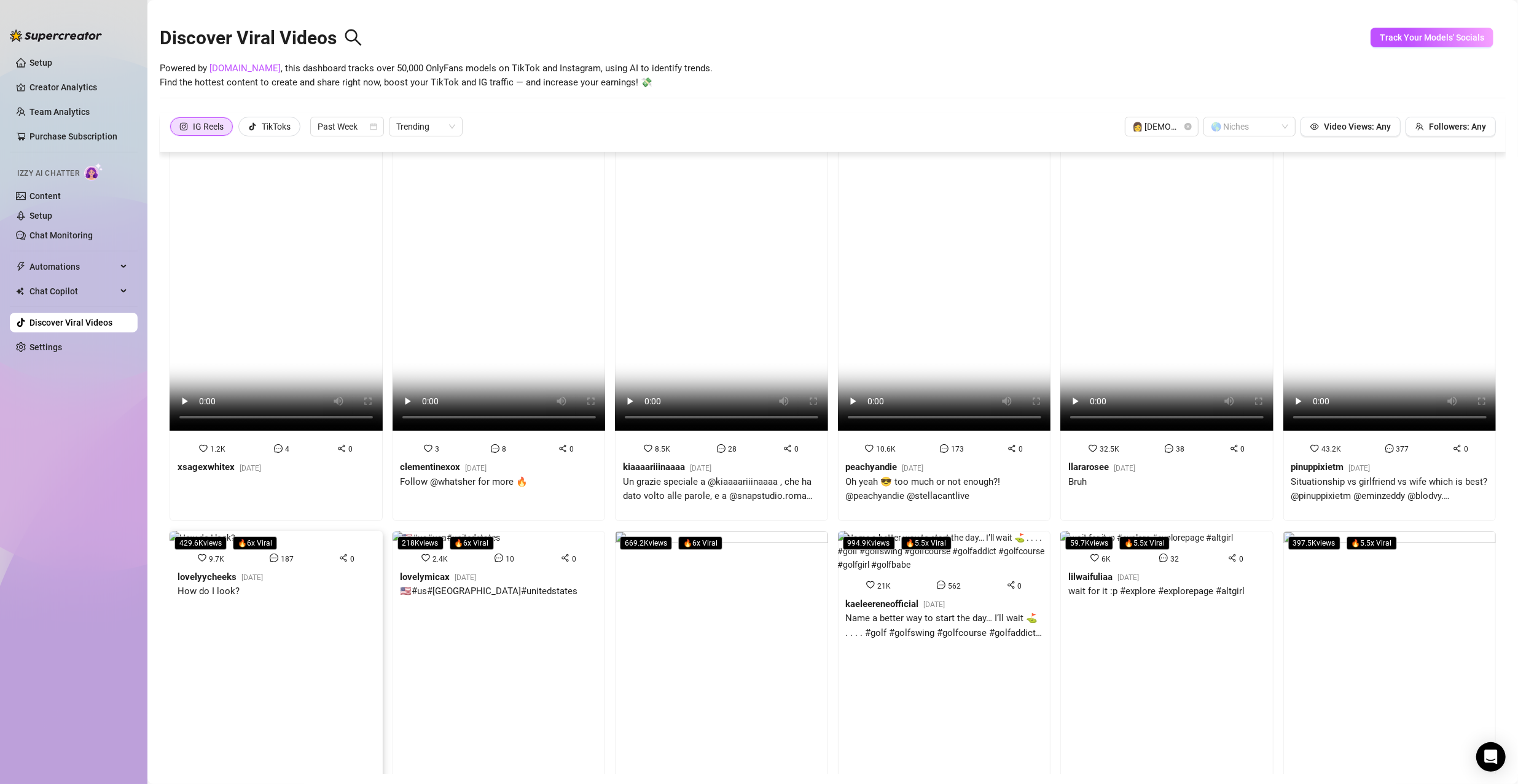
scroll to position [246, 0]
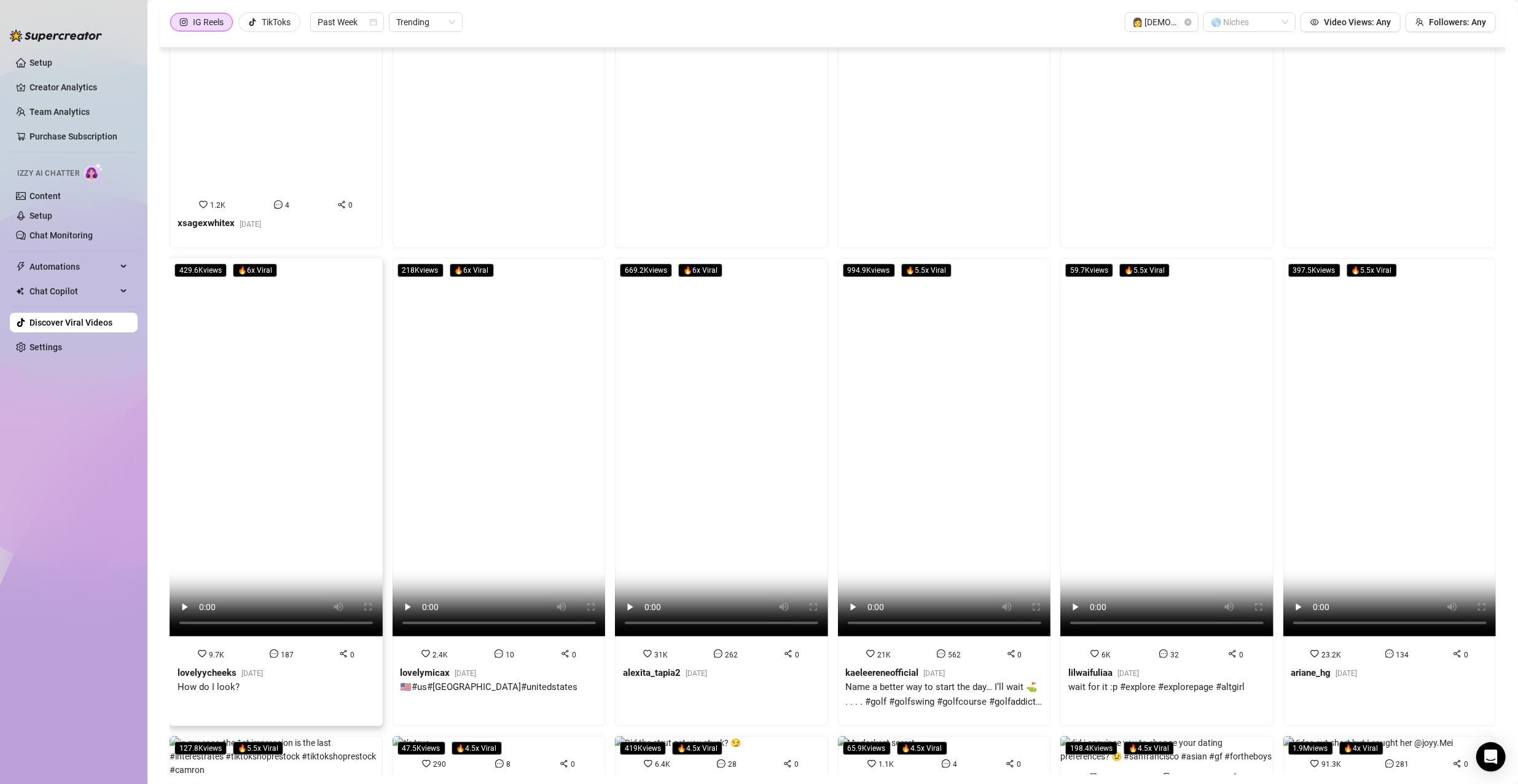
click at [295, 561] on video at bounding box center [275, 447] width 213 height 378
click at [522, 430] on video at bounding box center [499, 447] width 213 height 378
click at [632, 413] on video at bounding box center [721, 447] width 213 height 378
click at [890, 332] on video at bounding box center [944, 447] width 213 height 378
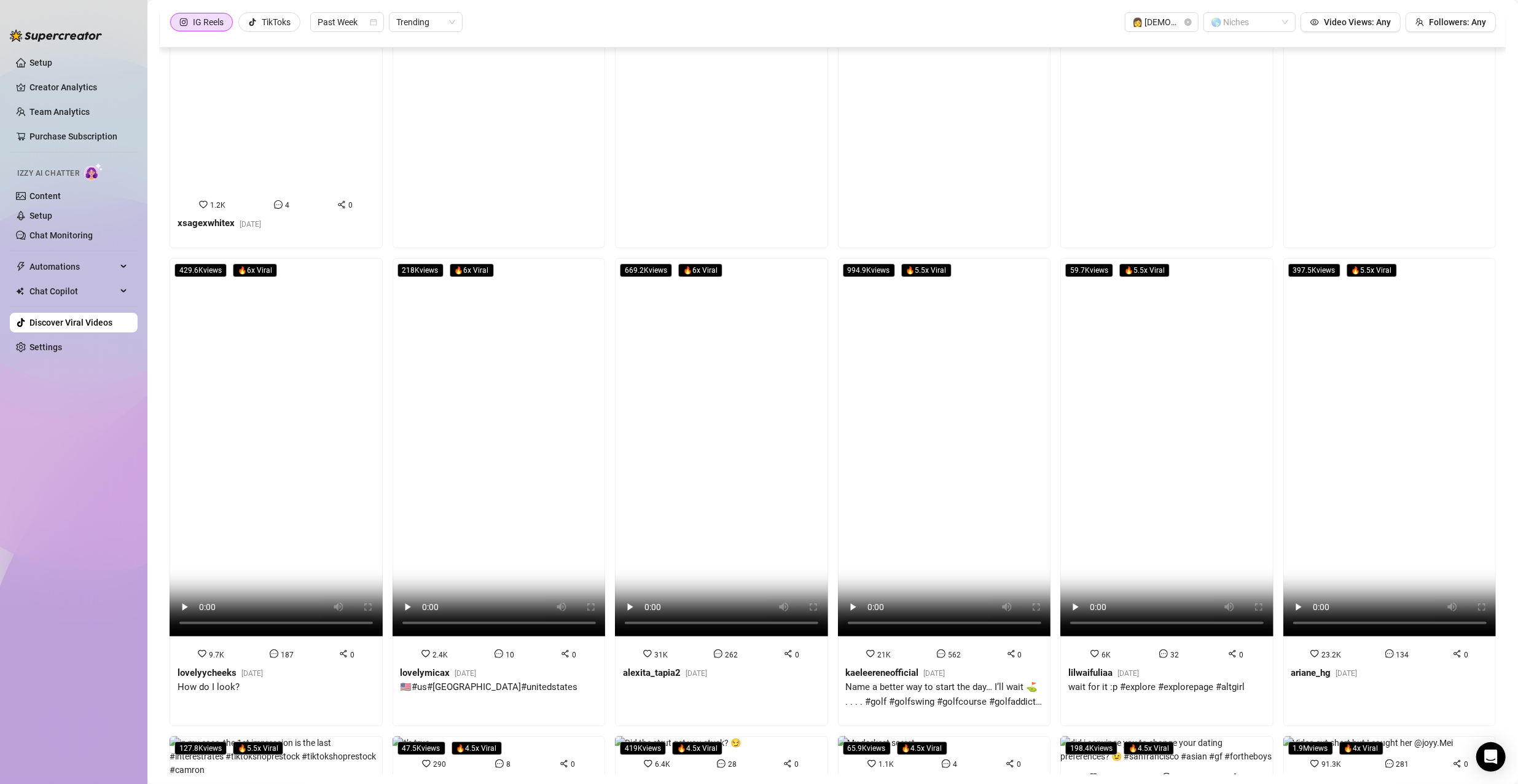
click at [1090, 325] on video at bounding box center [1167, 447] width 213 height 378
click at [1181, 300] on video at bounding box center [1167, 447] width 213 height 378
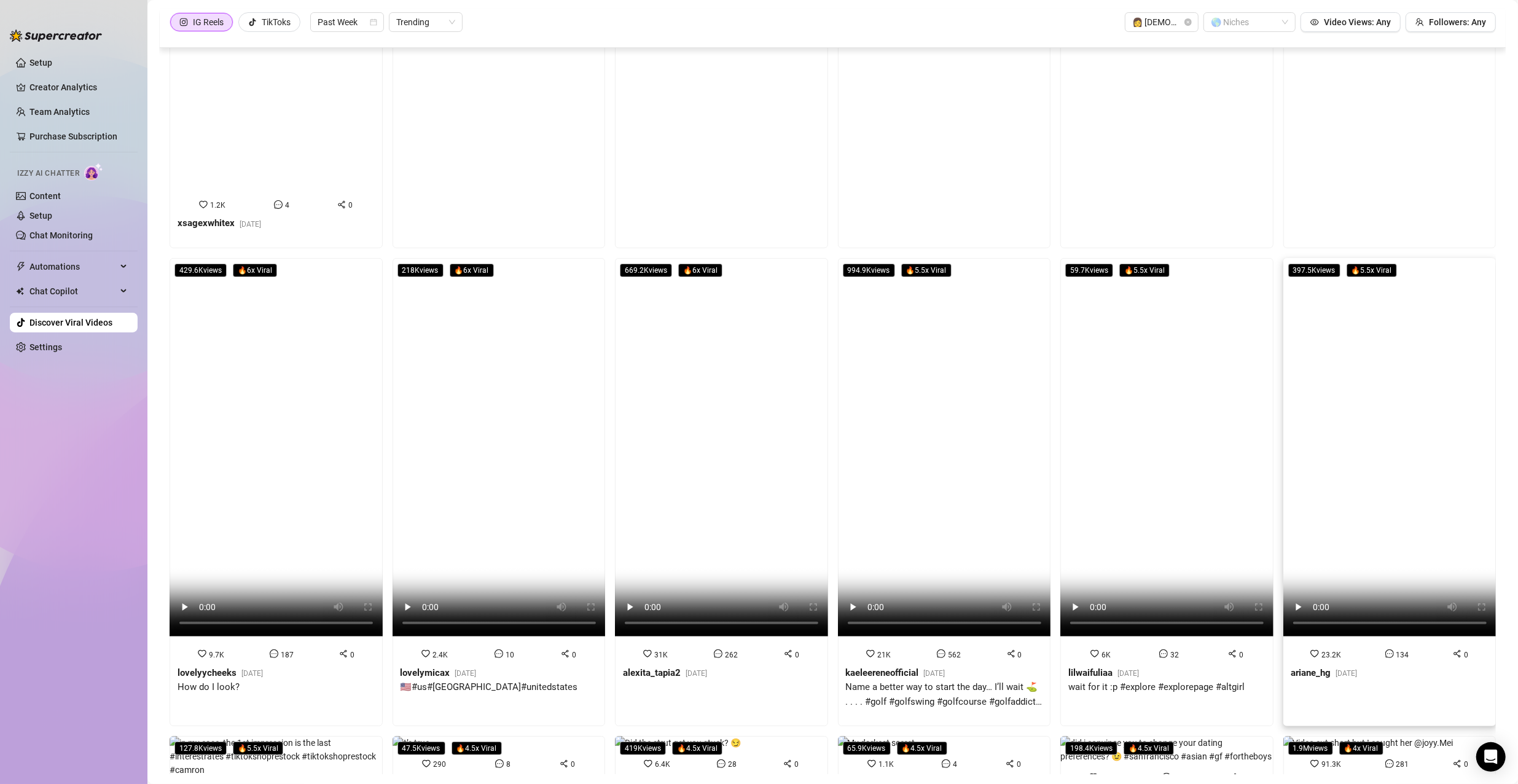
click at [1325, 328] on video at bounding box center [1389, 447] width 213 height 378
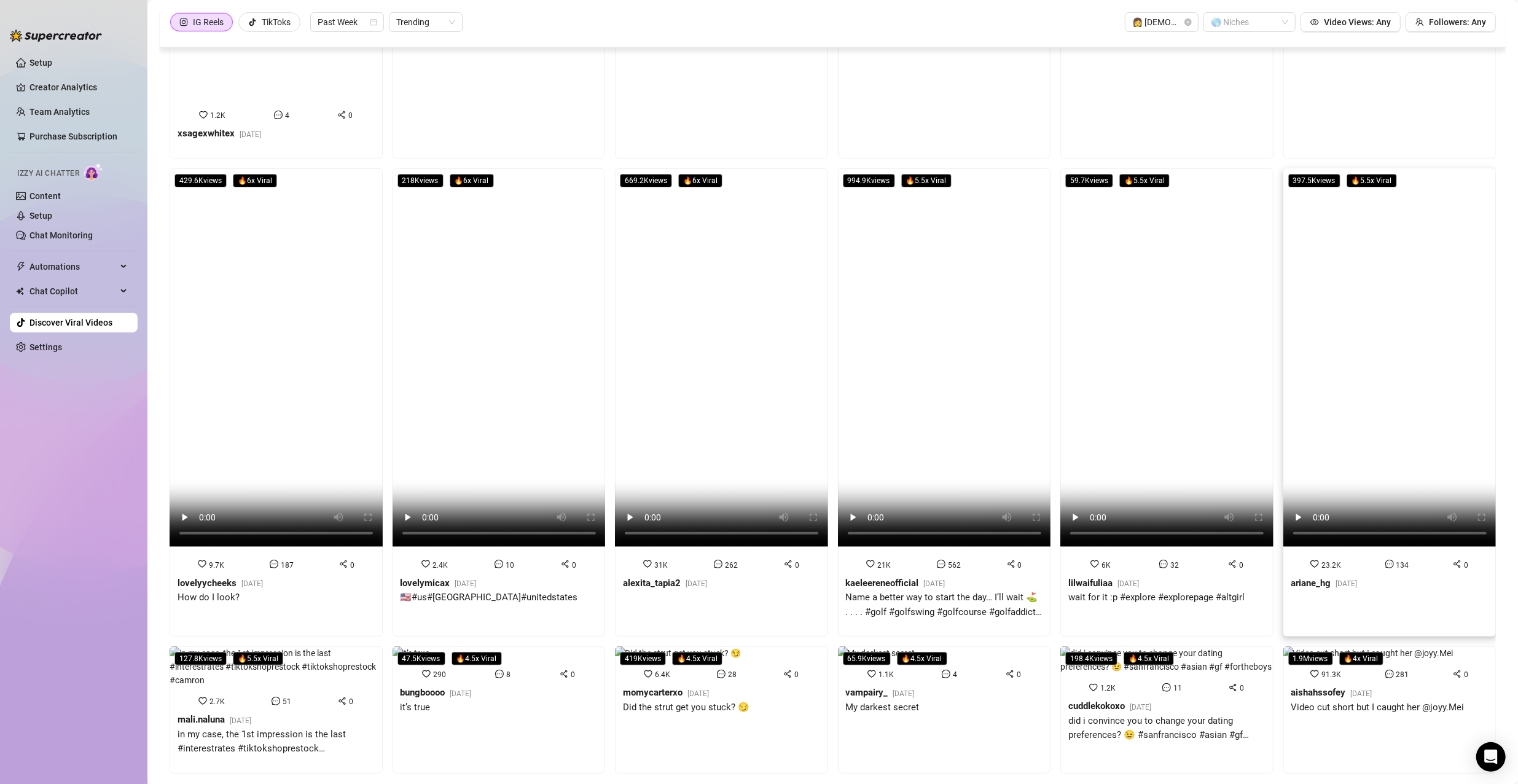
scroll to position [369, 0]
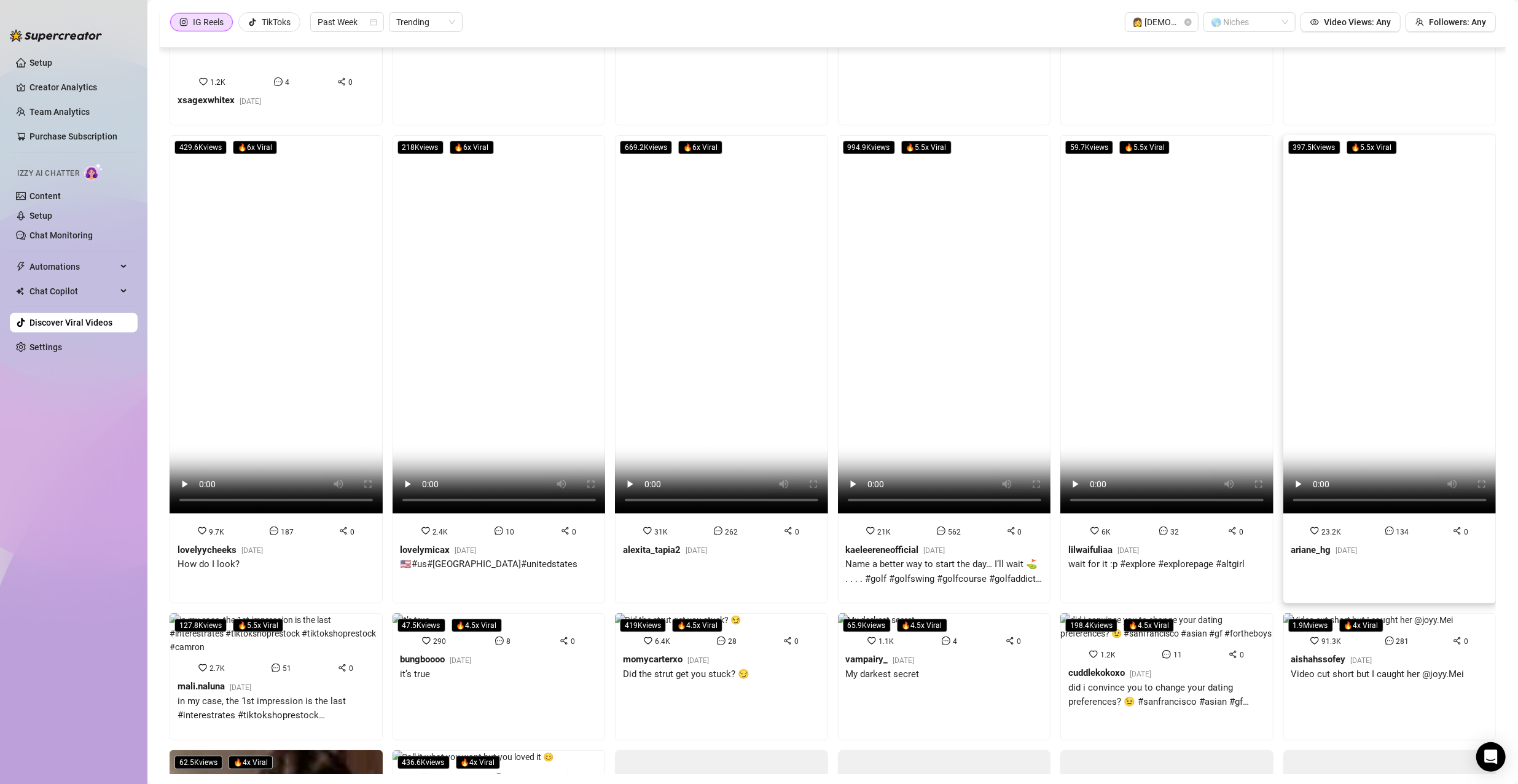
click at [1380, 326] on video at bounding box center [1389, 325] width 213 height 378
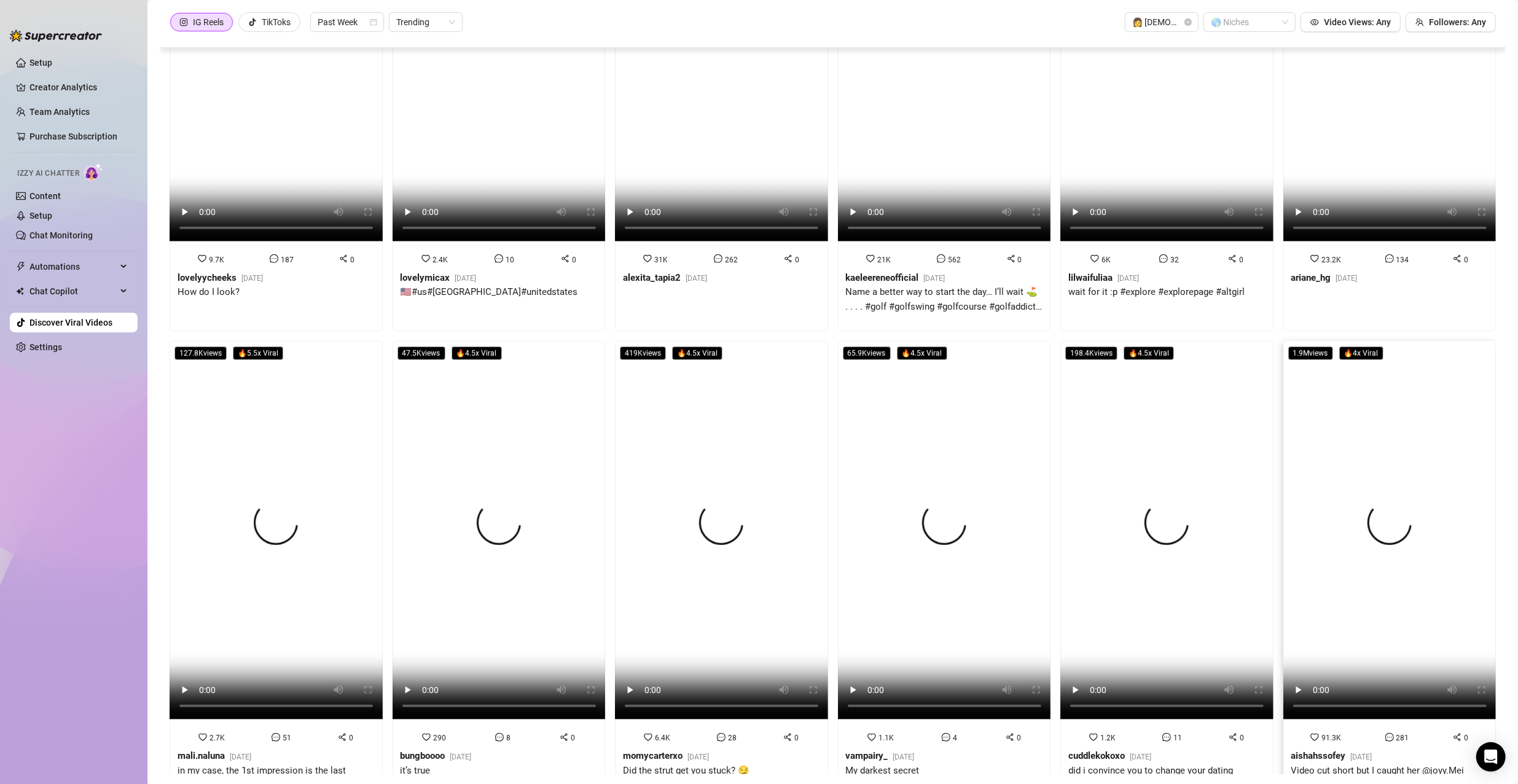
scroll to position [676, 0]
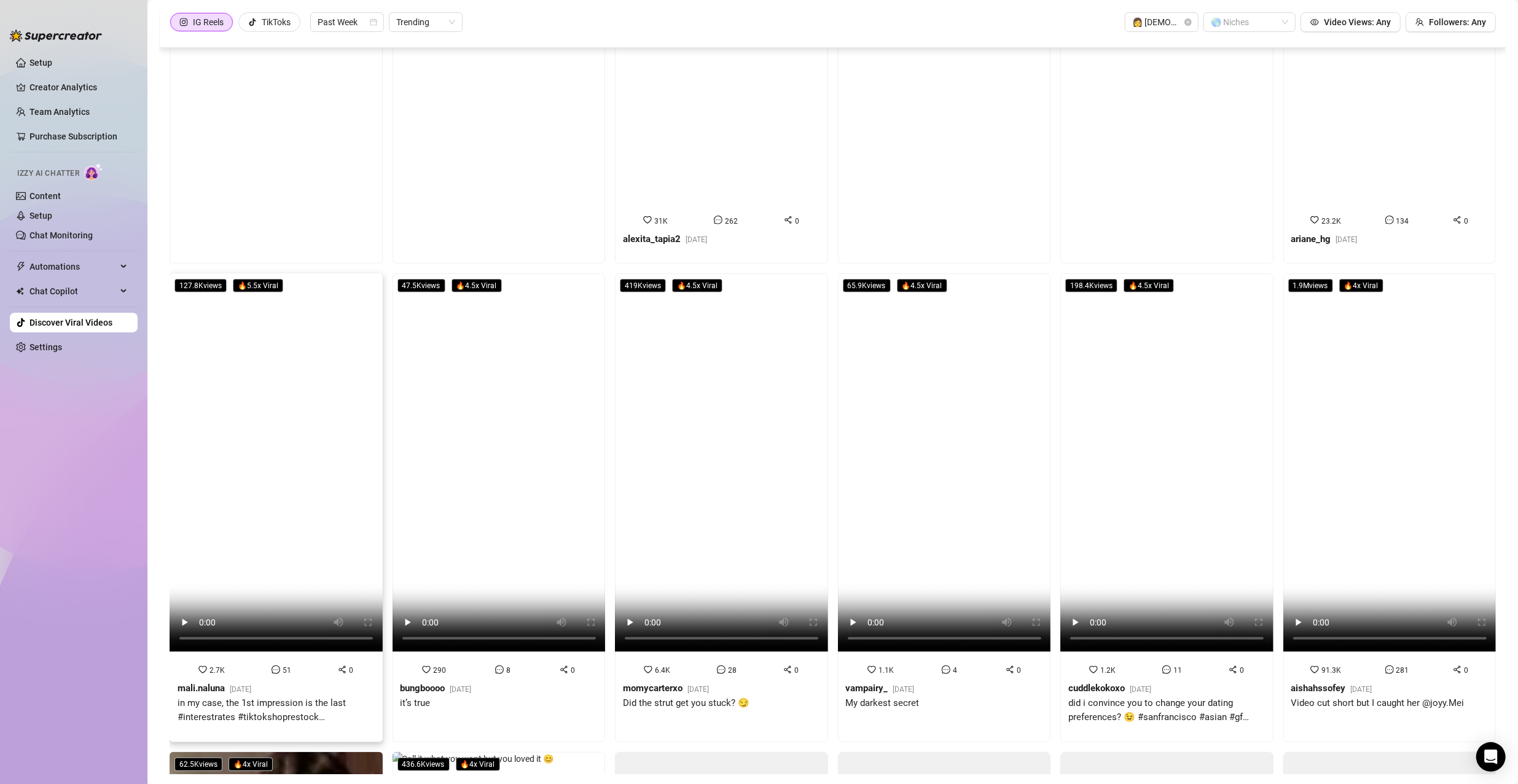
click at [269, 427] on video at bounding box center [275, 463] width 213 height 378
click at [699, 365] on video at bounding box center [721, 463] width 213 height 378
click at [350, 347] on video at bounding box center [275, 463] width 213 height 378
click at [535, 385] on video at bounding box center [499, 463] width 213 height 378
click at [673, 379] on video at bounding box center [721, 463] width 213 height 378
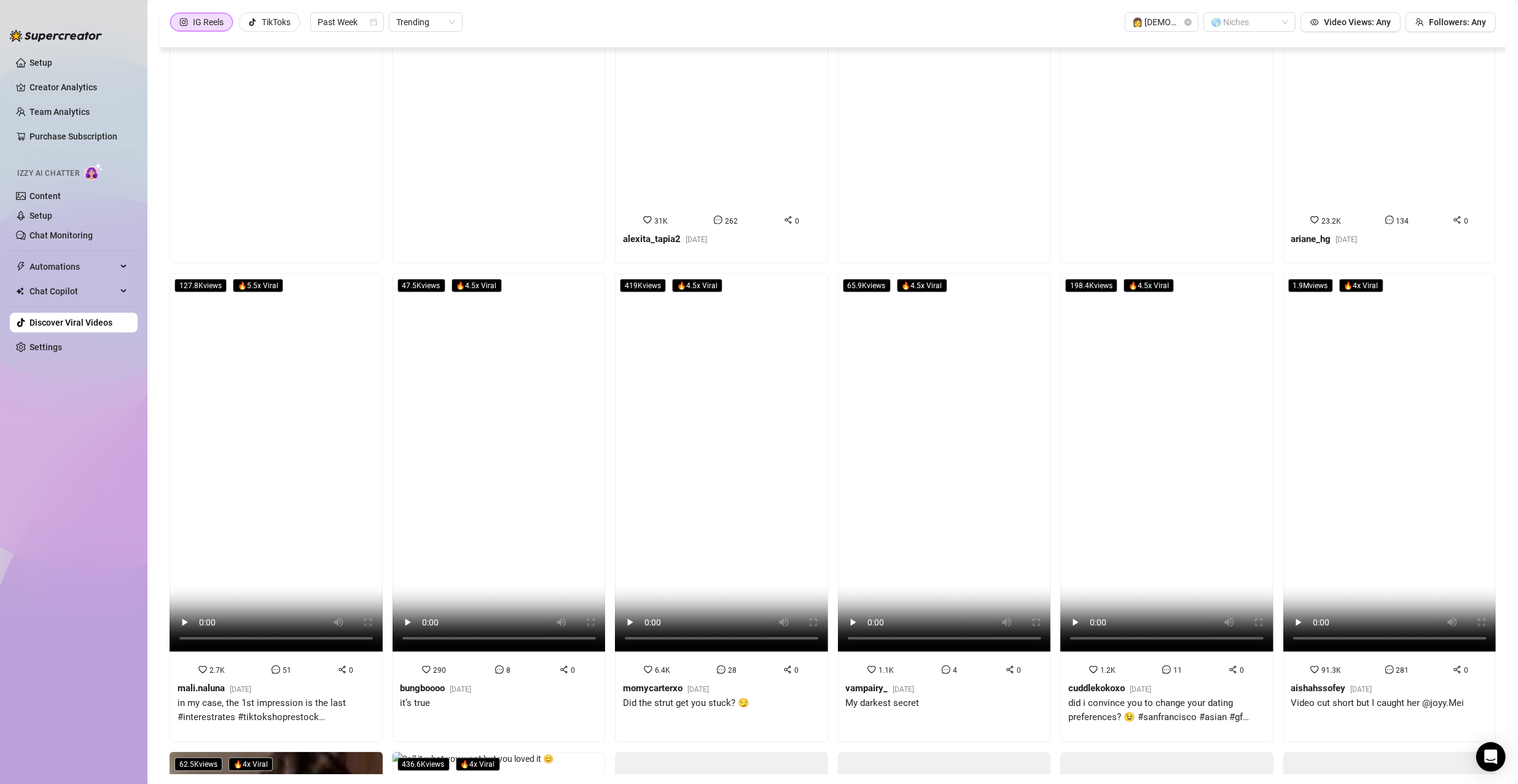
click at [915, 351] on video at bounding box center [944, 463] width 213 height 378
click at [975, 306] on video at bounding box center [944, 463] width 213 height 378
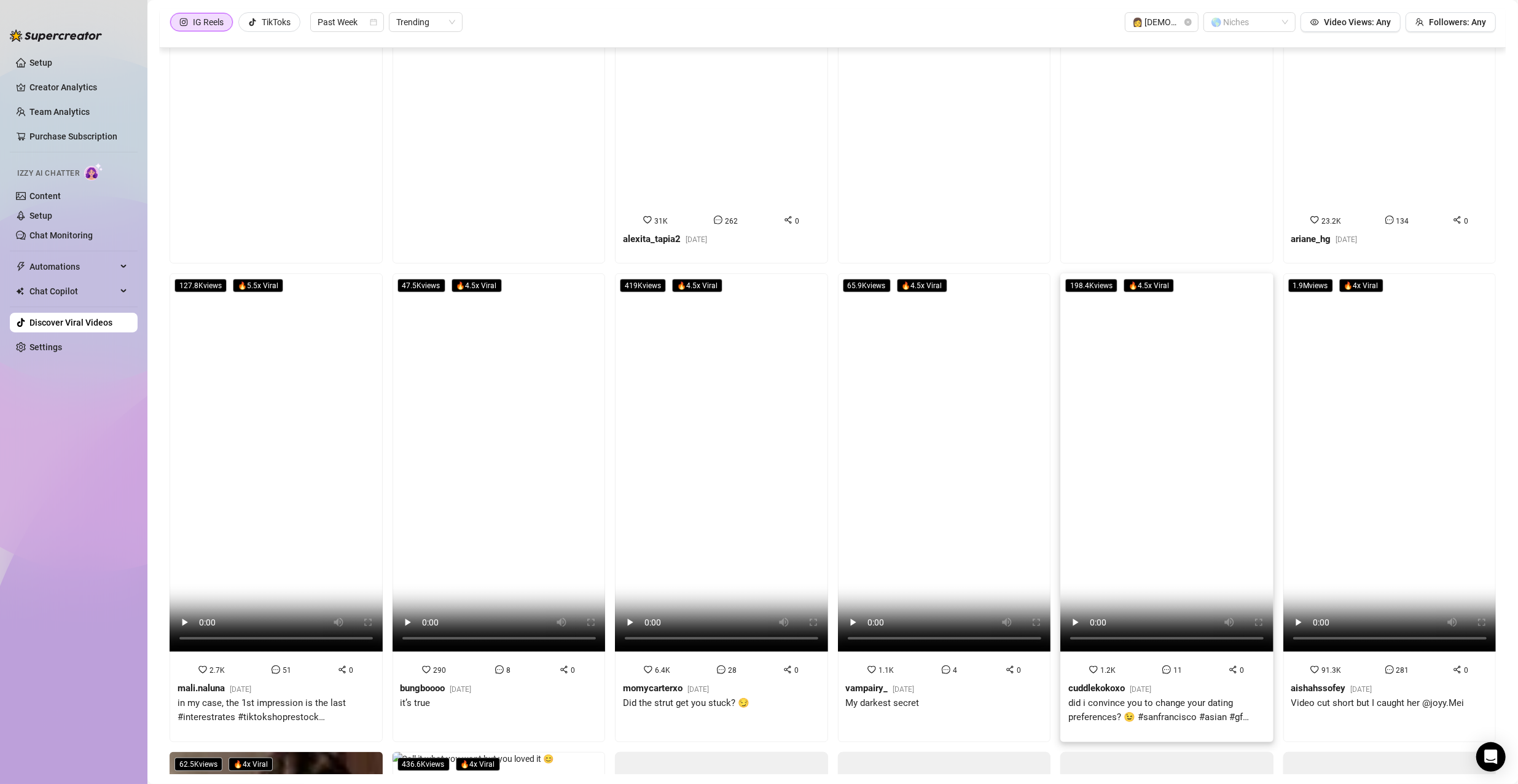
click at [1146, 326] on video at bounding box center [1167, 463] width 213 height 378
drag, startPoint x: 610, startPoint y: 255, endPoint x: 622, endPoint y: 256, distance: 12.0
click at [1321, 333] on video at bounding box center [1389, 463] width 213 height 378
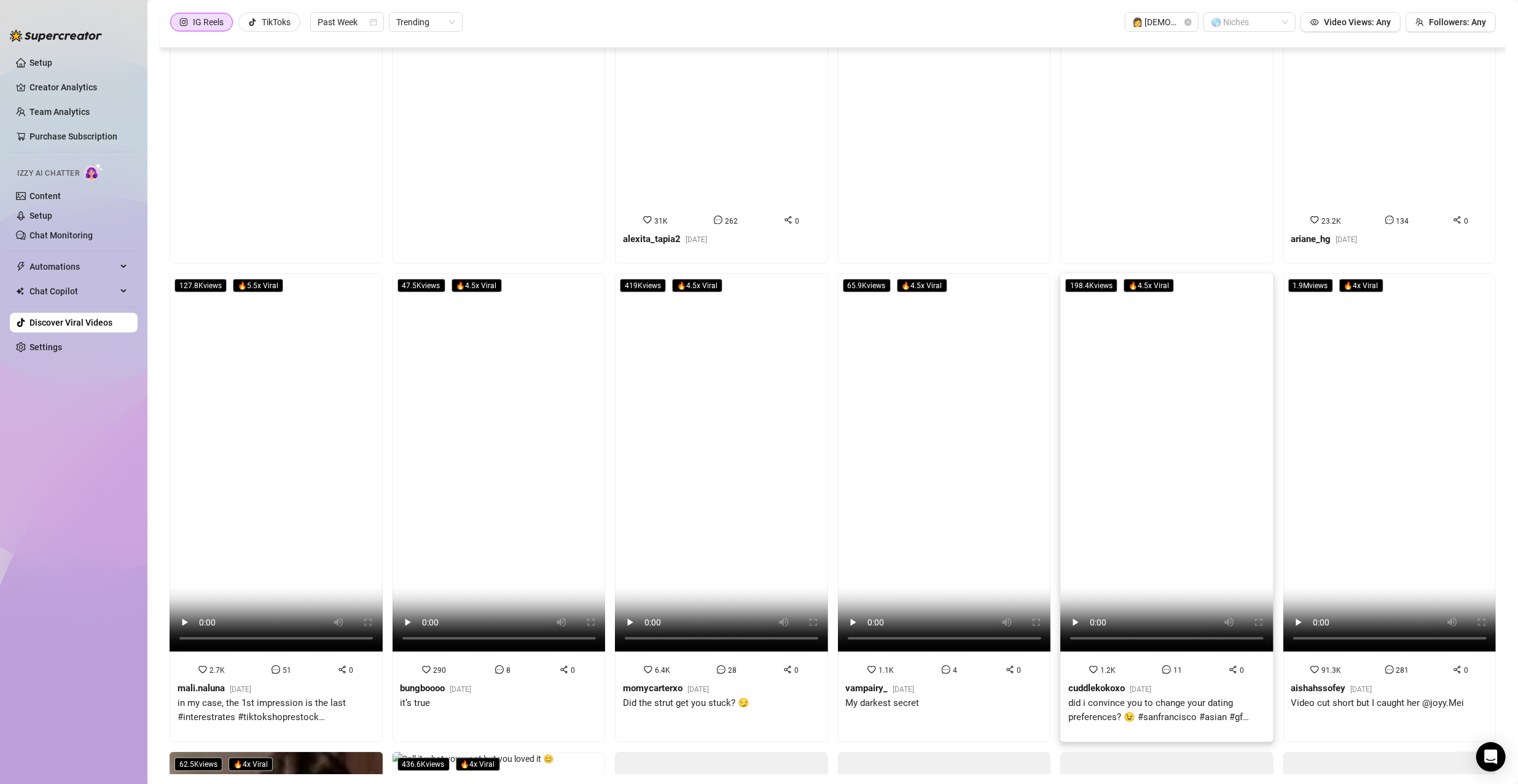
click at [1181, 355] on video at bounding box center [1167, 463] width 213 height 378
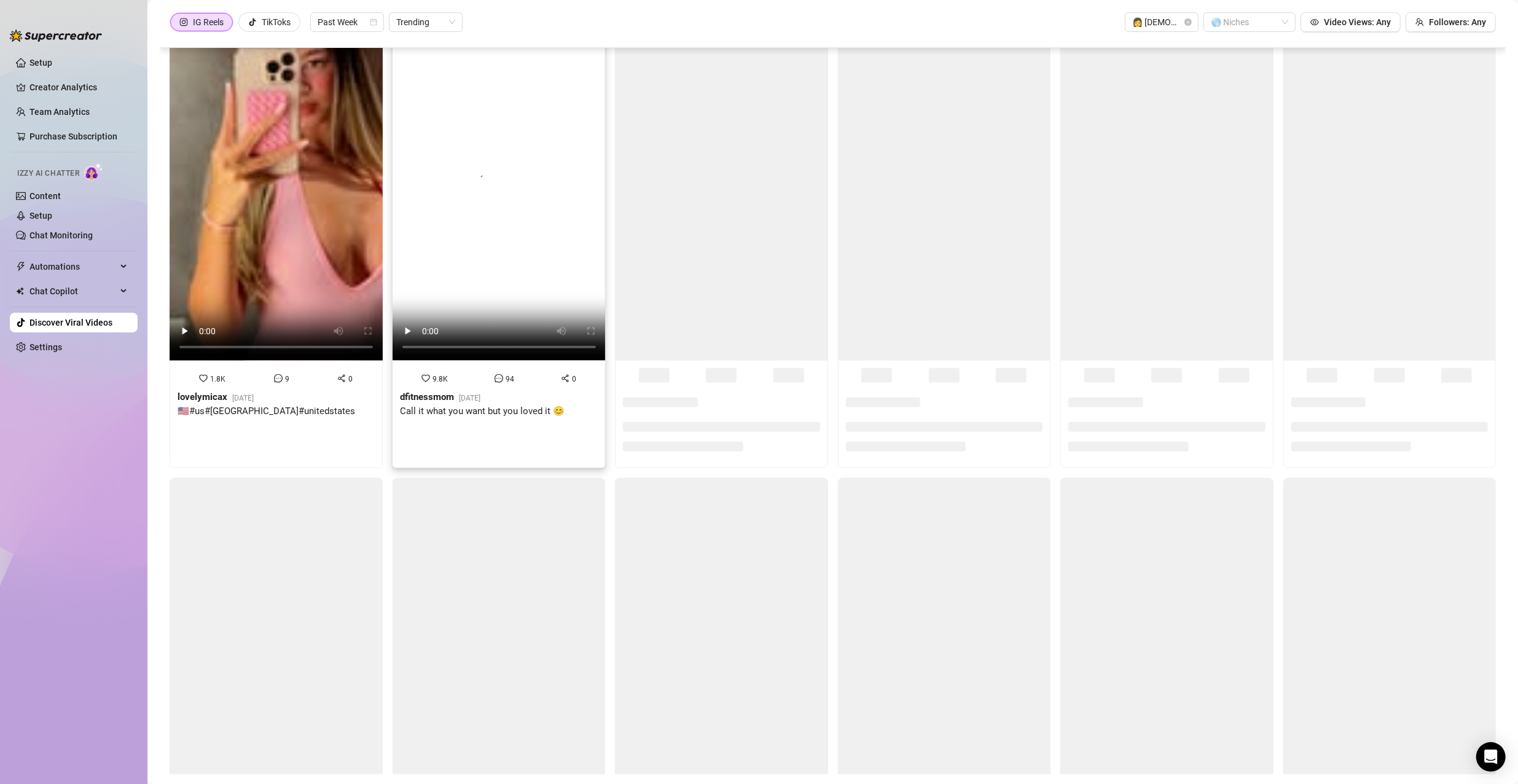
scroll to position [1167, 0]
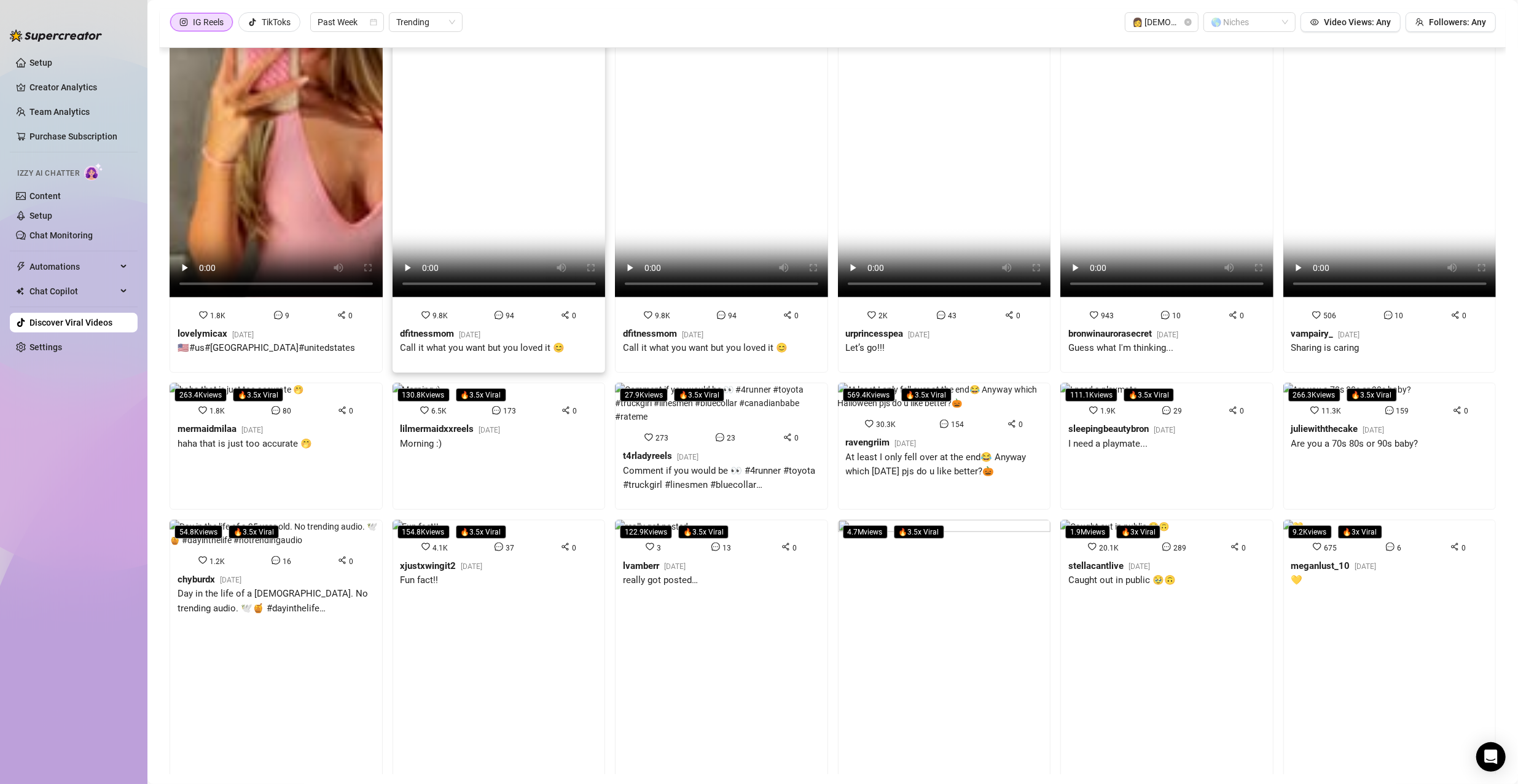
click at [472, 297] on video at bounding box center [499, 108] width 213 height 378
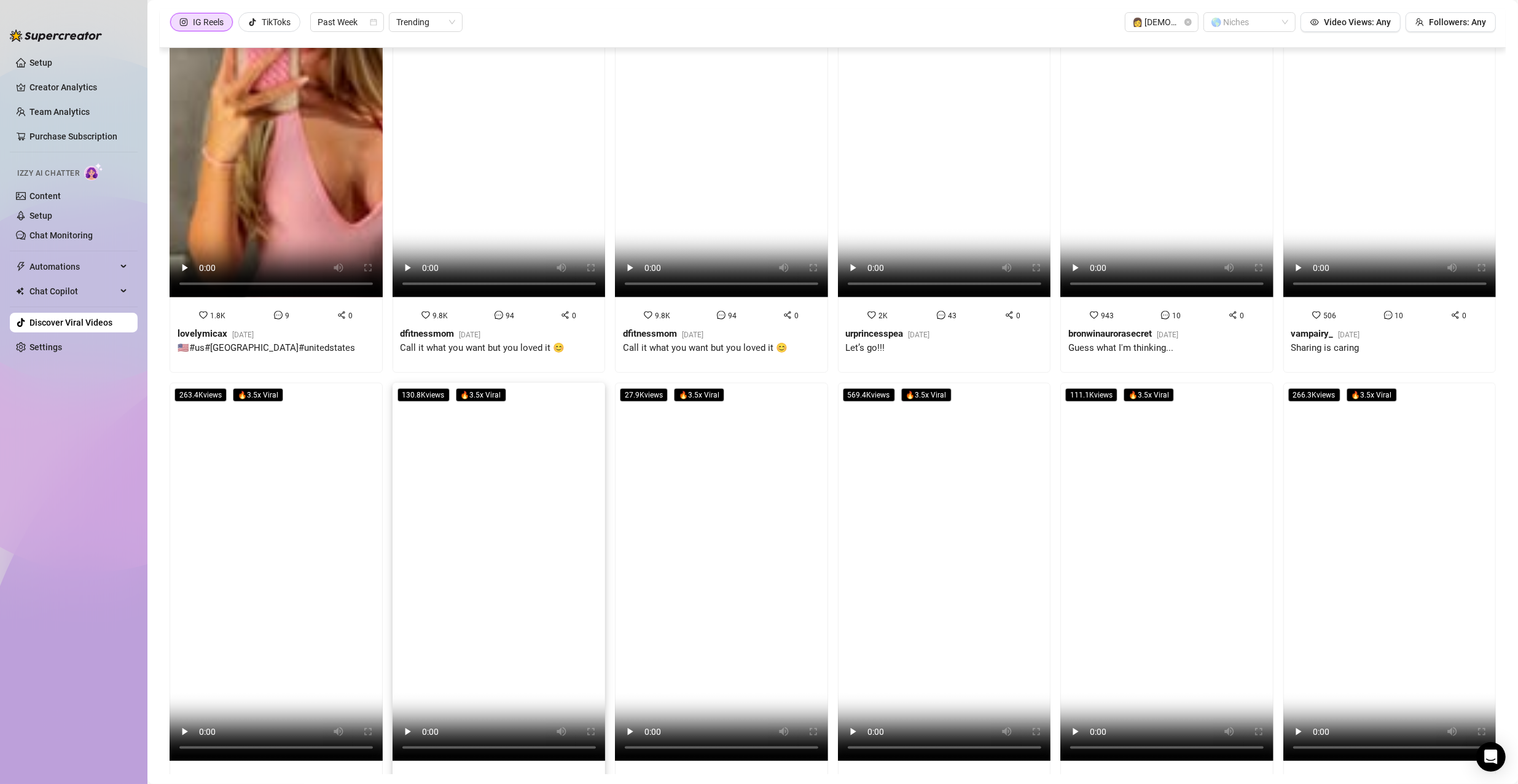
click at [442, 441] on video at bounding box center [499, 572] width 213 height 378
